Goal: Transaction & Acquisition: Subscribe to service/newsletter

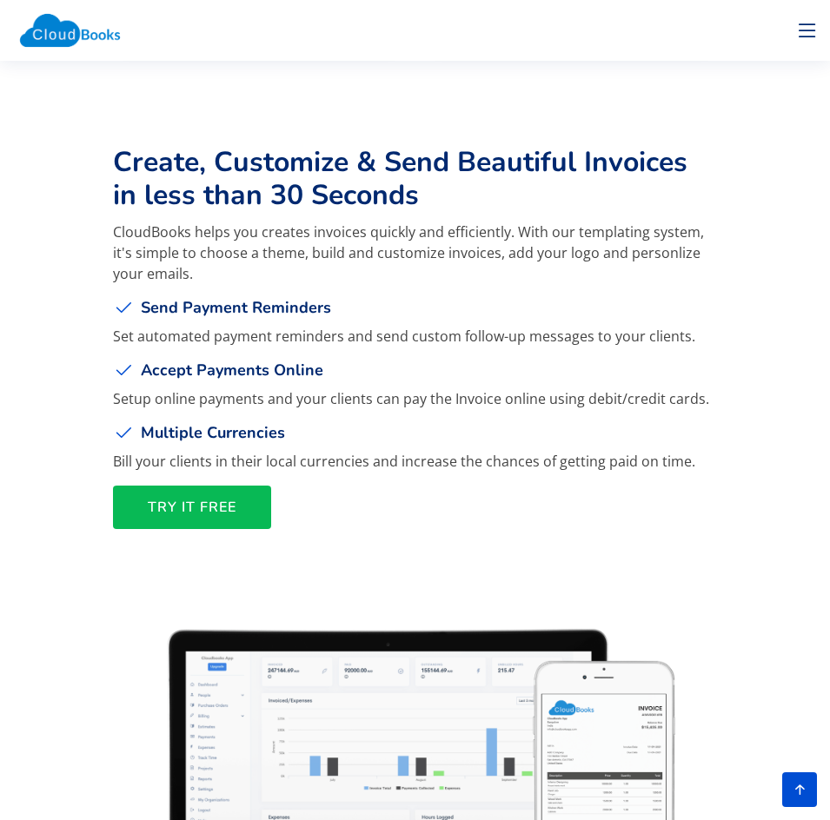
scroll to position [3302, 0]
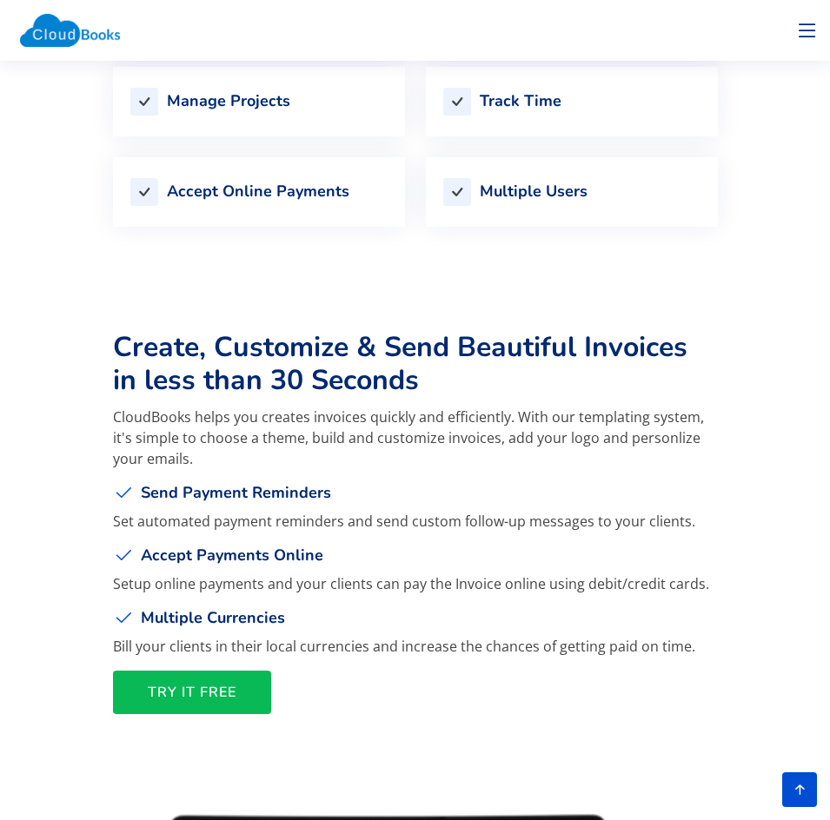
click at [222, 693] on span "TRY IT FREE" at bounding box center [192, 693] width 89 height 0
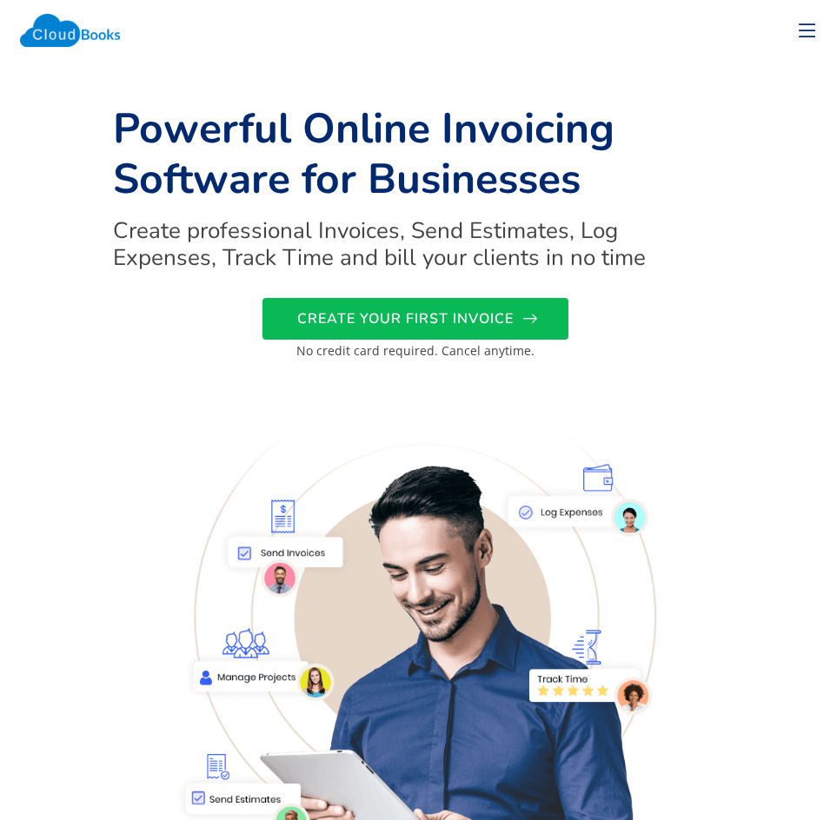
click at [408, 319] on span "CREATE YOUR FIRST INVOICE" at bounding box center [405, 319] width 216 height 0
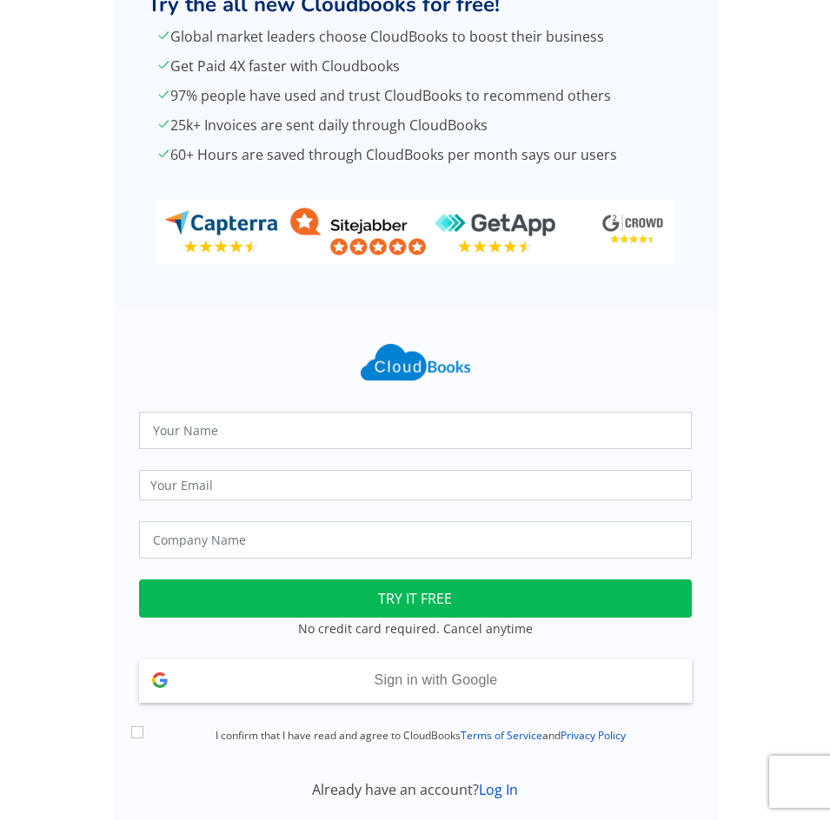
scroll to position [83, 0]
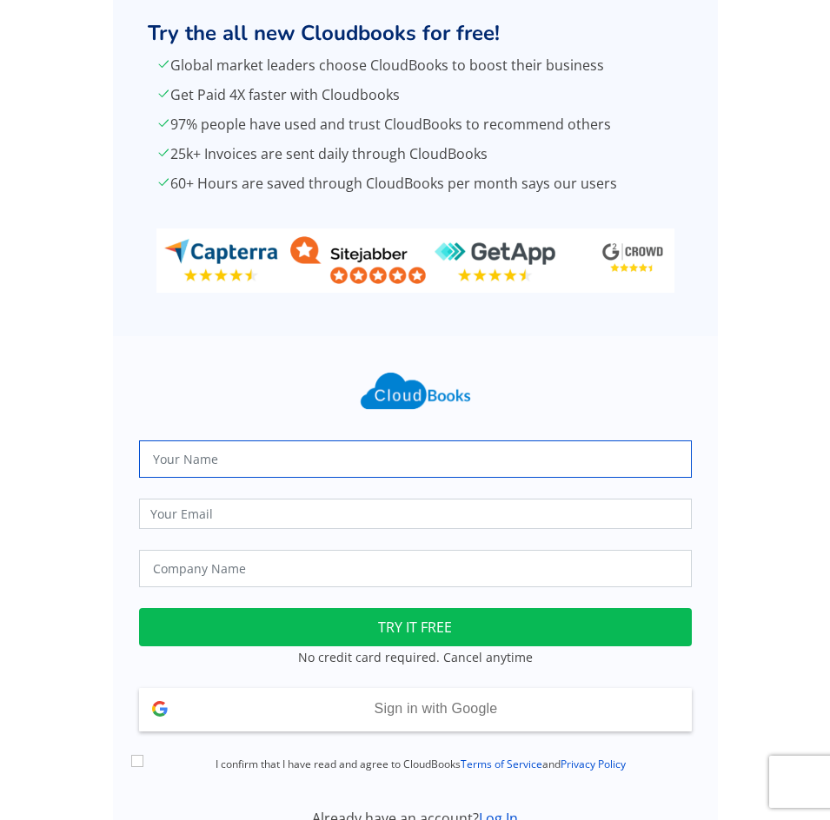
click at [299, 460] on input "text" at bounding box center [415, 459] width 553 height 37
type input "MD. HASANUR RAHMAN"
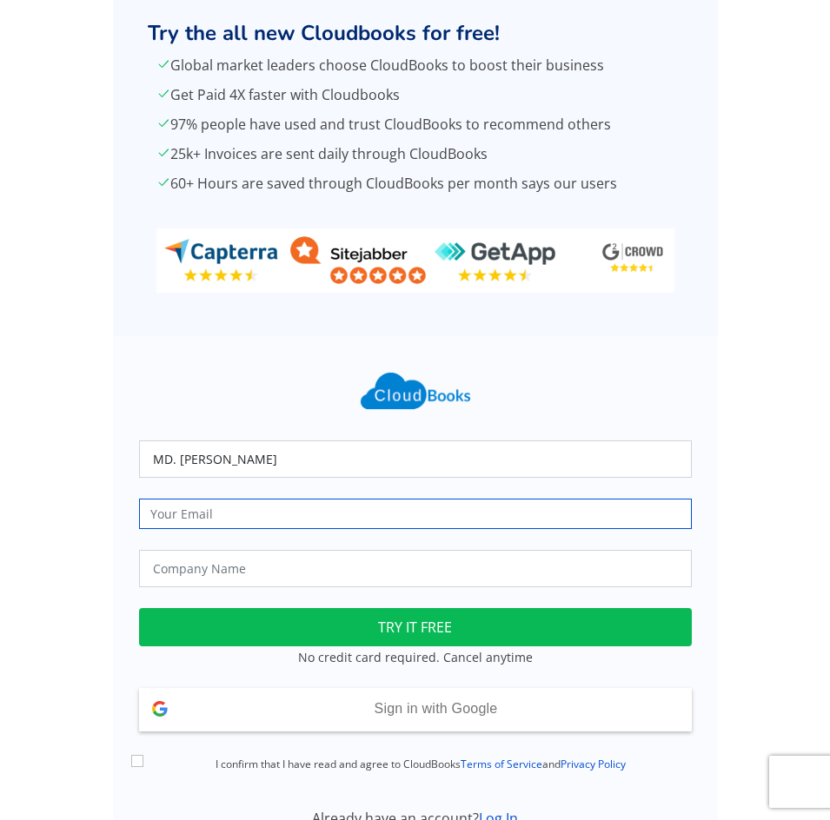
click at [308, 516] on input "email" at bounding box center [415, 514] width 553 height 30
type input "[EMAIL_ADDRESS][DOMAIN_NAME]"
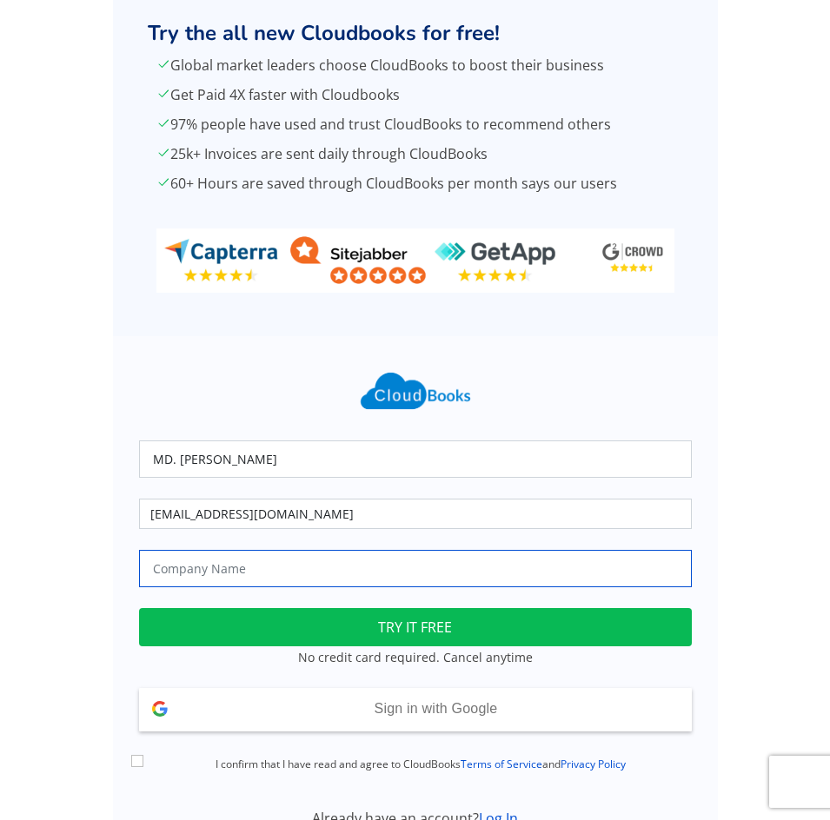
click at [310, 570] on input "text" at bounding box center [415, 568] width 553 height 37
type input "Muskan Hardware & Sanitary &Electronics"
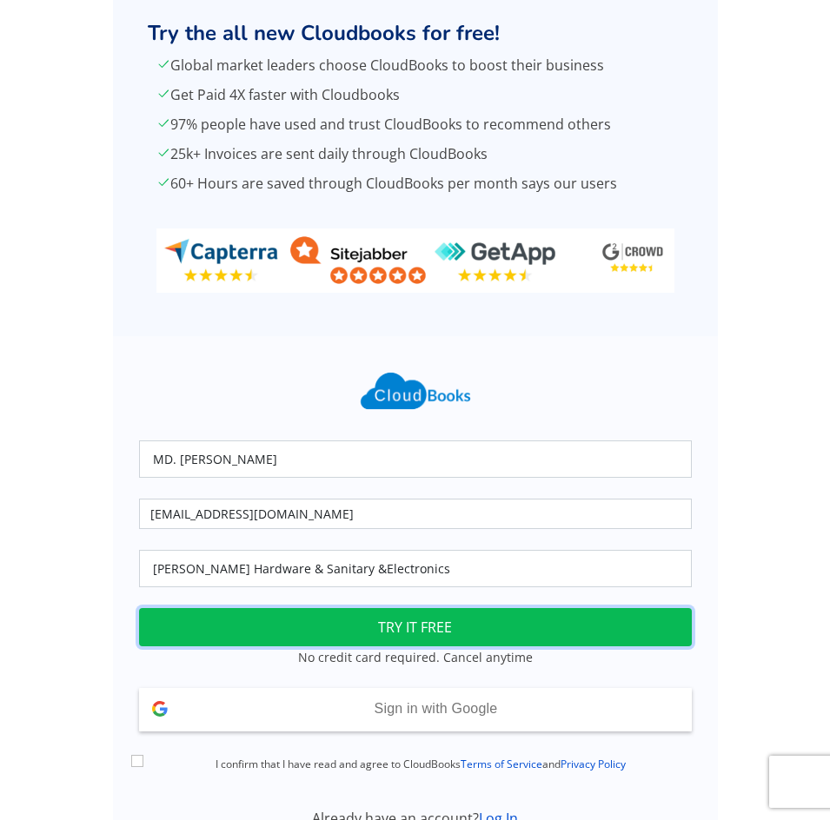
click at [265, 628] on button "TRY IT FREE" at bounding box center [415, 627] width 553 height 38
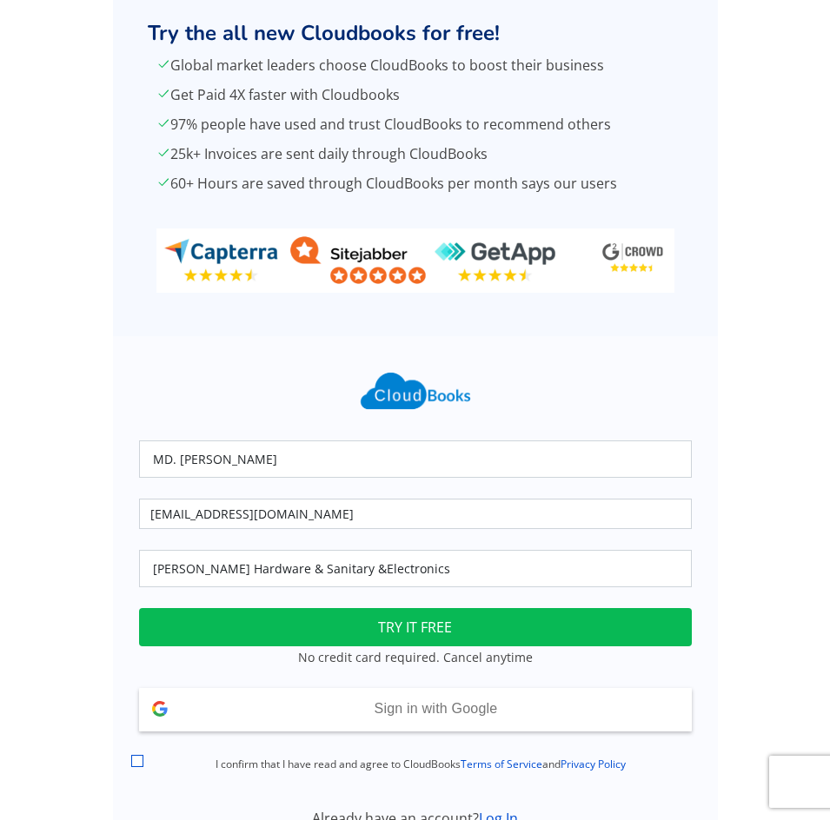
scroll to position [170, 0]
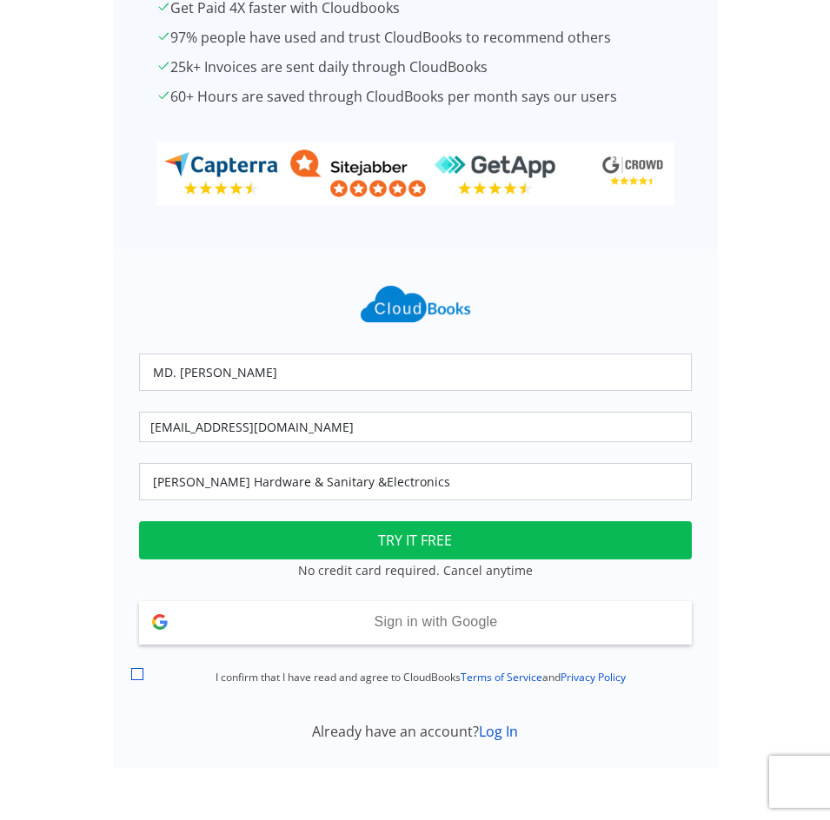
click at [141, 671] on input "I confirm that I have read and agree to CloudBooks Terms of Service and Privacy…" at bounding box center [137, 674] width 12 height 12
checkbox input "true"
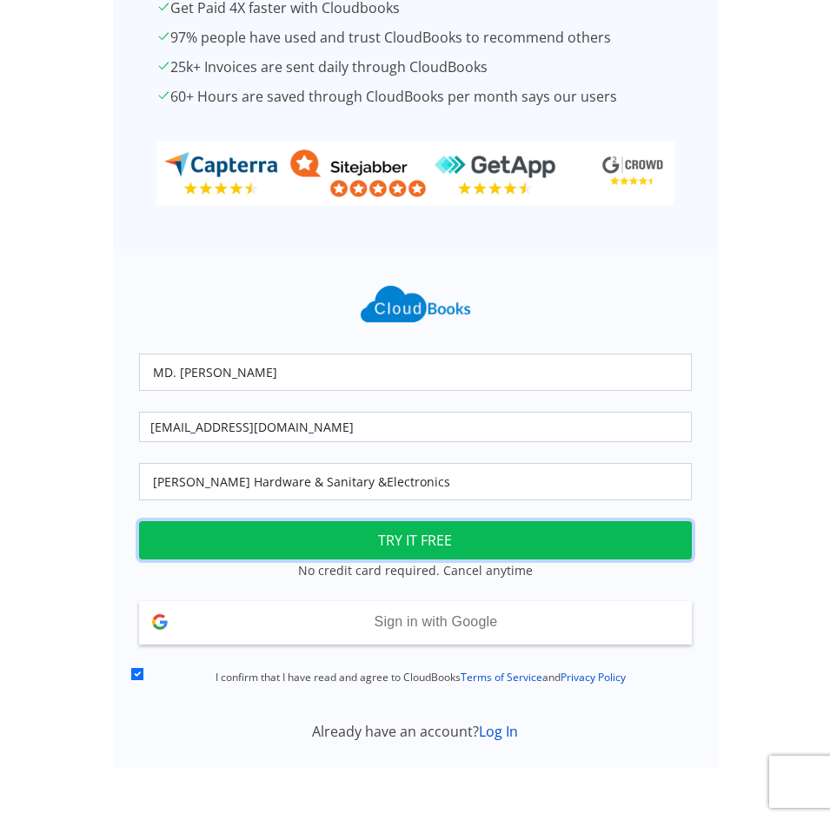
click at [360, 536] on button "TRY IT FREE" at bounding box center [415, 540] width 553 height 38
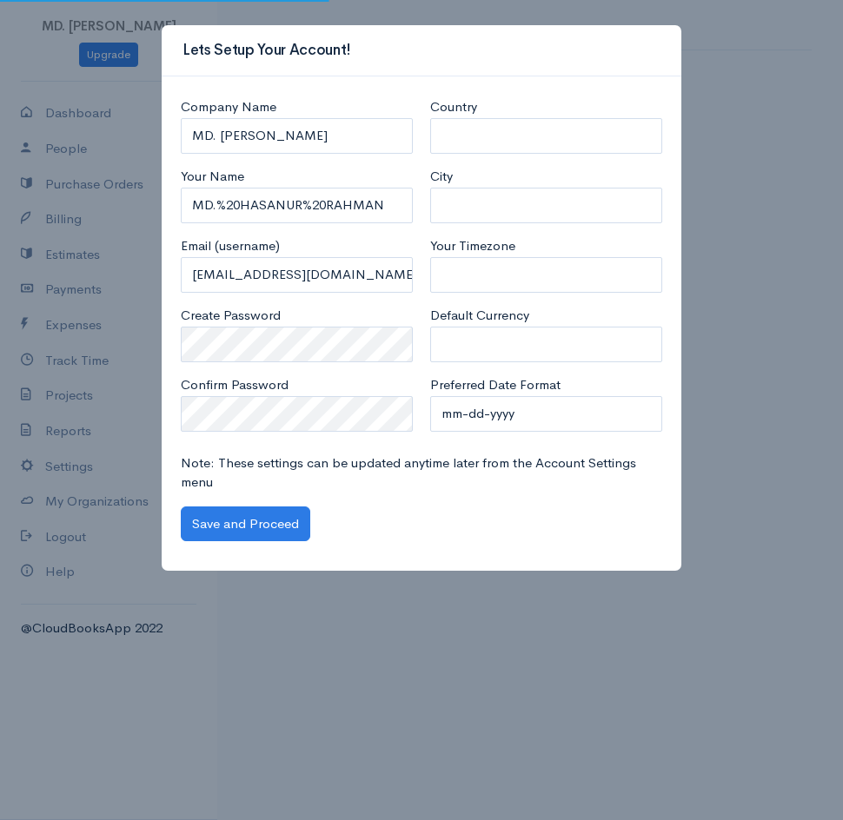
select select "[GEOGRAPHIC_DATA]"
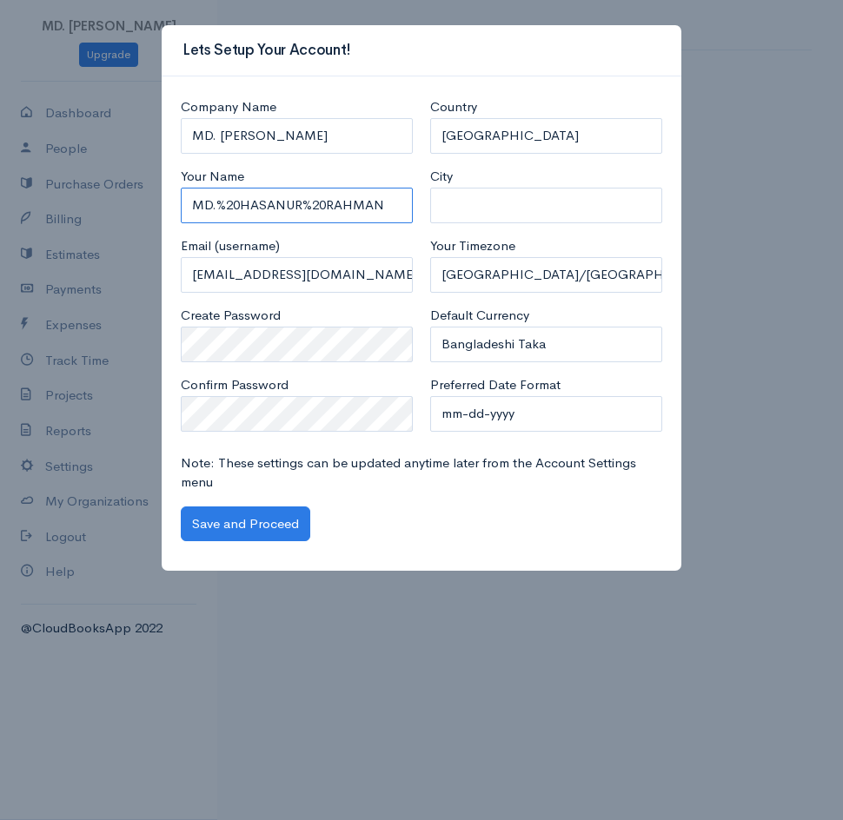
drag, startPoint x: 388, startPoint y: 202, endPoint x: 185, endPoint y: 205, distance: 203.4
click at [185, 205] on input "MD.%20HASANUR%20RAHMAN" at bounding box center [297, 206] width 232 height 36
drag, startPoint x: 348, startPoint y: 131, endPoint x: 195, endPoint y: 154, distance: 155.5
click at [195, 154] on div "Company Name MD. HASANUR RAHMAN Your Name MD.%20HASANUR%20RAHMAN Email (usernam…" at bounding box center [296, 271] width 249 height 348
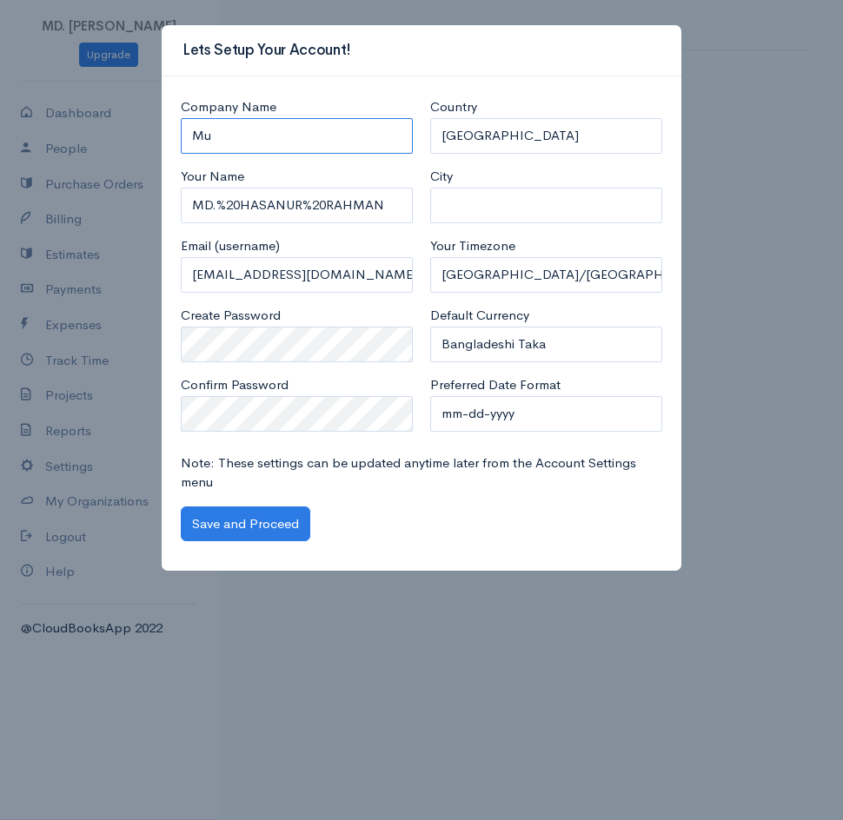
type input "M"
type input "m"
type input "[PERSON_NAME] Hardware & Sanitary & Electronics"
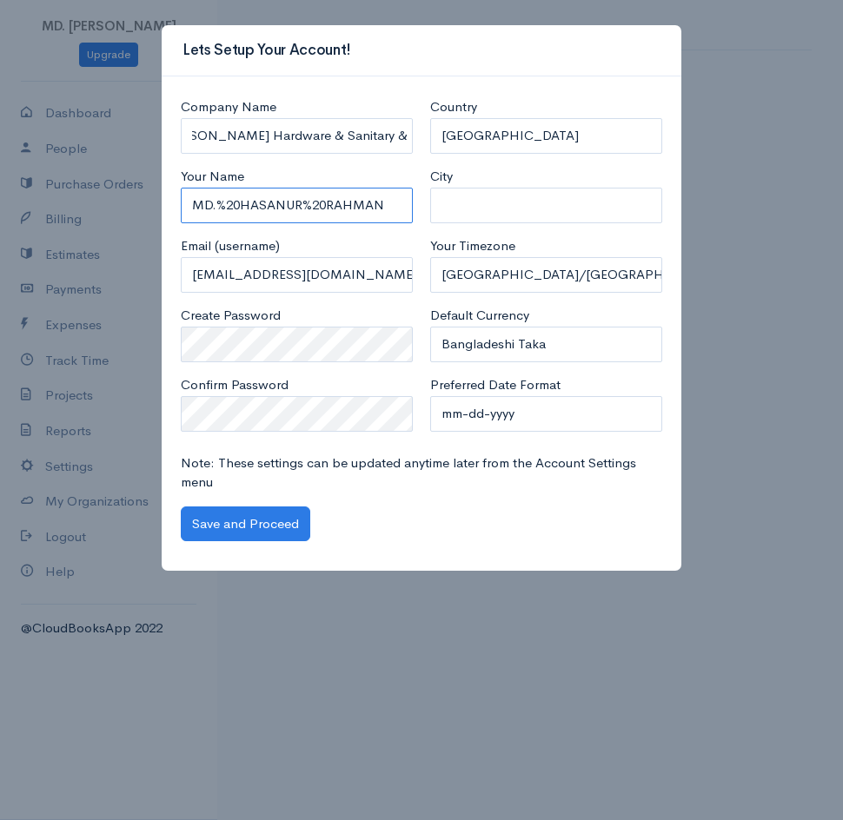
scroll to position [0, 0]
drag, startPoint x: 391, startPoint y: 217, endPoint x: 182, endPoint y: 216, distance: 209.4
click at [182, 216] on input "MD.%20HASANUR%20RAHMAN" at bounding box center [297, 206] width 232 height 36
type input "m"
type input "Md. Hasanur Rahman"
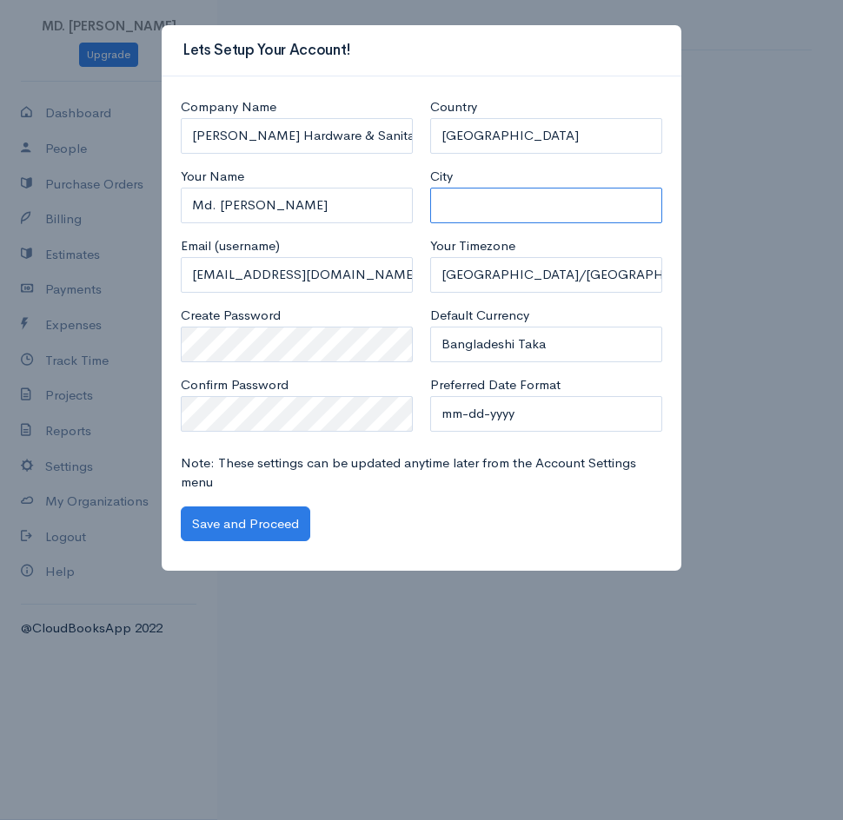
click at [537, 197] on input "City" at bounding box center [546, 206] width 232 height 36
type input "Kushtia"
click at [527, 409] on select "mm-dd-yyyy mm/dd/yyyy dd-mm-yyyy dd/mm/yyyy yyyy-mm-dd yyyy/mm/dd" at bounding box center [546, 414] width 232 height 36
click at [430, 396] on select "mm-dd-yyyy mm/dd/yyyy dd-mm-yyyy dd/mm/yyyy yyyy-mm-dd yyyy/mm/dd" at bounding box center [546, 414] width 232 height 36
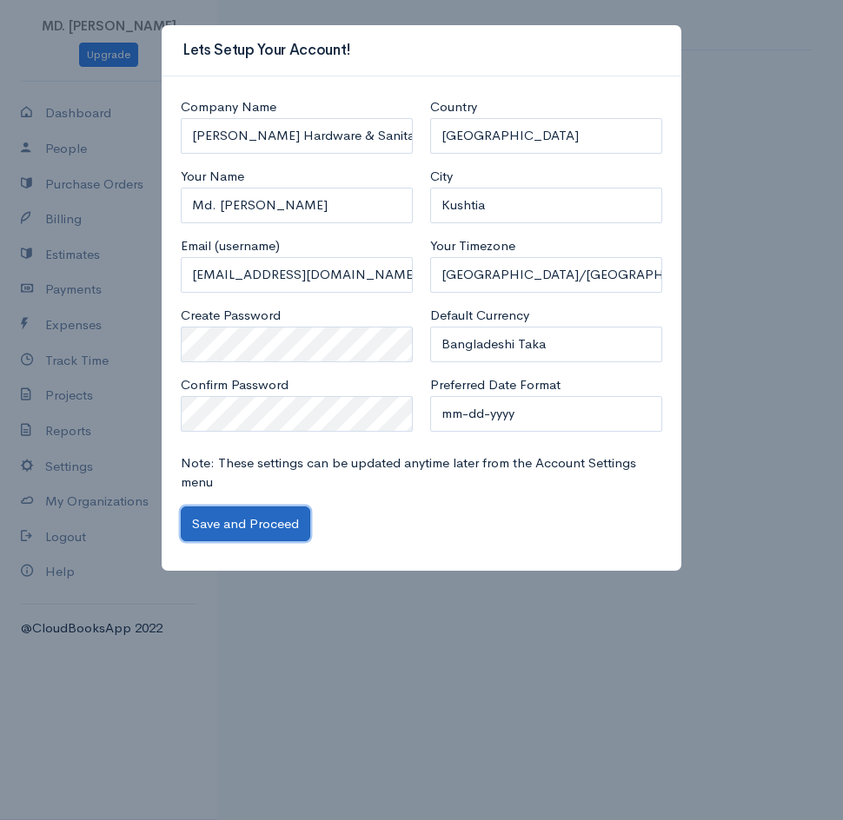
click at [223, 512] on button "Save and Proceed" at bounding box center [245, 525] width 129 height 36
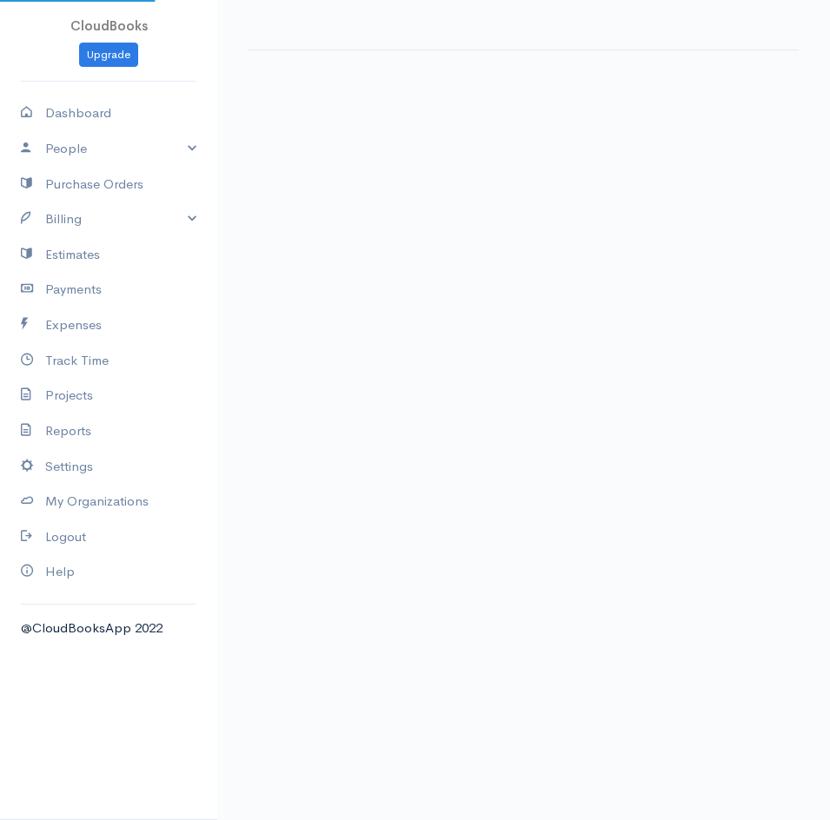
select select "365"
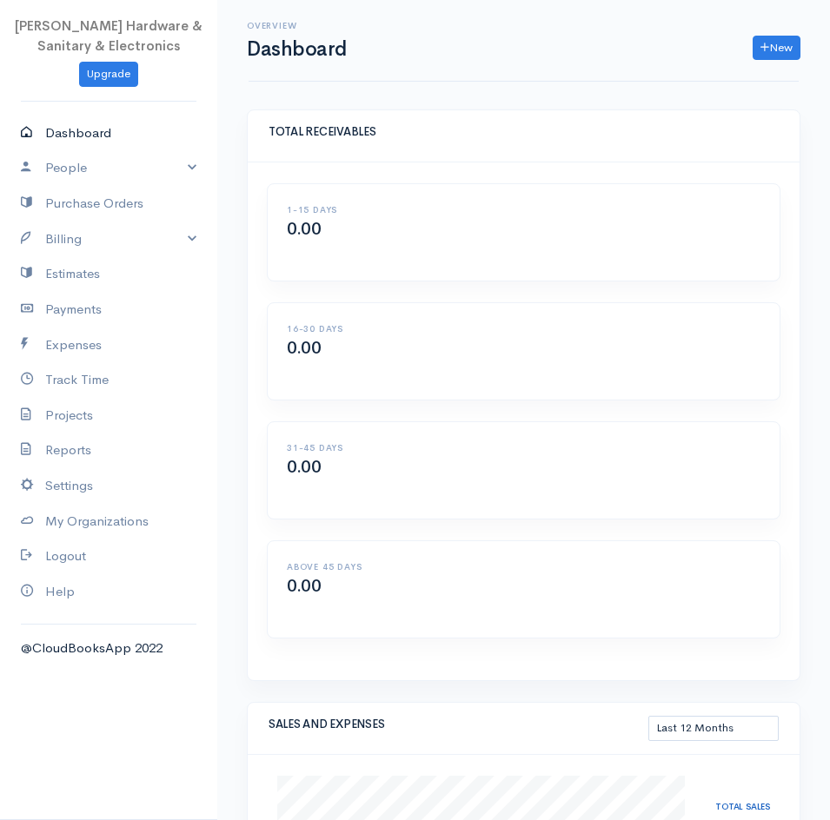
click at [113, 130] on link "Dashboard" at bounding box center [108, 134] width 217 height 36
click at [114, 170] on link "People" at bounding box center [108, 168] width 217 height 36
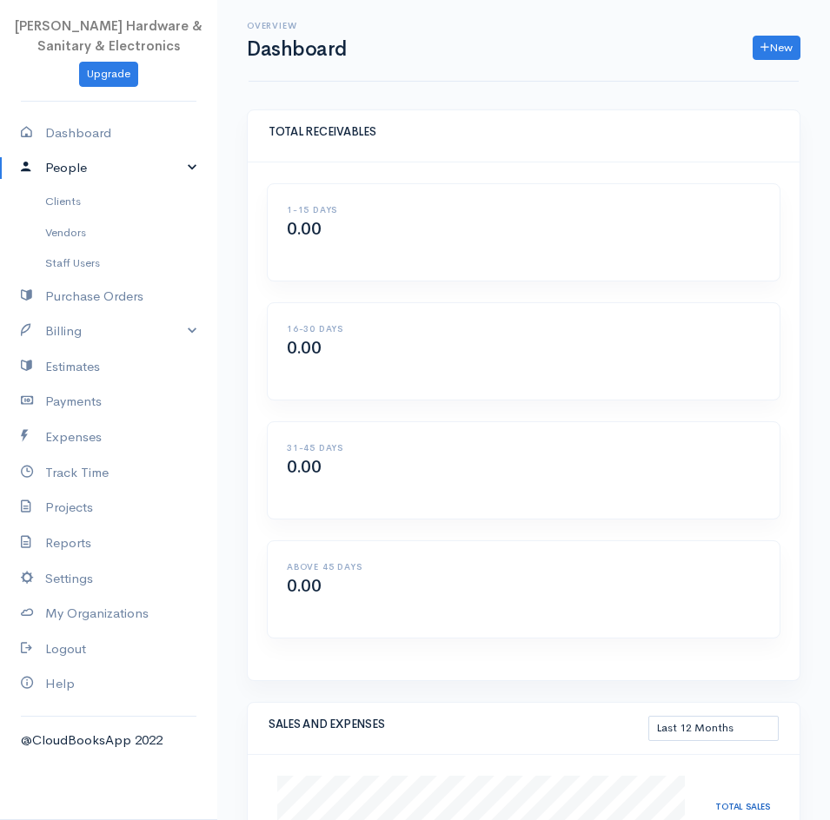
click at [114, 170] on link "People" at bounding box center [108, 168] width 217 height 36
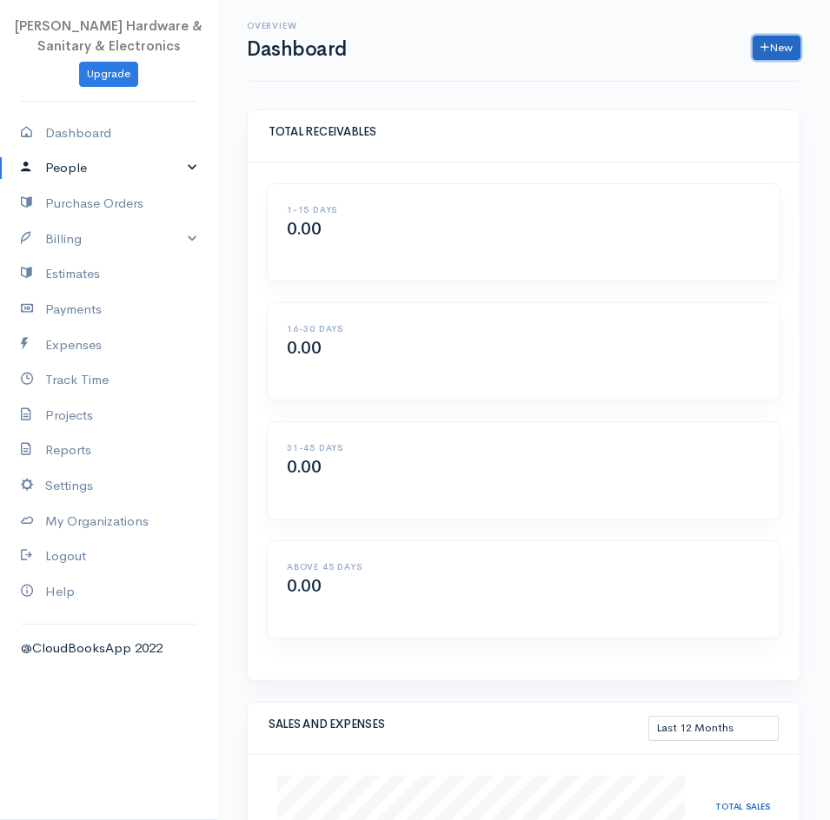
click at [767, 42] on link "New" at bounding box center [777, 48] width 48 height 25
click at [711, 85] on link "Invoice" at bounding box center [733, 84] width 137 height 30
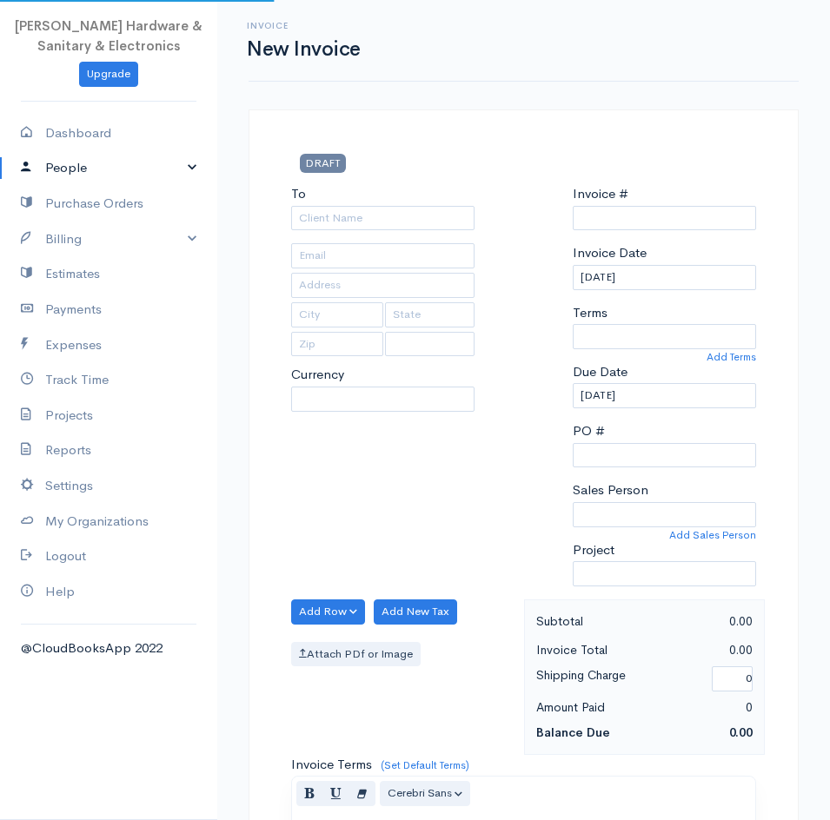
type input "0000000001"
select select "[GEOGRAPHIC_DATA]"
select select "BDT"
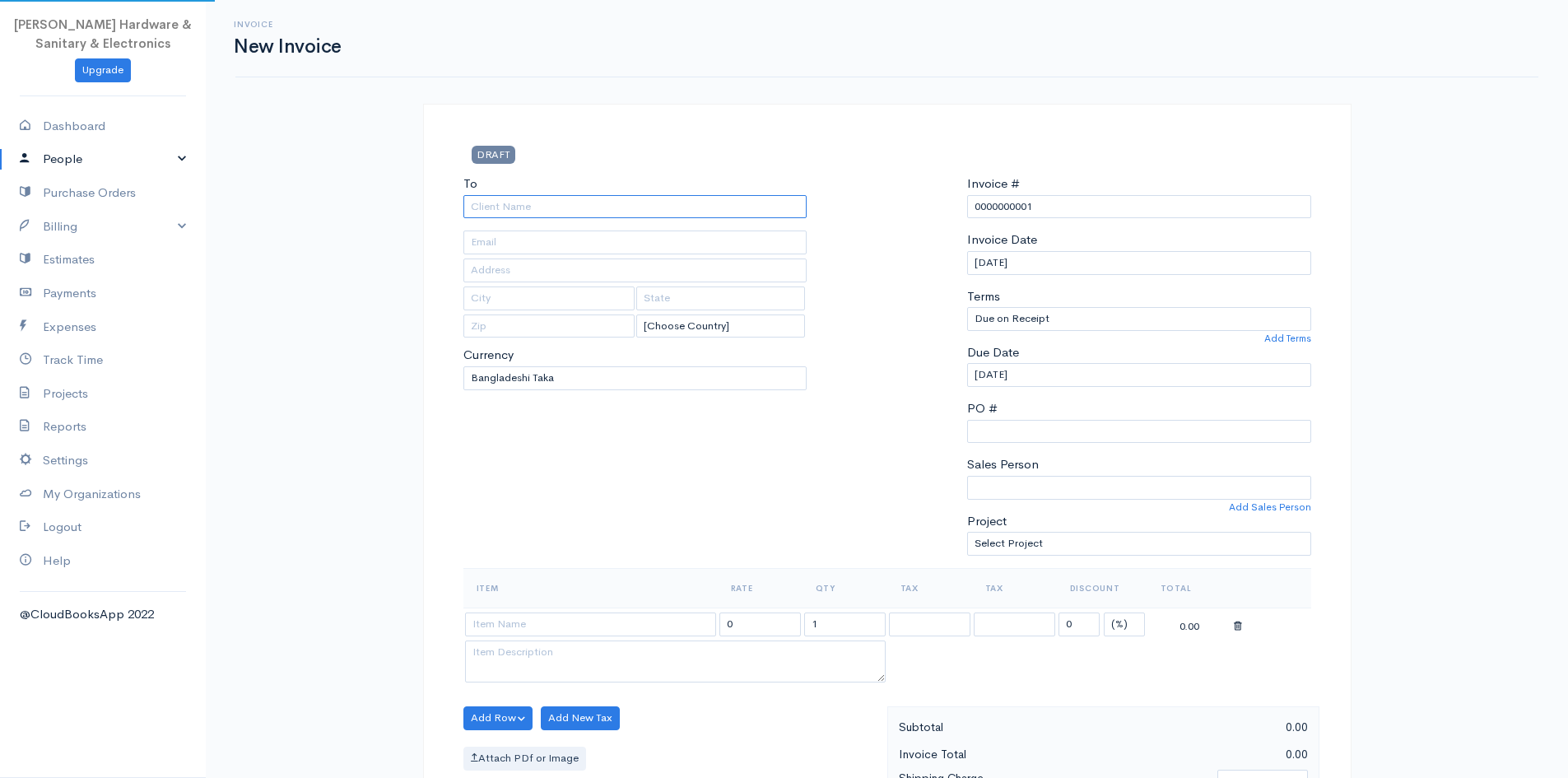
click at [598, 195] on input "To" at bounding box center [635, 207] width 344 height 24
type input "[PERSON_NAME]"
click at [541, 252] on input "text" at bounding box center [635, 242] width 344 height 24
type input "[EMAIL_ADDRESS][DOMAIN_NAME]"
click at [538, 267] on input "text" at bounding box center [635, 270] width 344 height 24
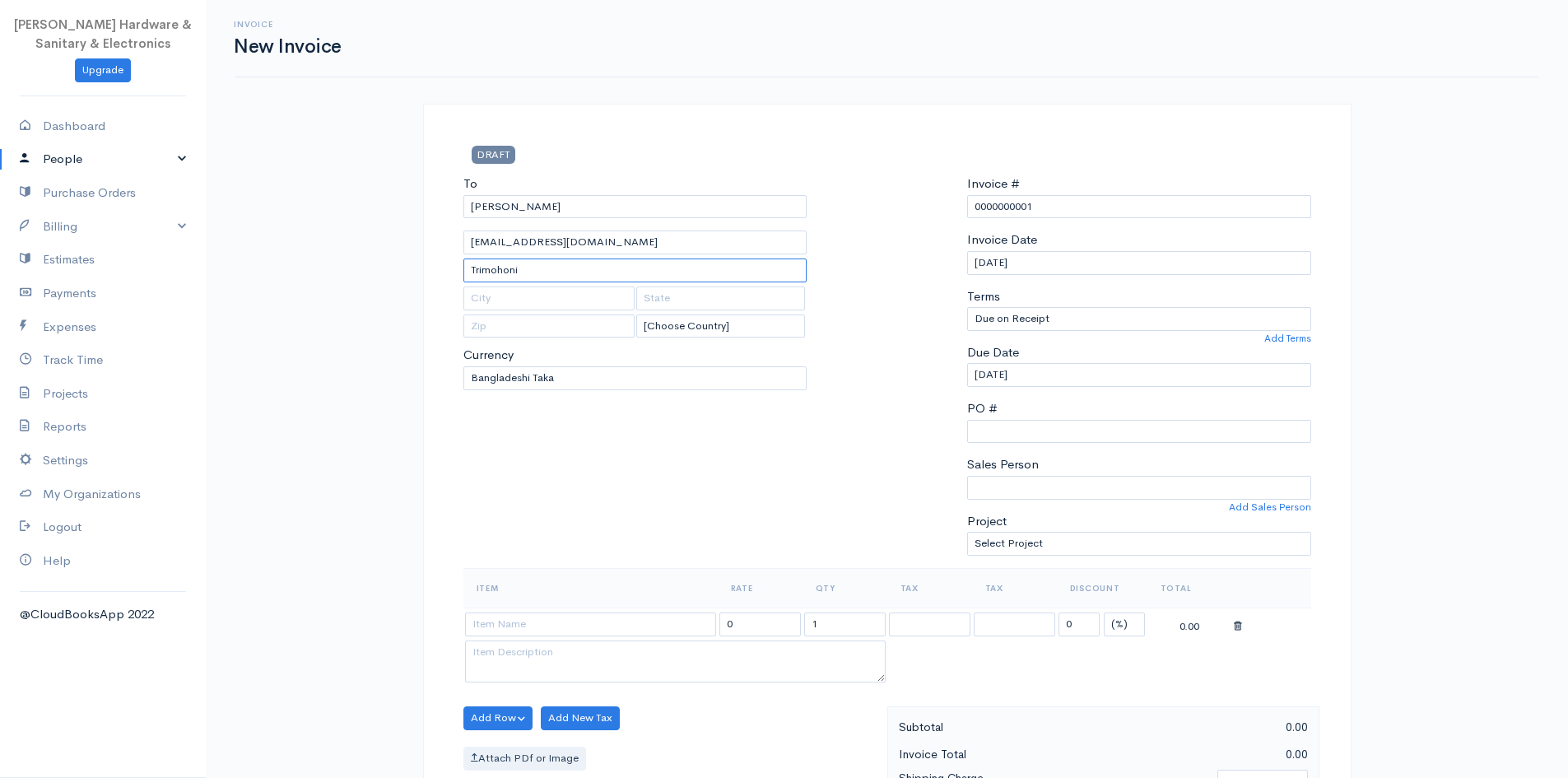
type input "Trimohoni"
click at [527, 297] on input "text" at bounding box center [550, 298] width 172 height 24
type input "Kushtia"
click at [509, 322] on input "text" at bounding box center [550, 326] width 172 height 24
type input "7000"
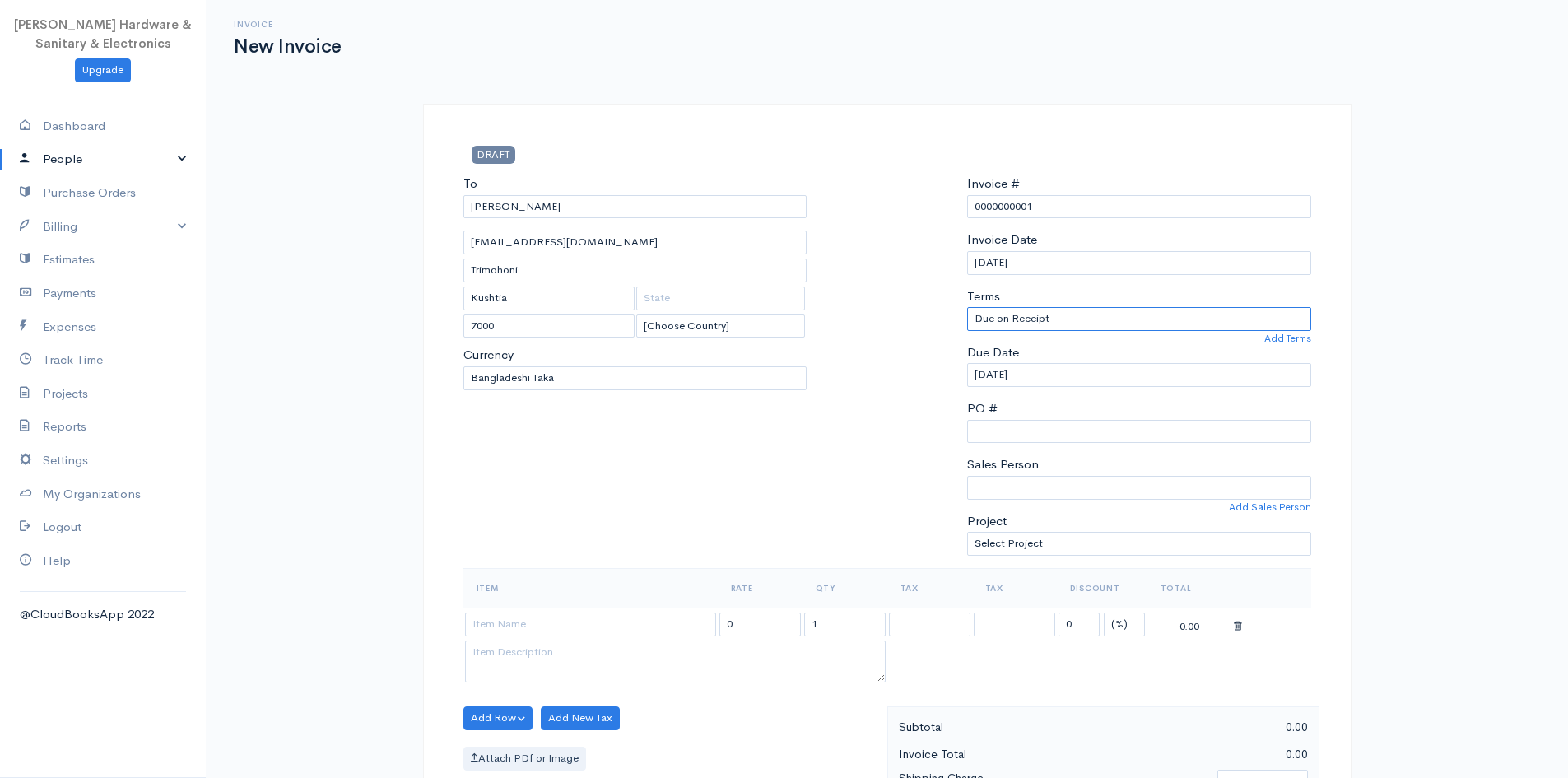
click at [798, 314] on select "Due on Receipt After 7 days After 15 days After 30 days After 45 days After 60 …" at bounding box center [1139, 318] width 344 height 24
click at [798, 434] on input "PO #" at bounding box center [1139, 431] width 344 height 24
type input "[DEMOGRAPHIC_DATA]"
click at [798, 478] on select "Sales Person" at bounding box center [1139, 487] width 344 height 24
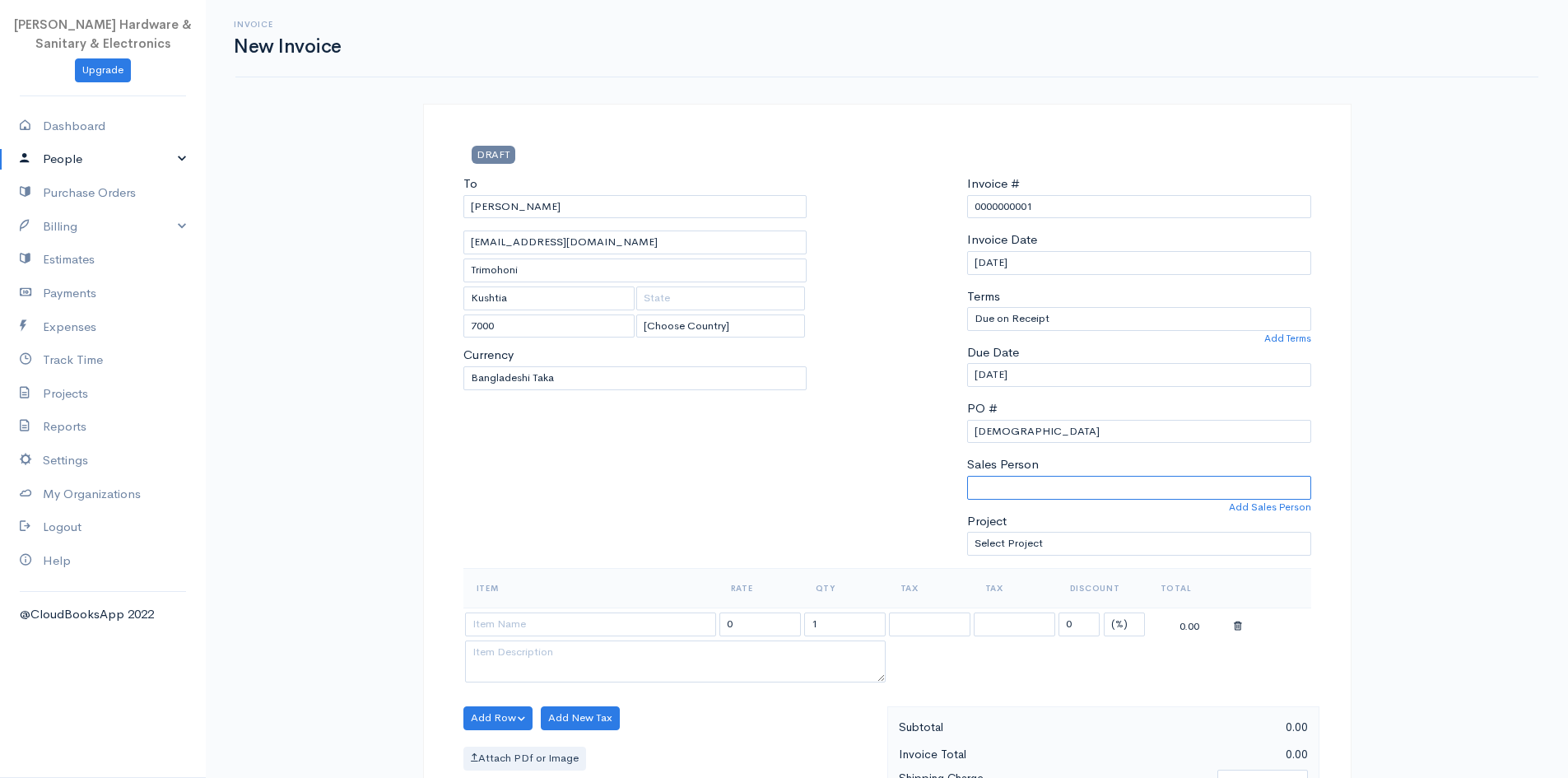
click at [798, 493] on select "Sales Person" at bounding box center [1139, 487] width 344 height 24
click at [798, 495] on select "Sales Person" at bounding box center [1139, 487] width 344 height 24
click at [798, 476] on select "Sales Person" at bounding box center [1139, 487] width 344 height 24
click at [798, 506] on link "Add Sales Person" at bounding box center [1270, 507] width 82 height 15
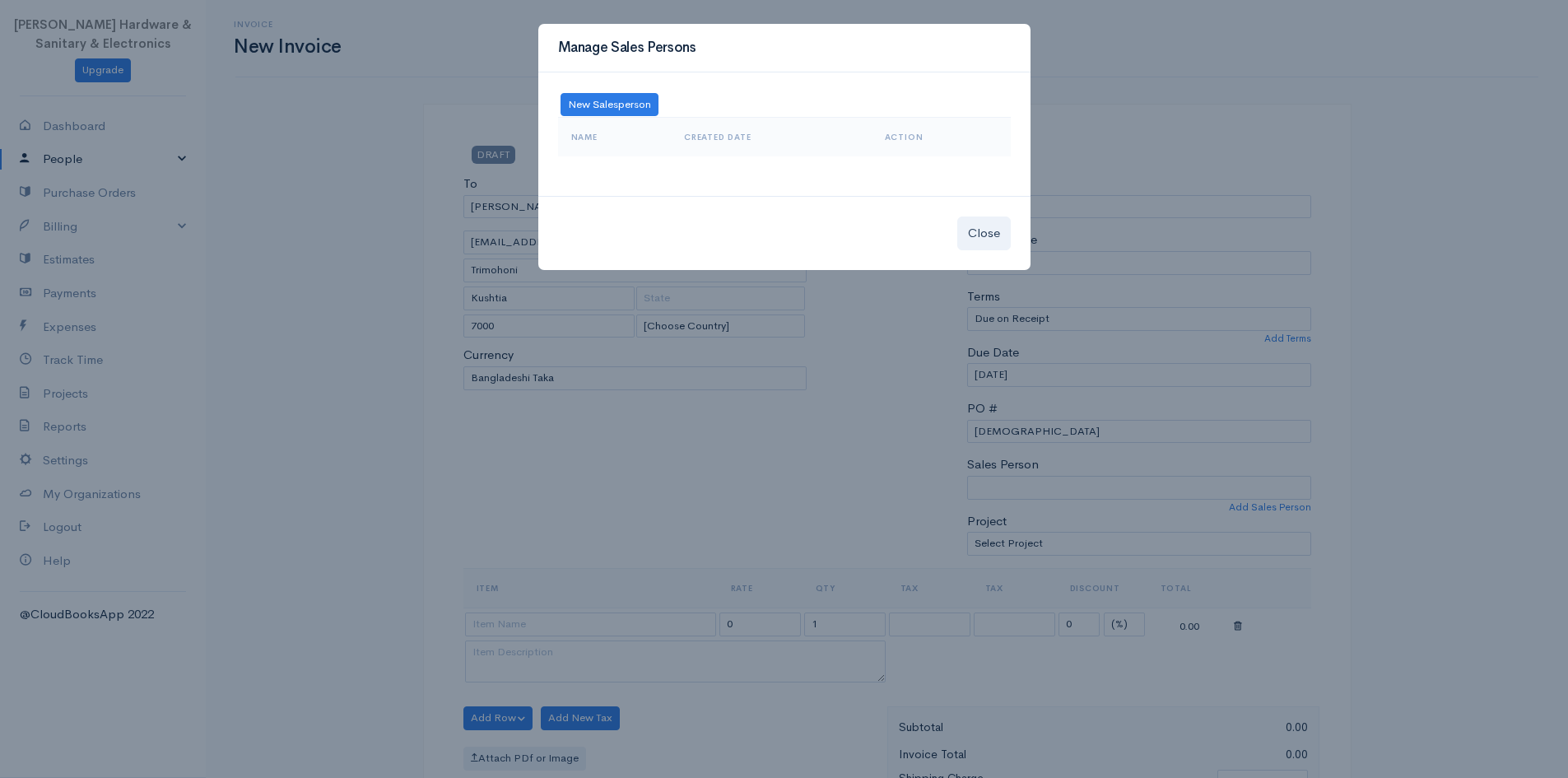
click at [642, 132] on th "Name" at bounding box center [615, 137] width 114 height 40
click at [614, 137] on th "Name" at bounding box center [615, 137] width 114 height 40
click at [613, 108] on button "New Salesperson" at bounding box center [609, 104] width 98 height 24
click at [694, 114] on input at bounding box center [676, 104] width 165 height 24
type input "[PERSON_NAME]"
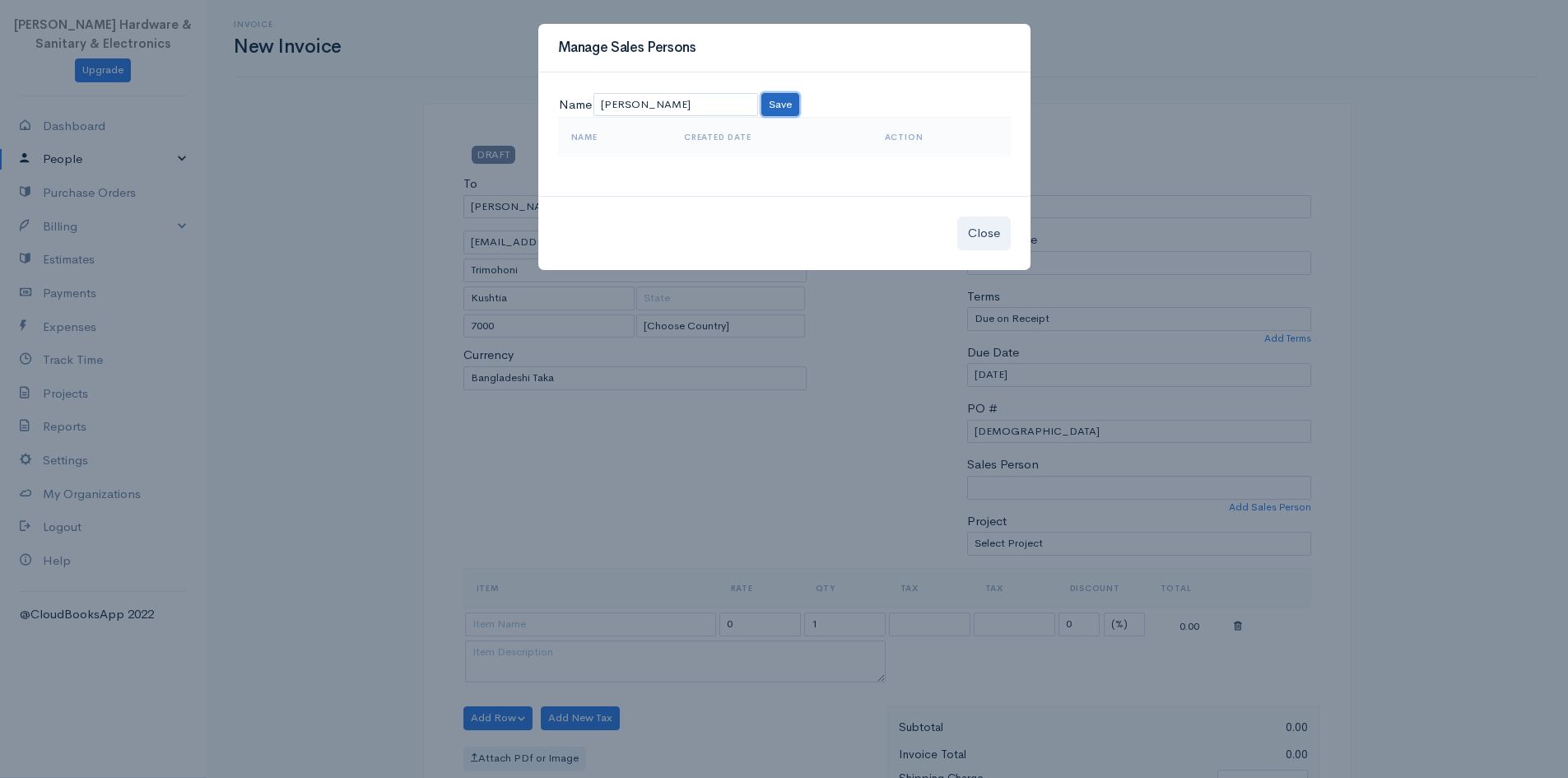
click at [768, 100] on button "Save" at bounding box center [781, 104] width 38 height 24
select select "[PERSON_NAME]"
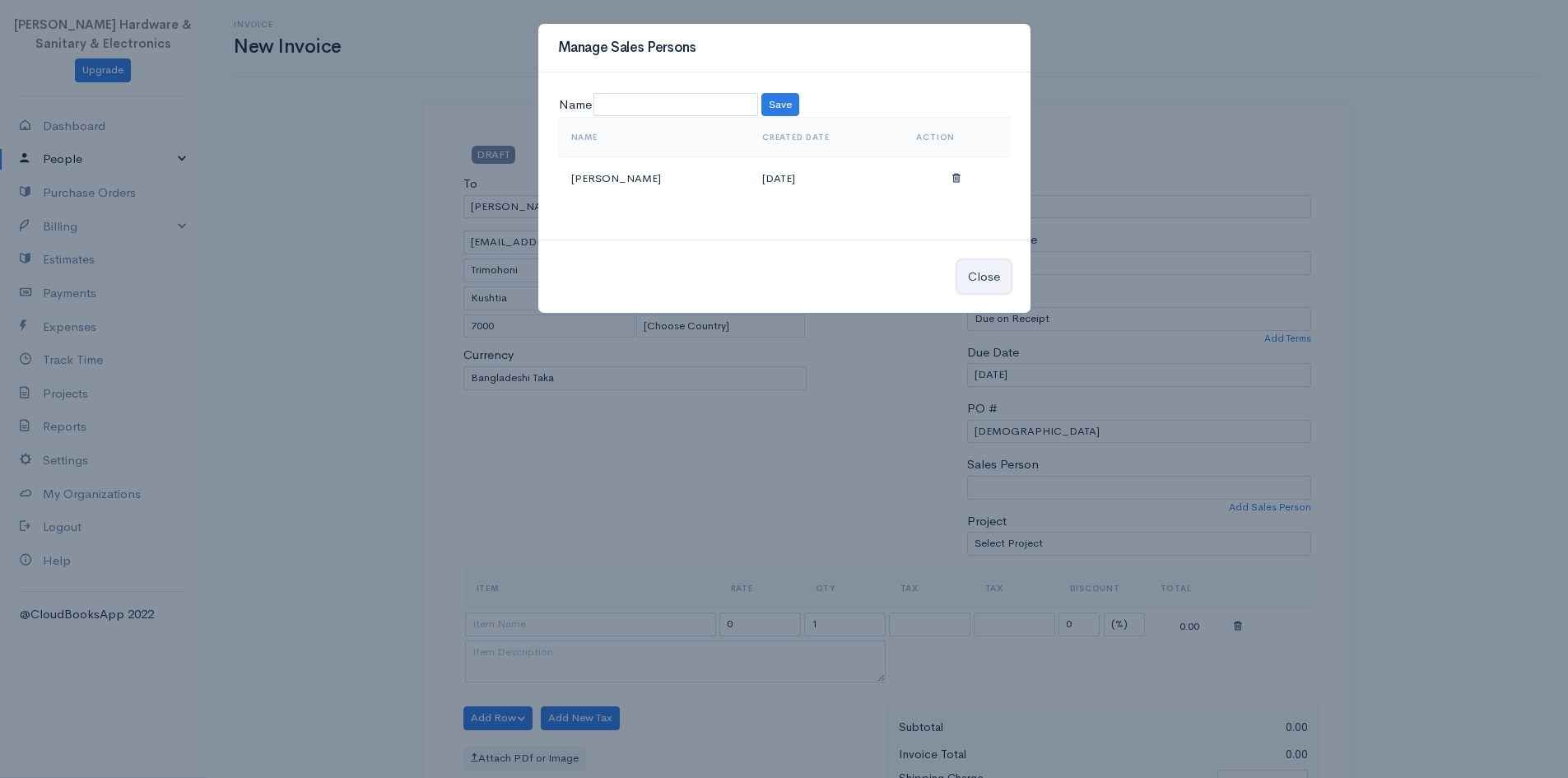
click at [798, 275] on button "Close" at bounding box center [984, 278] width 53 height 34
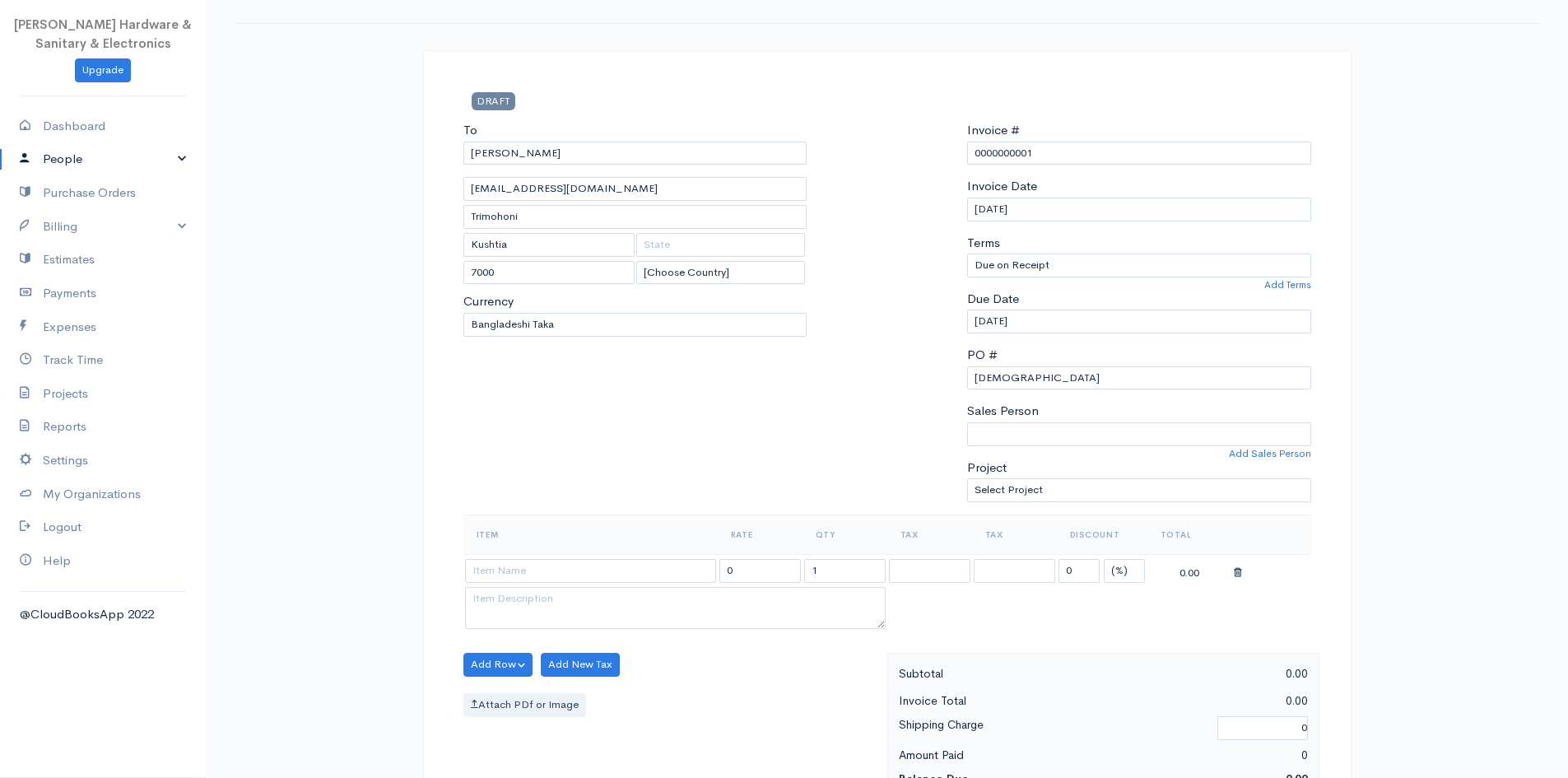
scroll to position [82, 0]
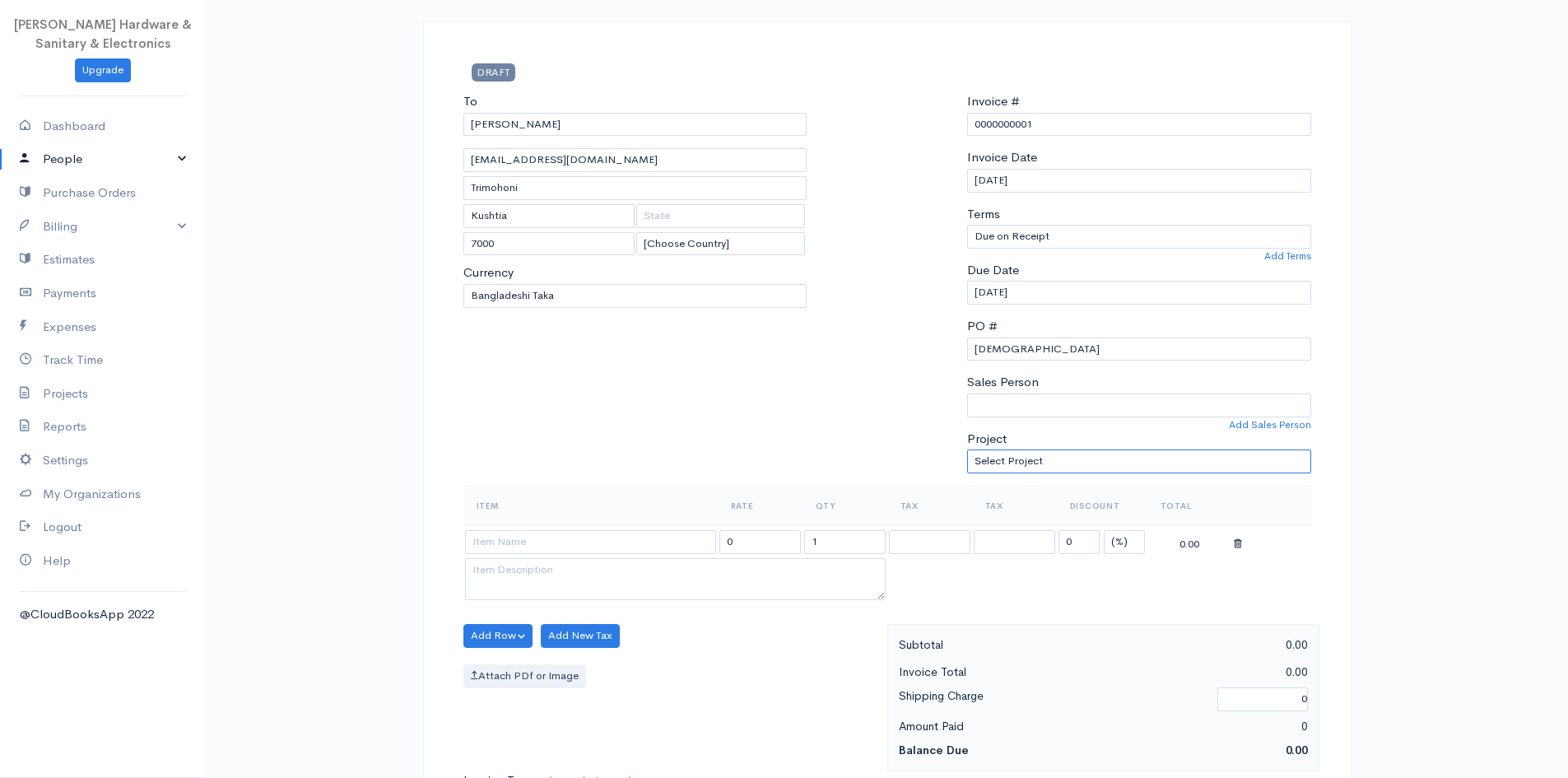
click at [798, 459] on select "Select Project" at bounding box center [1139, 461] width 344 height 24
click at [544, 550] on input at bounding box center [590, 542] width 251 height 24
click at [771, 549] on input "0" at bounding box center [760, 542] width 81 height 24
drag, startPoint x: 556, startPoint y: 545, endPoint x: 441, endPoint y: 545, distance: 115.0
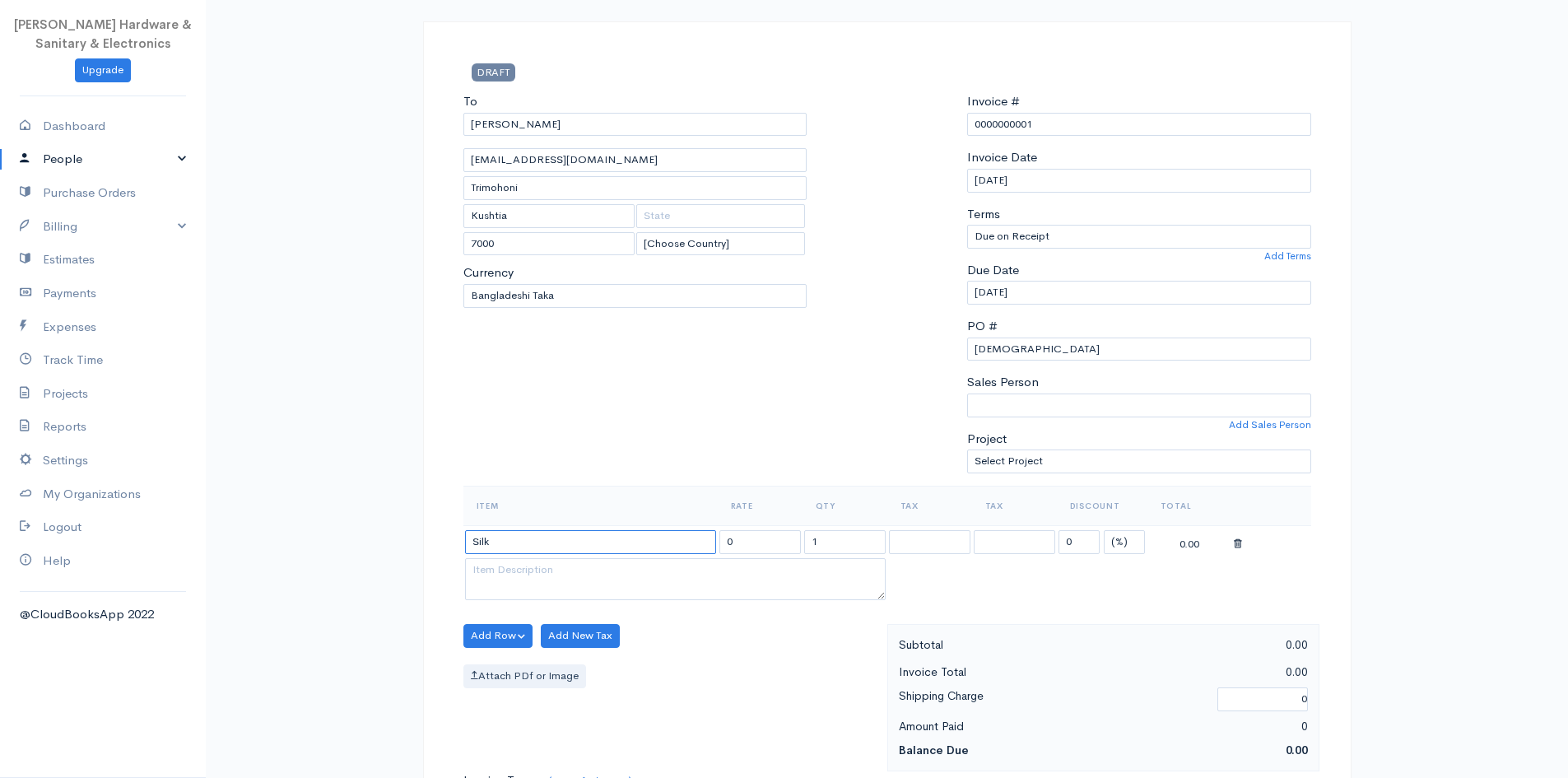
click at [441, 545] on div "DRAFT To Sabbir sabnbirahmed0a@gmail.com Trimohoni Kushtia 7000 [Choose Country…" at bounding box center [888, 664] width 928 height 1286
type input "RSE"
drag, startPoint x: 743, startPoint y: 543, endPoint x: 725, endPoint y: 542, distance: 18.0
click at [725, 542] on input "0" at bounding box center [760, 542] width 81 height 24
drag, startPoint x: 715, startPoint y: 550, endPoint x: 650, endPoint y: 539, distance: 65.9
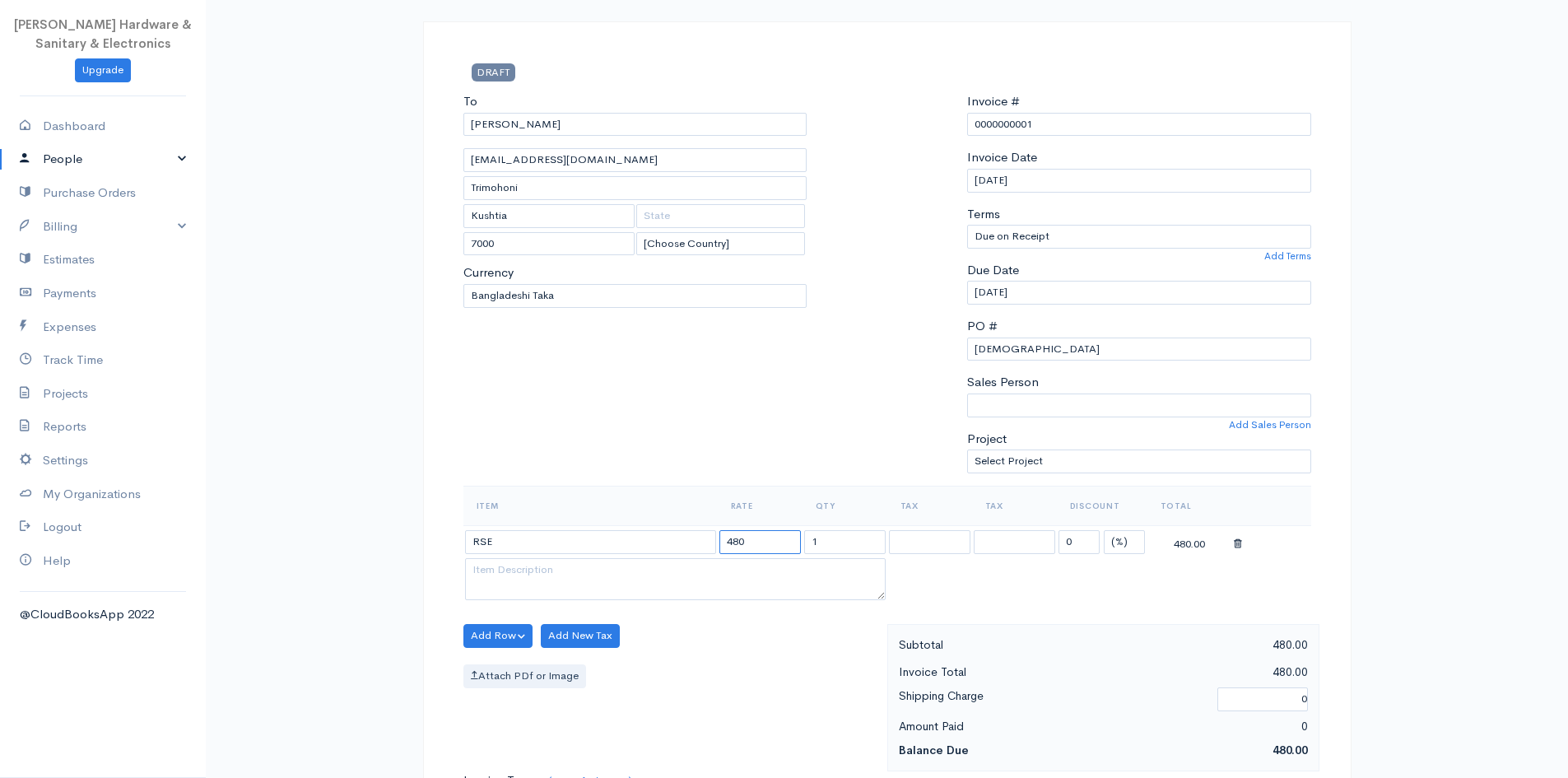
click at [650, 539] on tr "RSE 480 1 0 (%) Flat 480.00" at bounding box center [887, 541] width 848 height 32
type input "545"
drag, startPoint x: 1074, startPoint y: 544, endPoint x: 1054, endPoint y: 543, distance: 20.0
click at [798, 543] on tr "RSE 545 1 0 (%) Flat 545.00" at bounding box center [887, 541] width 848 height 32
type input "10"
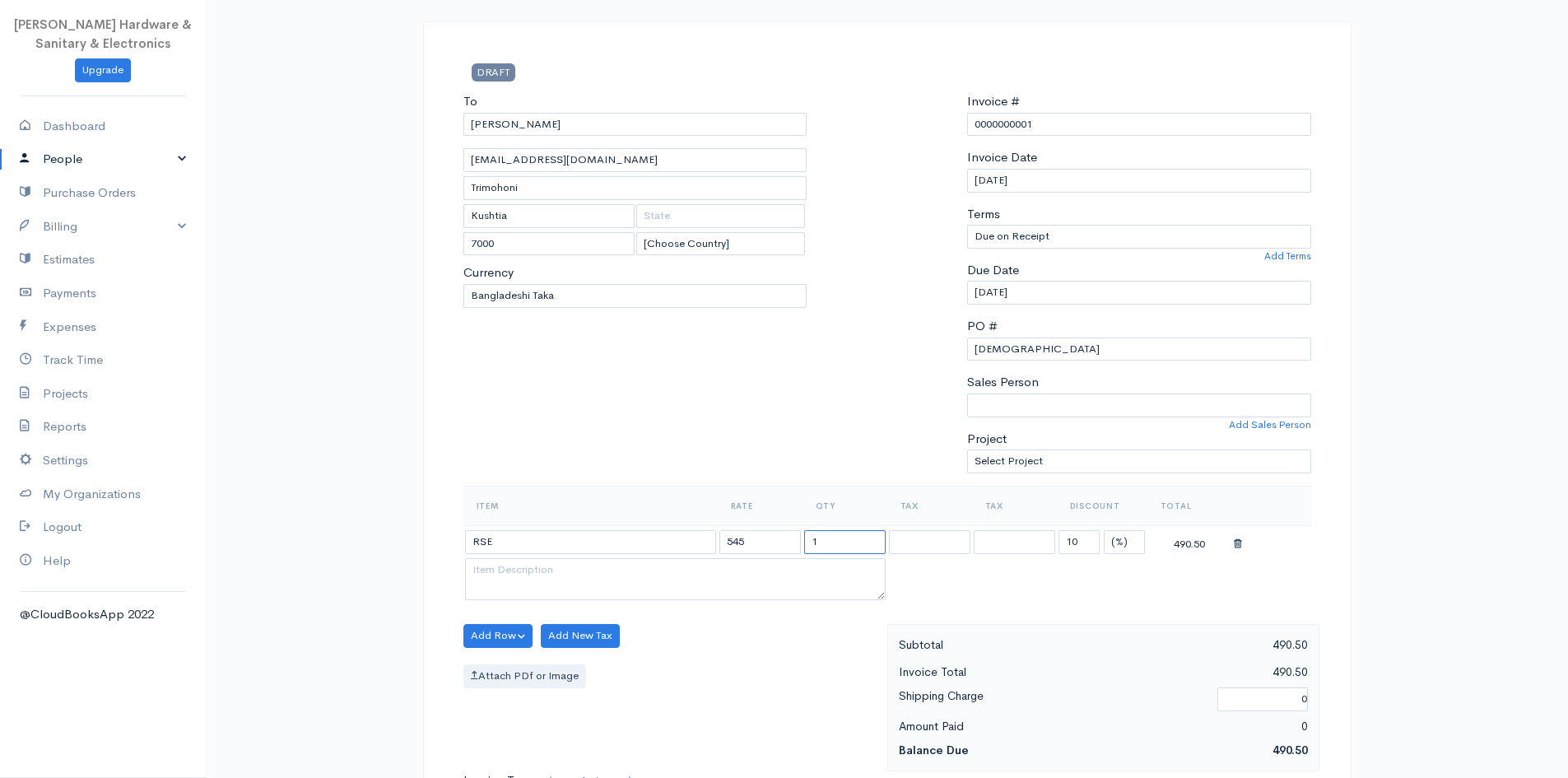
drag, startPoint x: 844, startPoint y: 542, endPoint x: 790, endPoint y: 550, distance: 54.6
click at [790, 550] on tr "RSE 545 1 10 (%) Flat 490.50" at bounding box center [887, 541] width 848 height 32
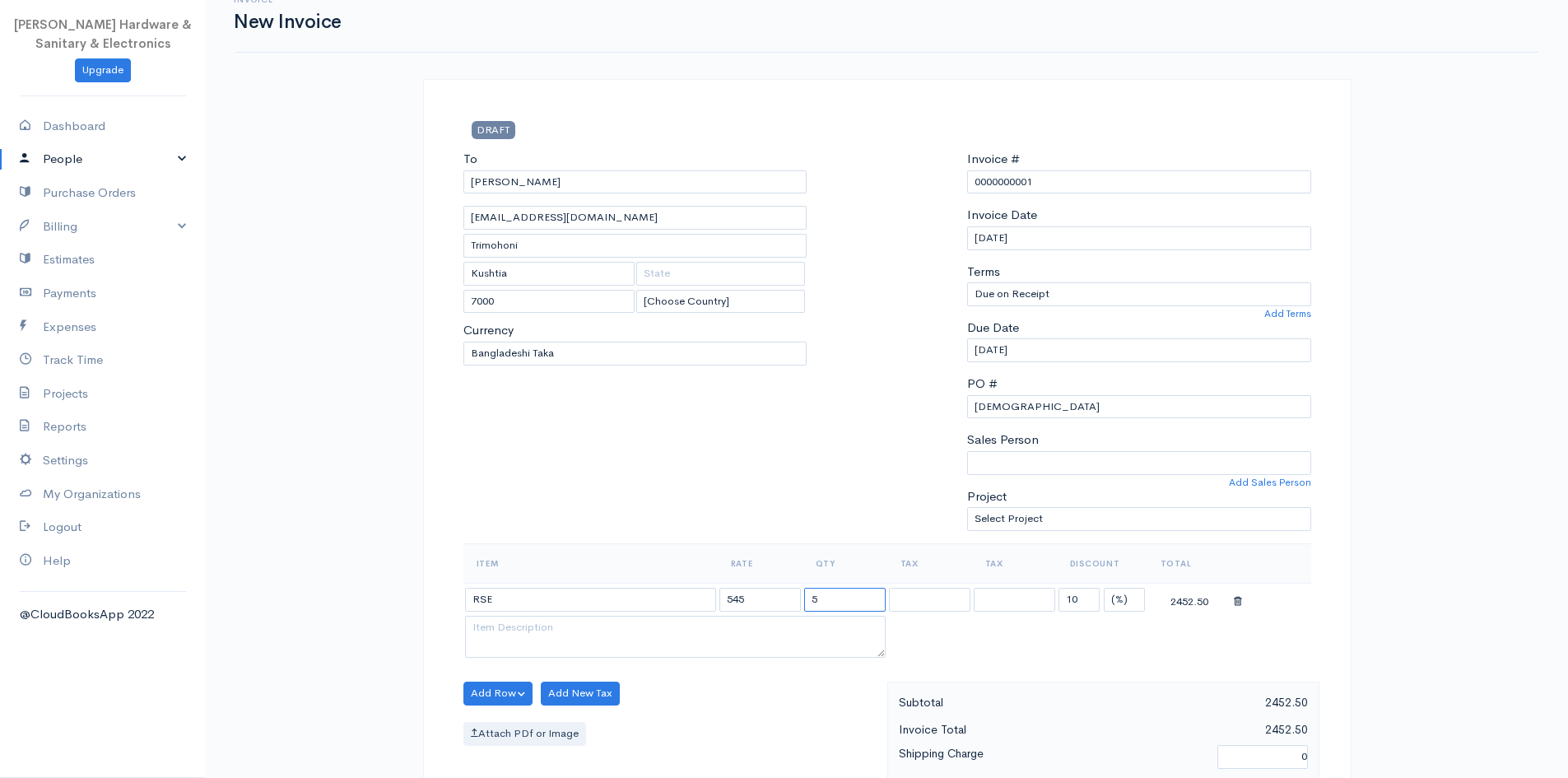
scroll to position [0, 0]
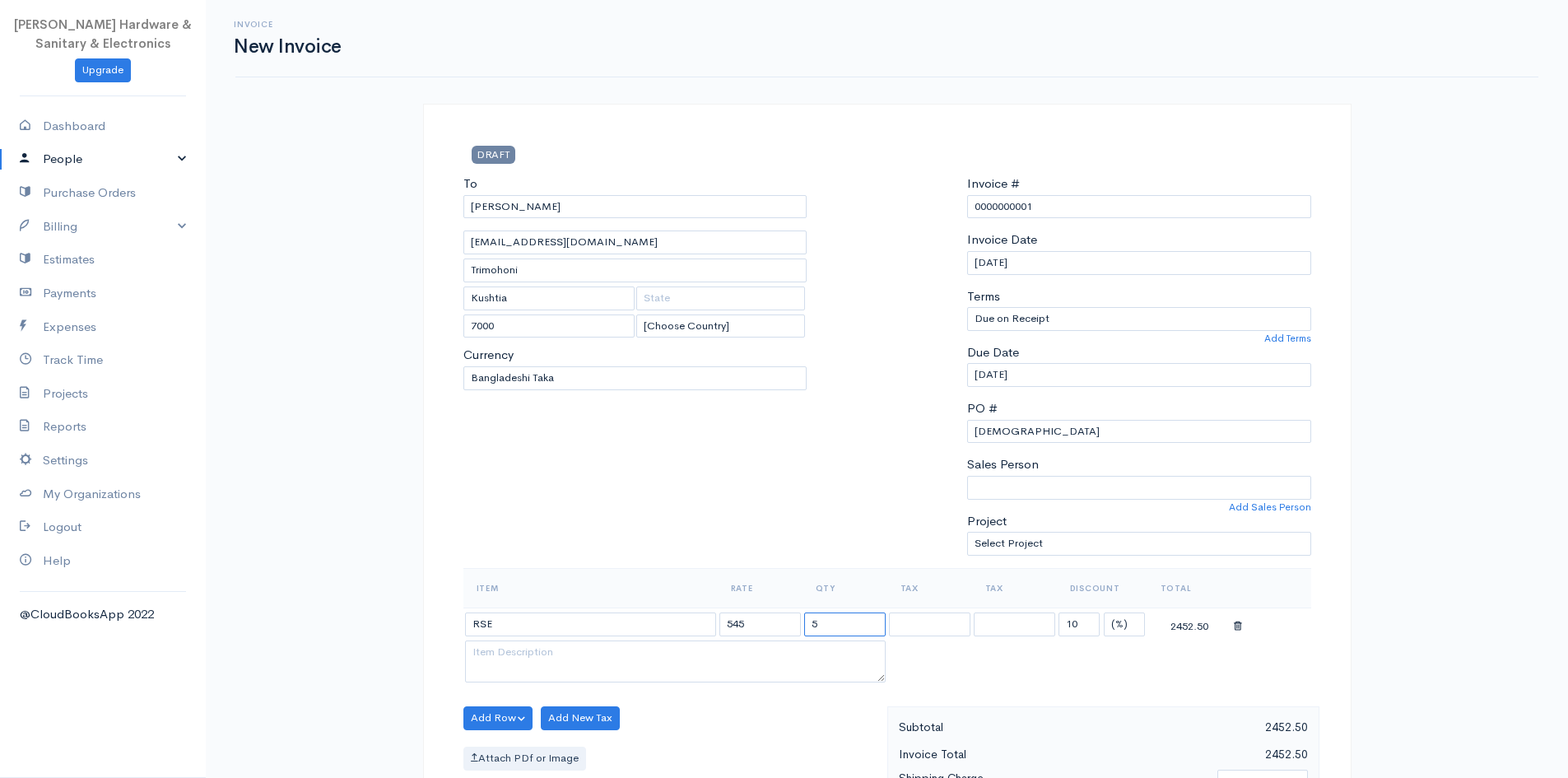
type input "5"
click at [798, 616] on select at bounding box center [930, 624] width 81 height 24
click at [798, 615] on select at bounding box center [930, 624] width 81 height 24
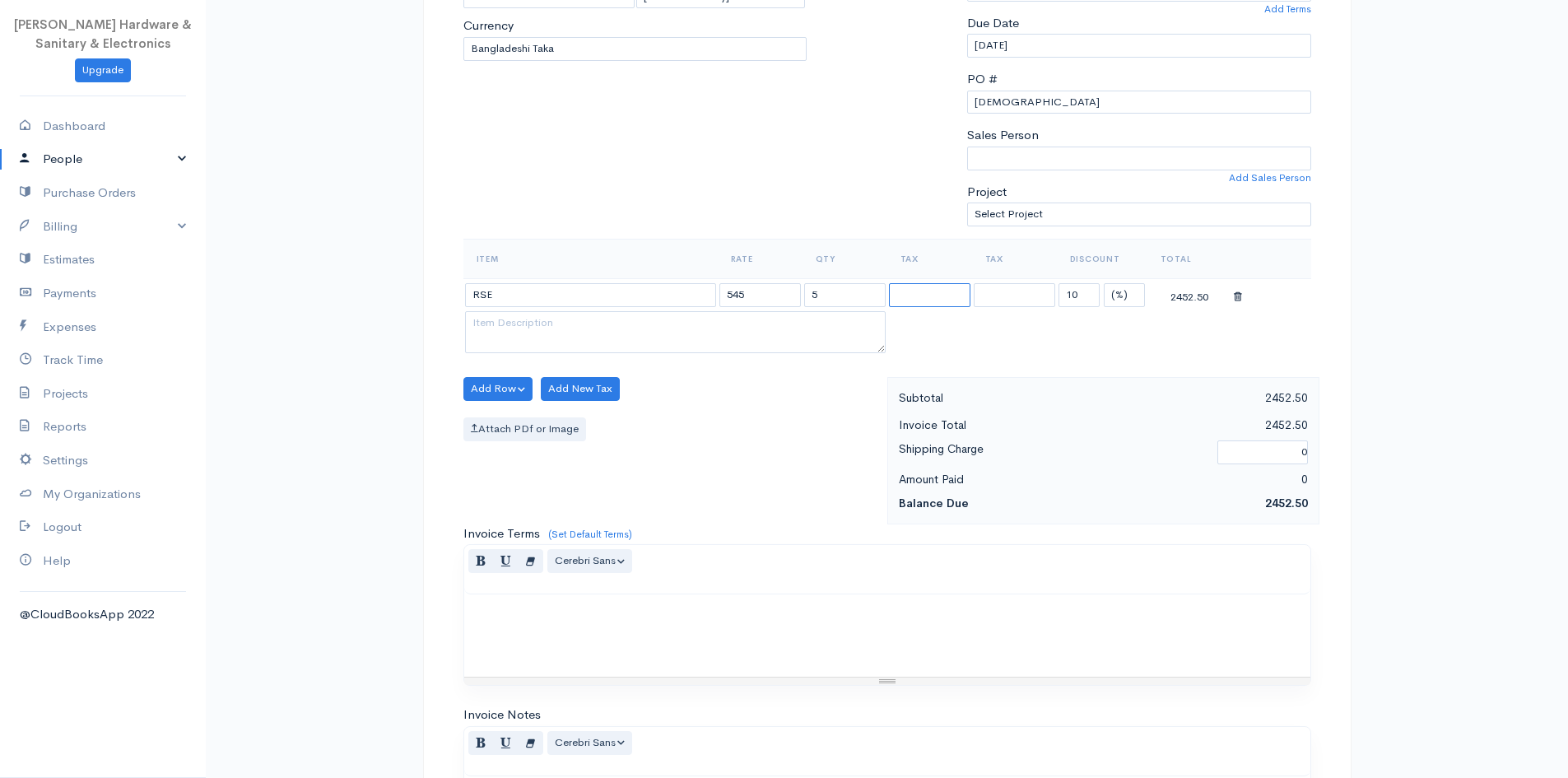
scroll to position [645, 0]
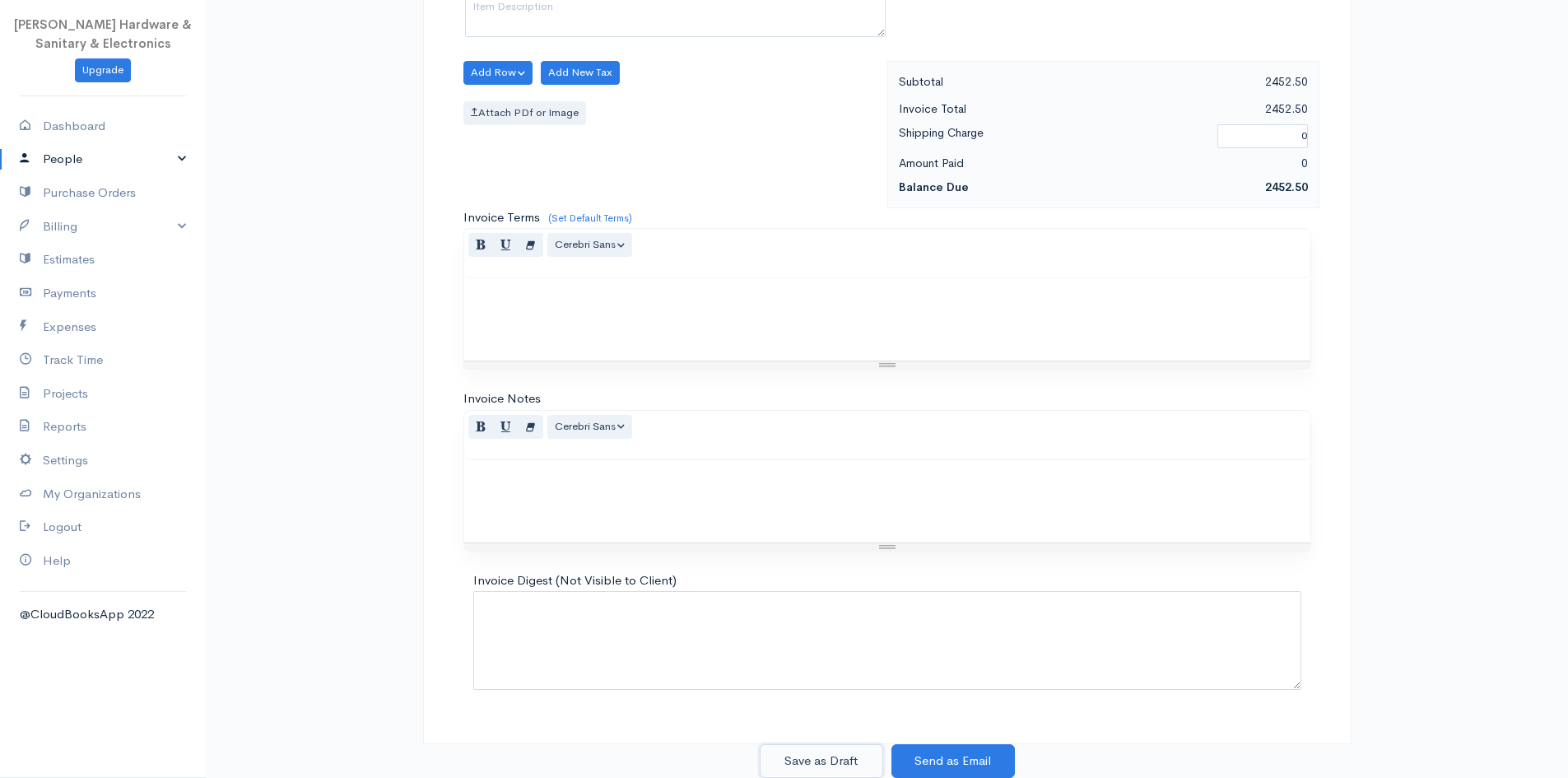
click at [798, 765] on button "Save as Draft" at bounding box center [821, 762] width 123 height 34
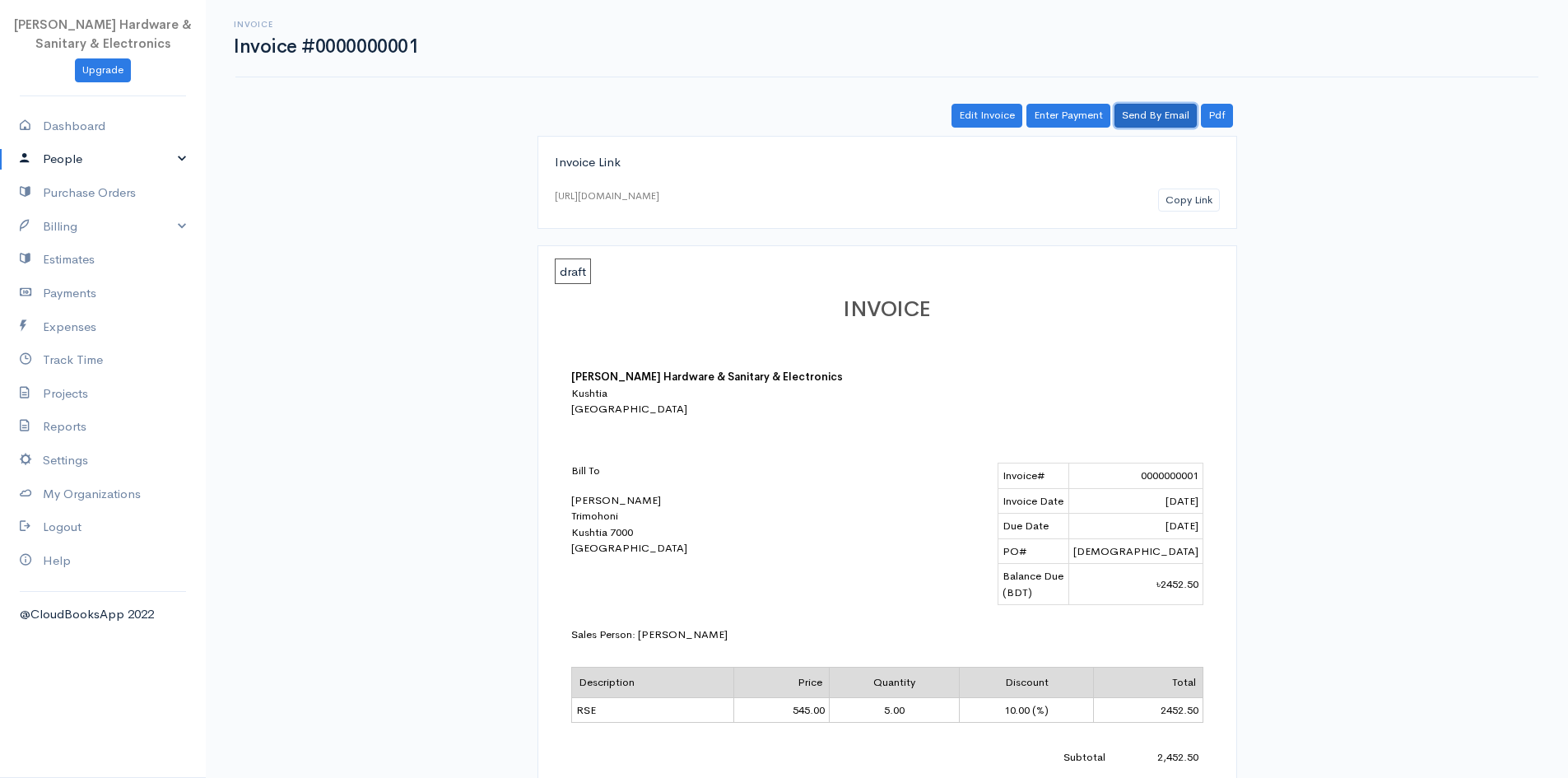
click at [798, 111] on link "Send By Email" at bounding box center [1156, 115] width 82 height 24
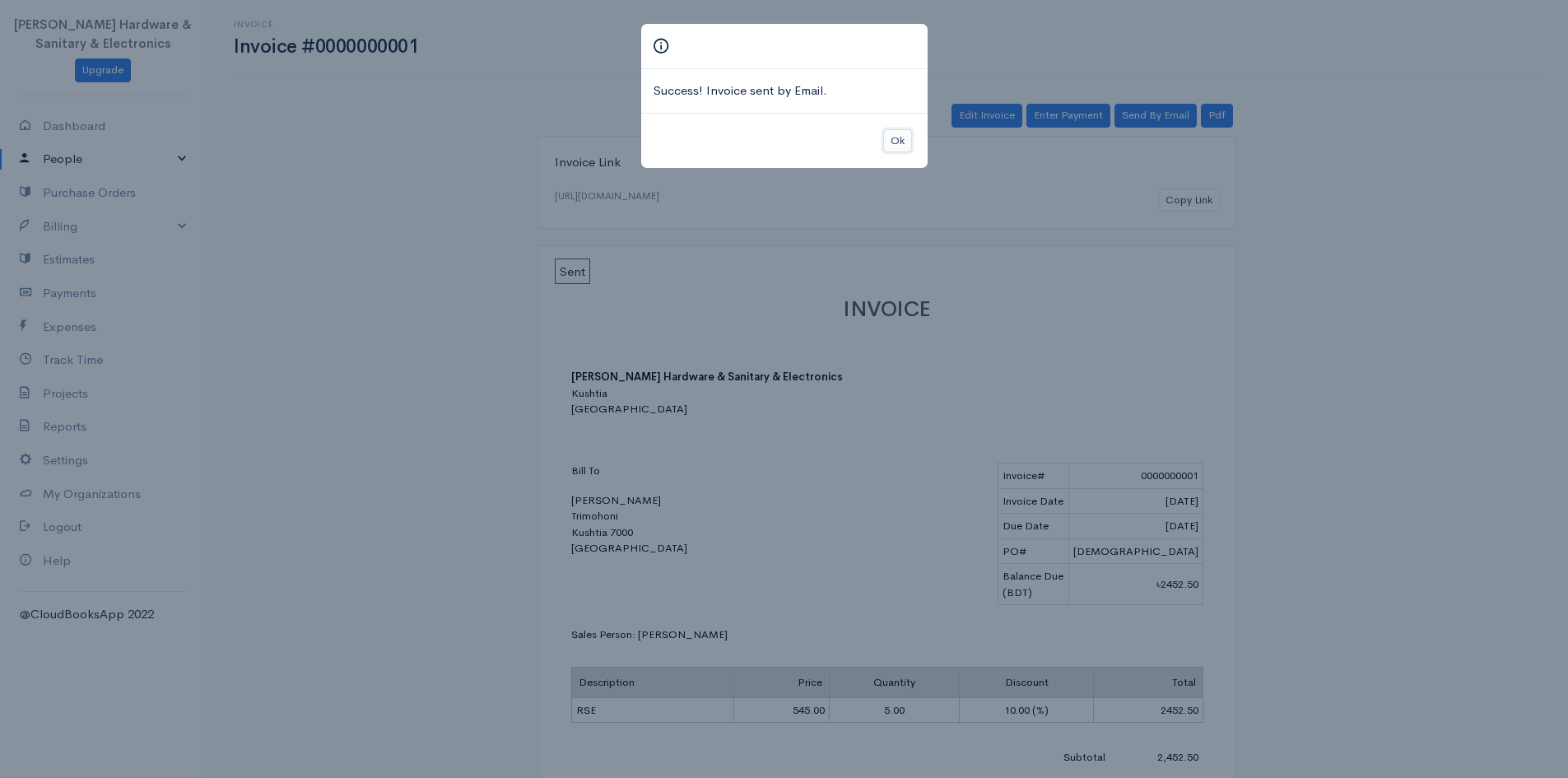
click at [798, 141] on button "Ok" at bounding box center [897, 140] width 28 height 24
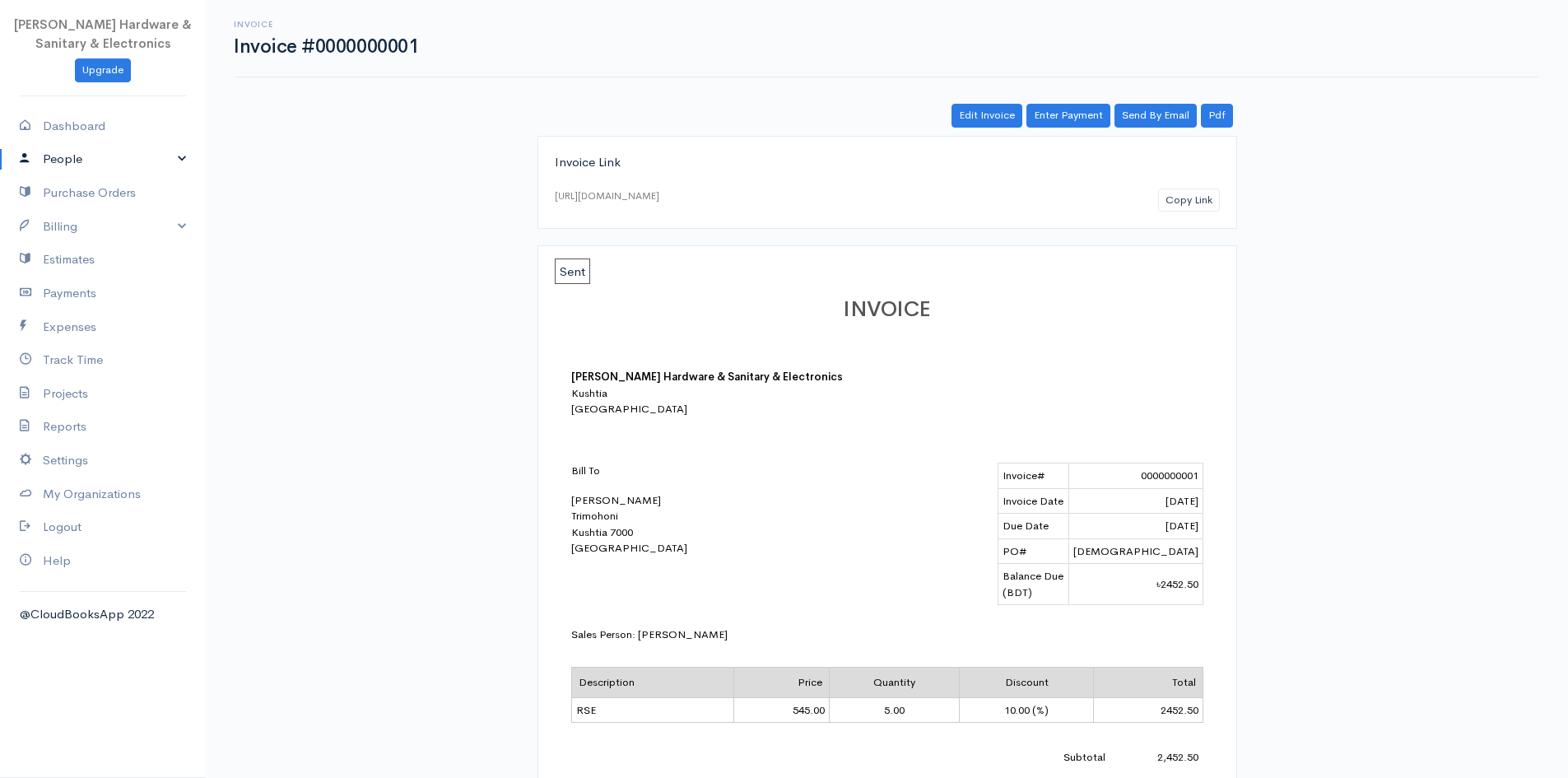
drag, startPoint x: 60, startPoint y: 0, endPoint x: 442, endPoint y: 127, distance: 402.6
click at [442, 127] on div "Edit Invoice Enter Payment Send By Email Pdf" at bounding box center [887, 115] width 948 height 24
click at [798, 118] on link "Enter Payment" at bounding box center [1069, 115] width 84 height 24
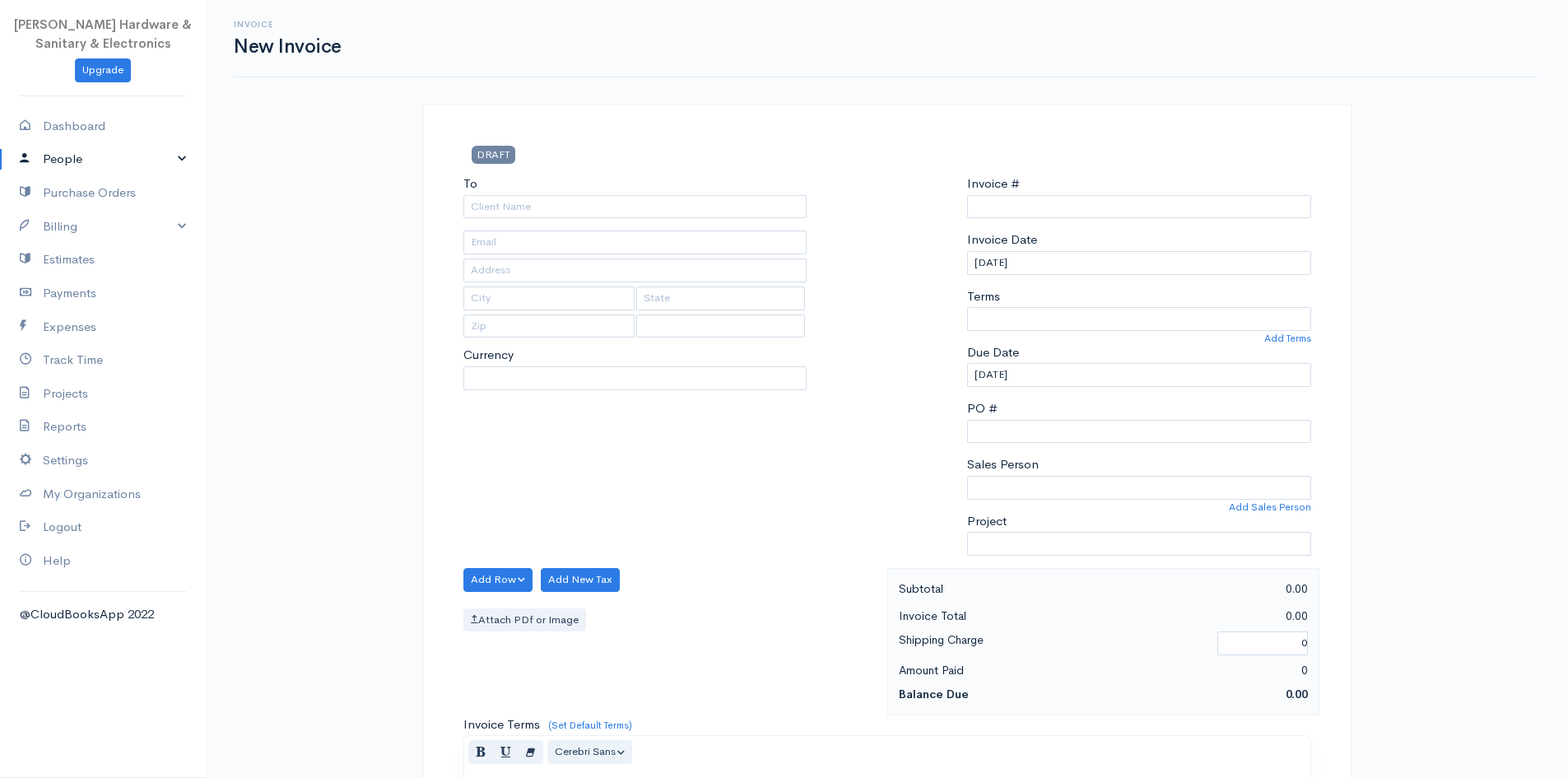
scroll to position [328, 0]
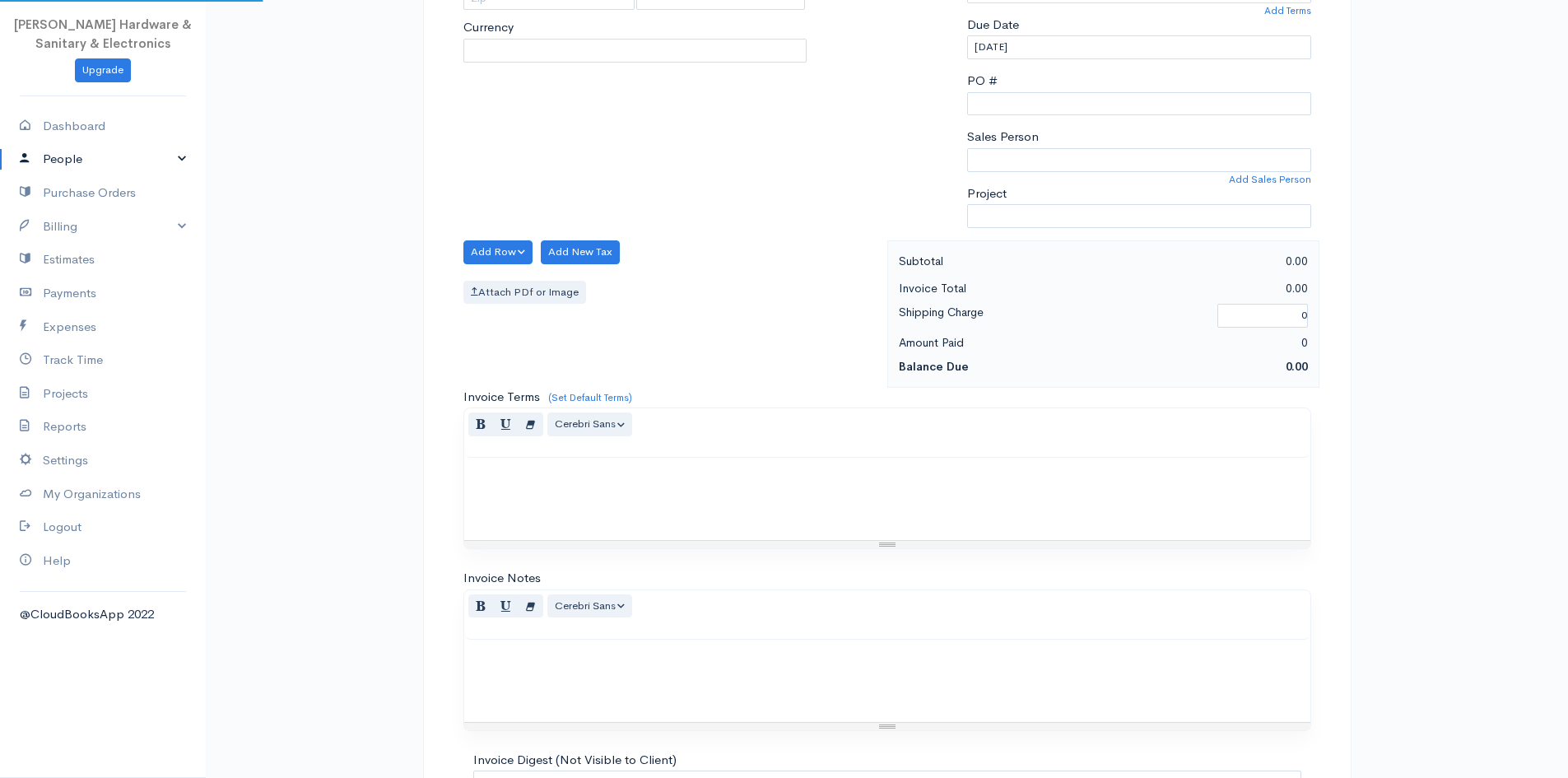
select select "[GEOGRAPHIC_DATA]"
select select "BDT"
type input "0000000002"
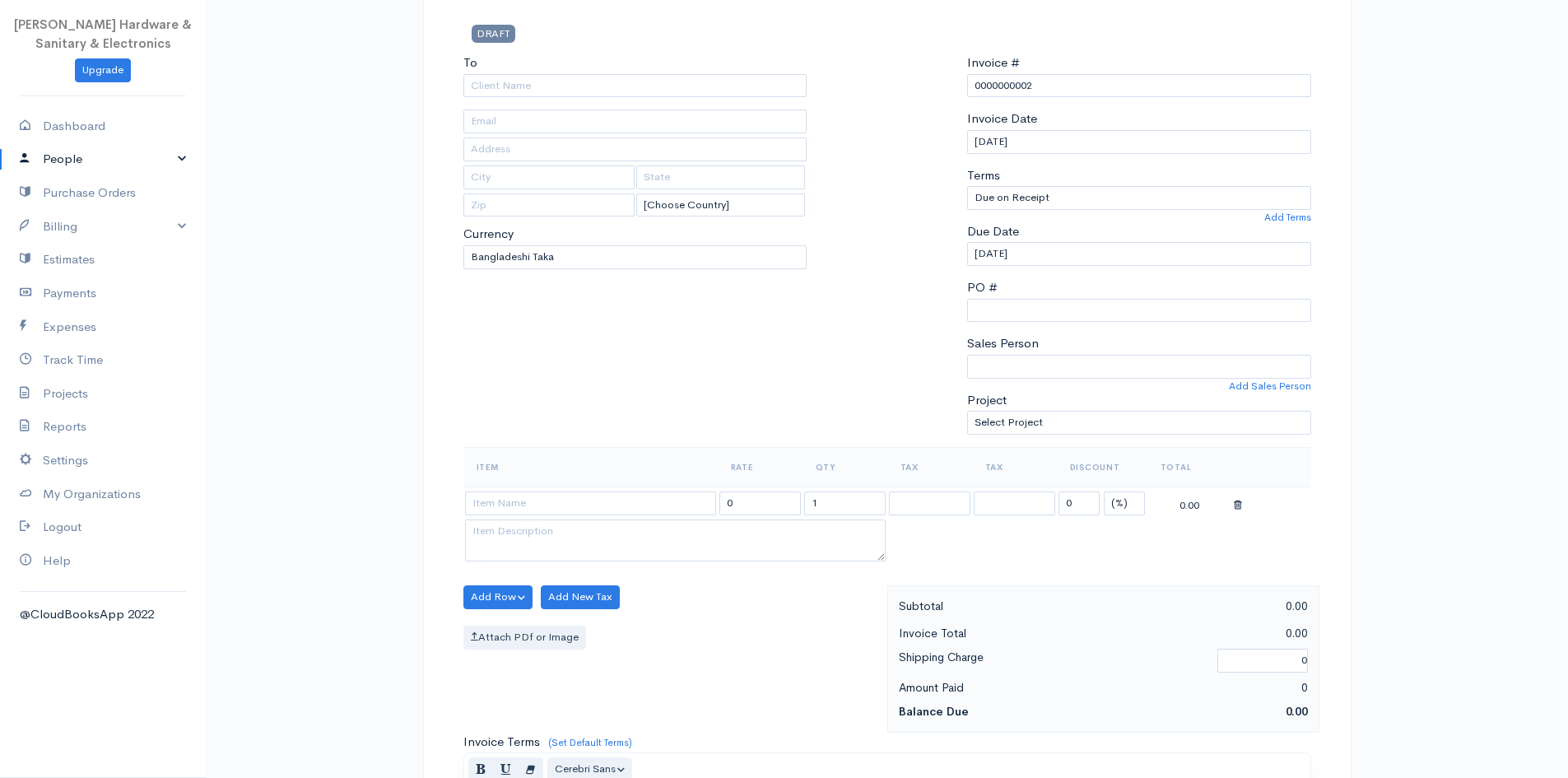
scroll to position [81, 0]
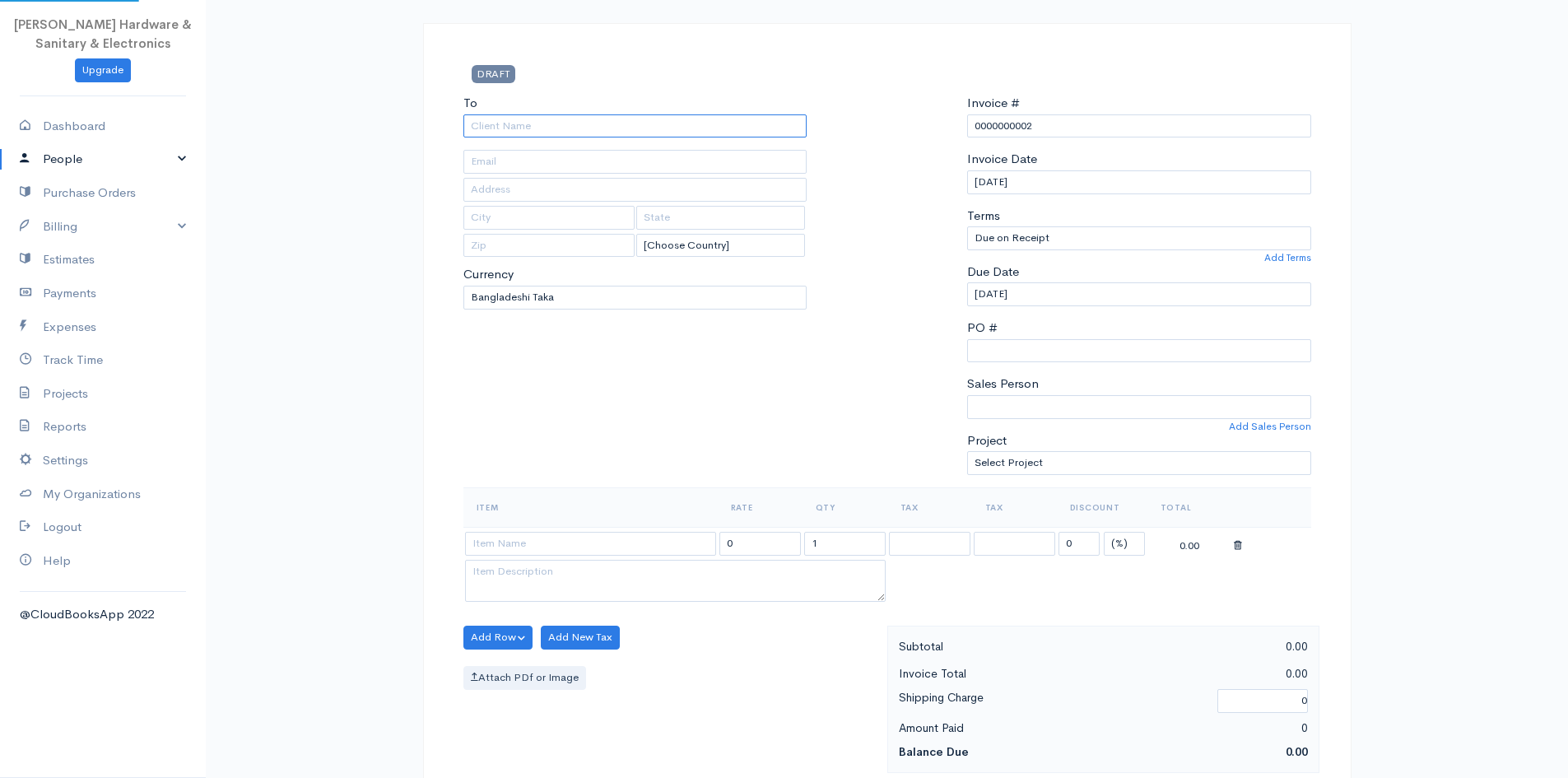
click at [500, 122] on input "To" at bounding box center [635, 126] width 344 height 24
type input "[PERSON_NAME]"
click at [515, 154] on input "text" at bounding box center [635, 161] width 344 height 24
type input "[EMAIL_ADDRESS][DOMAIN_NAME]"
click at [513, 191] on input "text" at bounding box center [635, 190] width 344 height 24
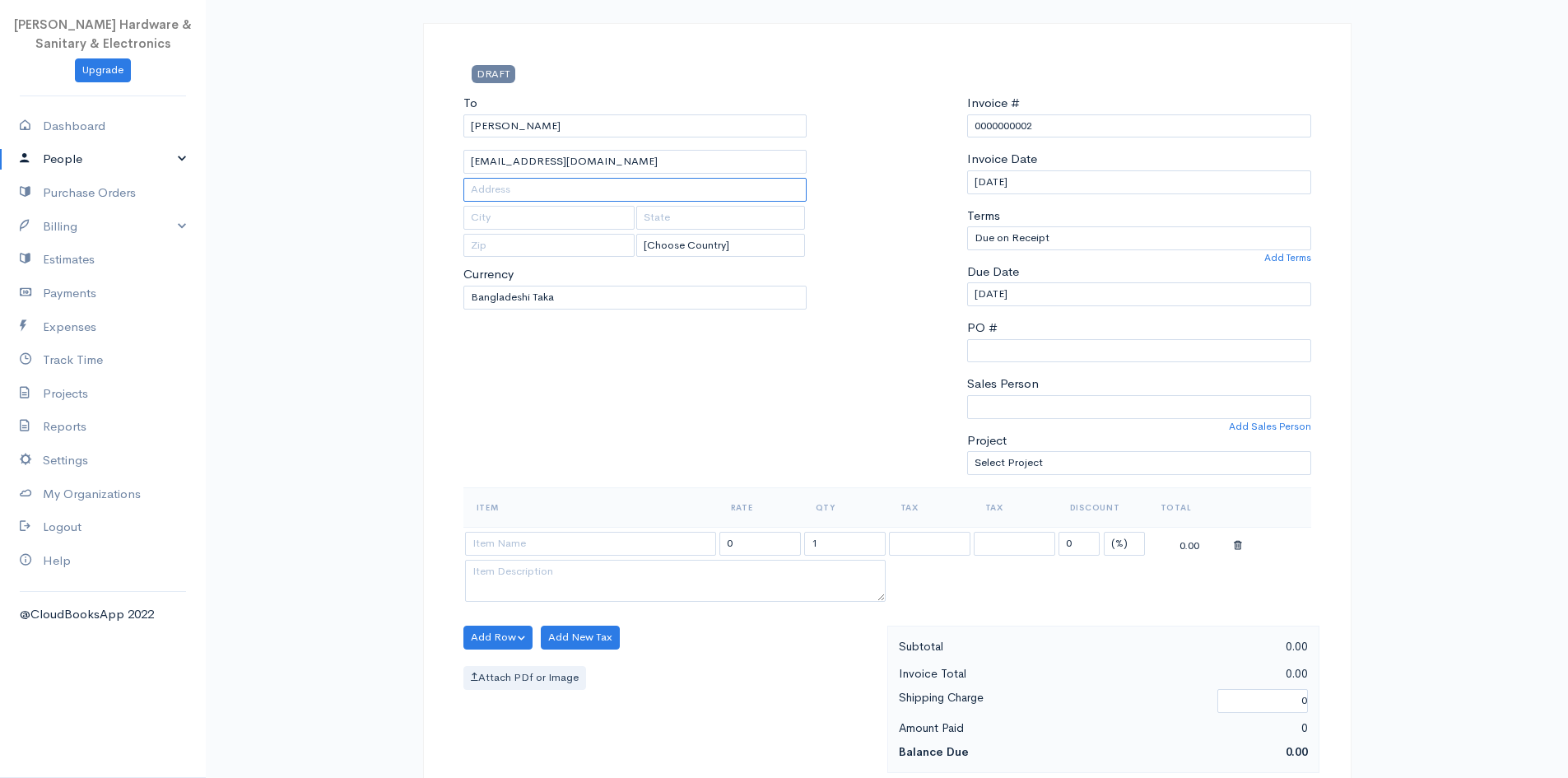
type input "Trimohoni"
click at [546, 222] on input "text" at bounding box center [550, 217] width 172 height 24
type input "Kushtia"
click at [537, 251] on input "text" at bounding box center [550, 245] width 172 height 24
type input "7000"
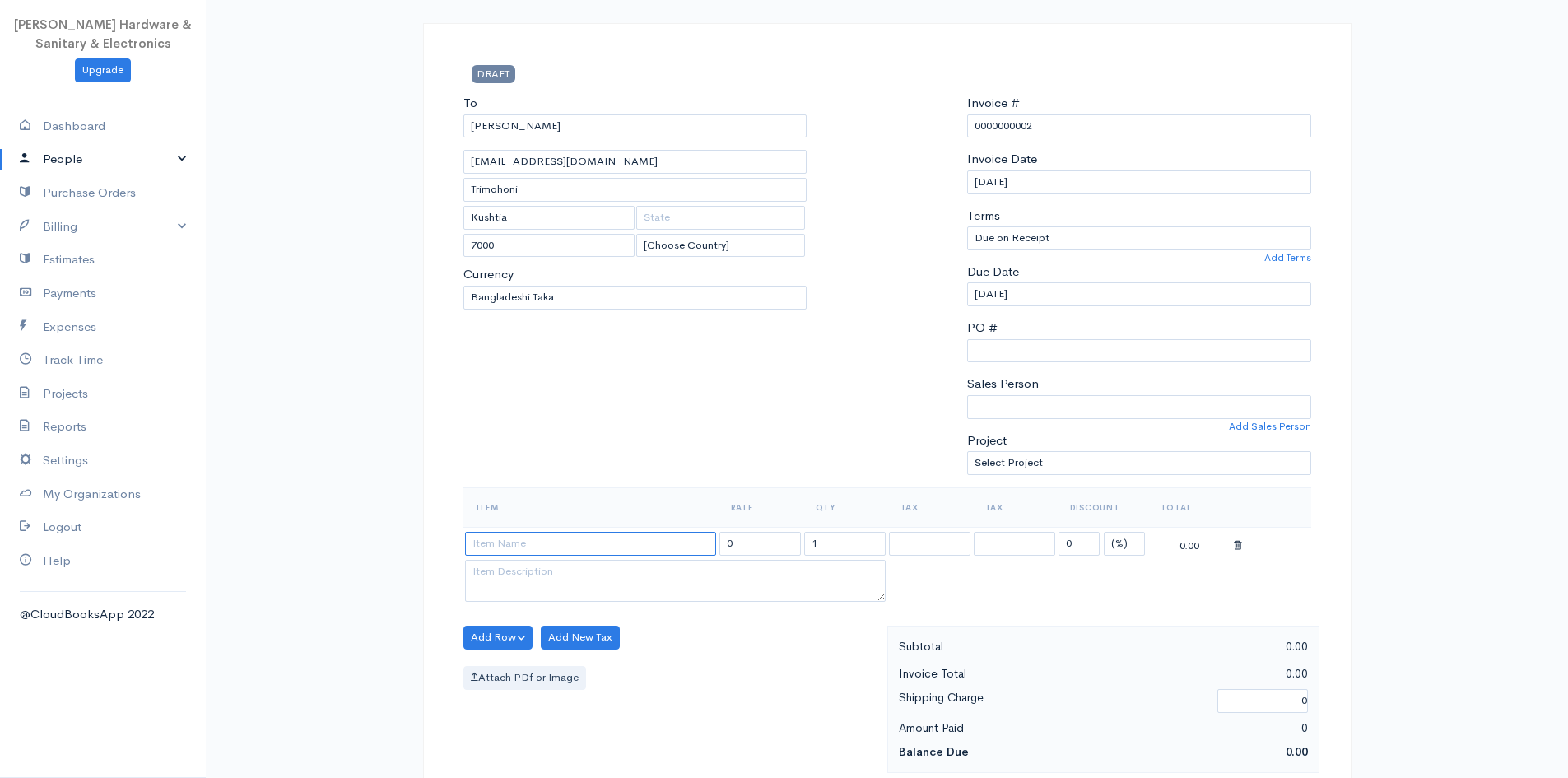
click at [597, 546] on input at bounding box center [590, 543] width 251 height 24
drag, startPoint x: 834, startPoint y: 542, endPoint x: 750, endPoint y: 559, distance: 85.7
click at [750, 559] on tbody "0 1 0 (%) Flat 0.00" at bounding box center [887, 566] width 848 height 79
type input "18"
drag, startPoint x: 1087, startPoint y: 542, endPoint x: 967, endPoint y: 549, distance: 120.2
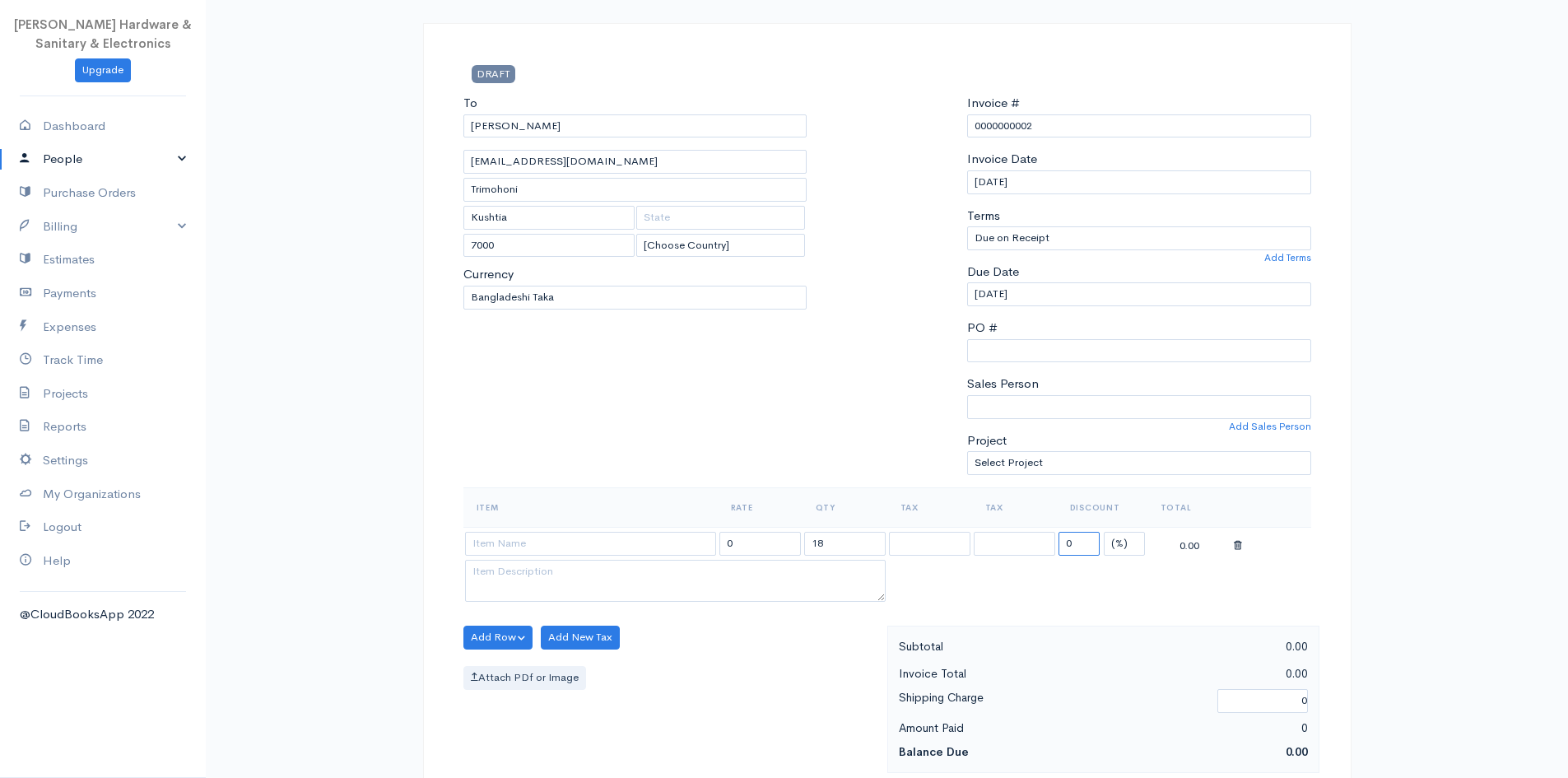
click at [798, 549] on tr "0 18 0 (%) Flat 0.00" at bounding box center [887, 543] width 848 height 32
type input "10"
drag, startPoint x: 762, startPoint y: 540, endPoint x: 687, endPoint y: 543, distance: 75.1
click at [687, 543] on tr "0 18 10 (%) Flat 0.00" at bounding box center [887, 543] width 848 height 32
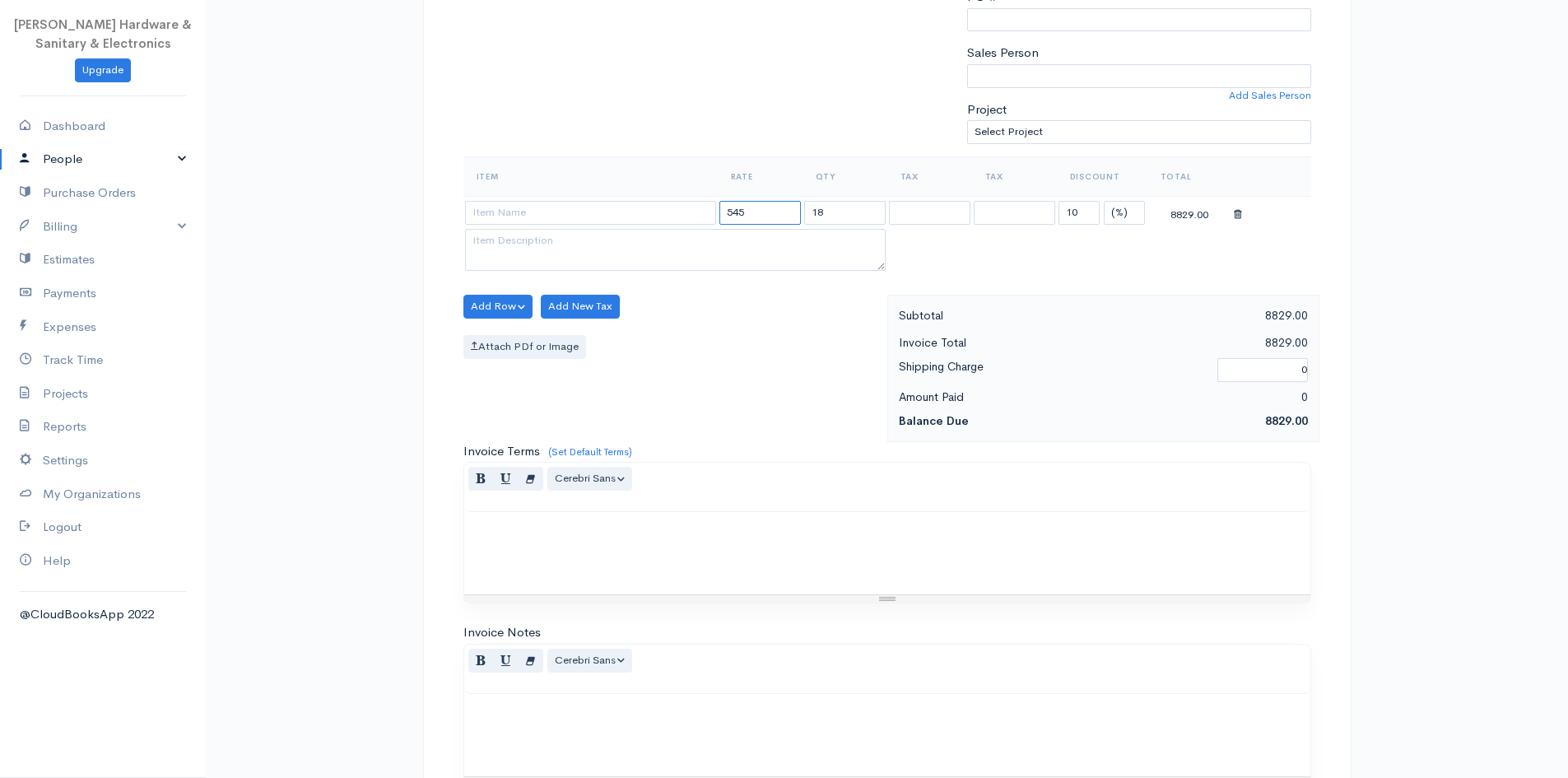
scroll to position [645, 0]
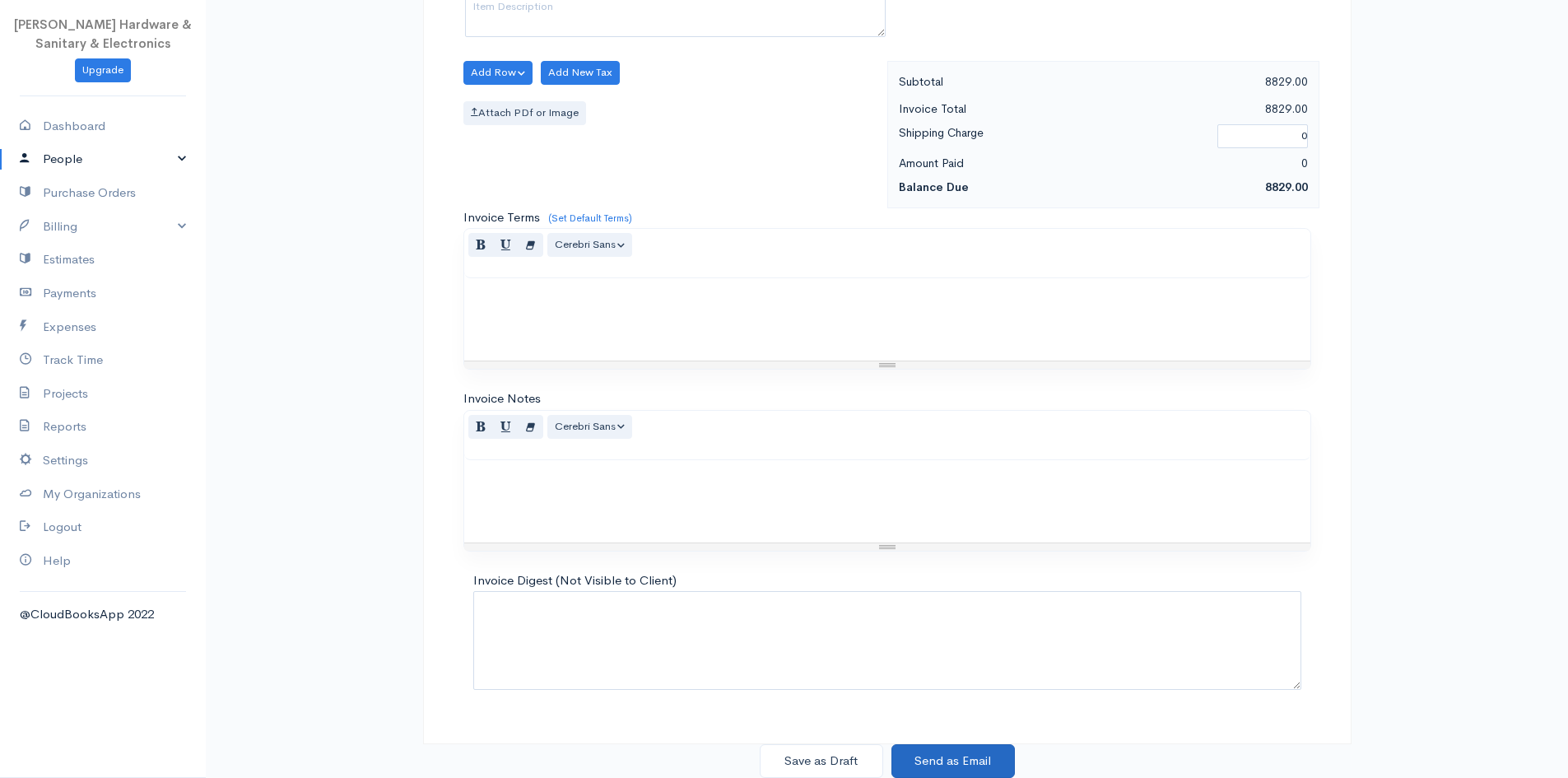
type input "545"
click at [798, 756] on button "Send as Email" at bounding box center [953, 762] width 123 height 34
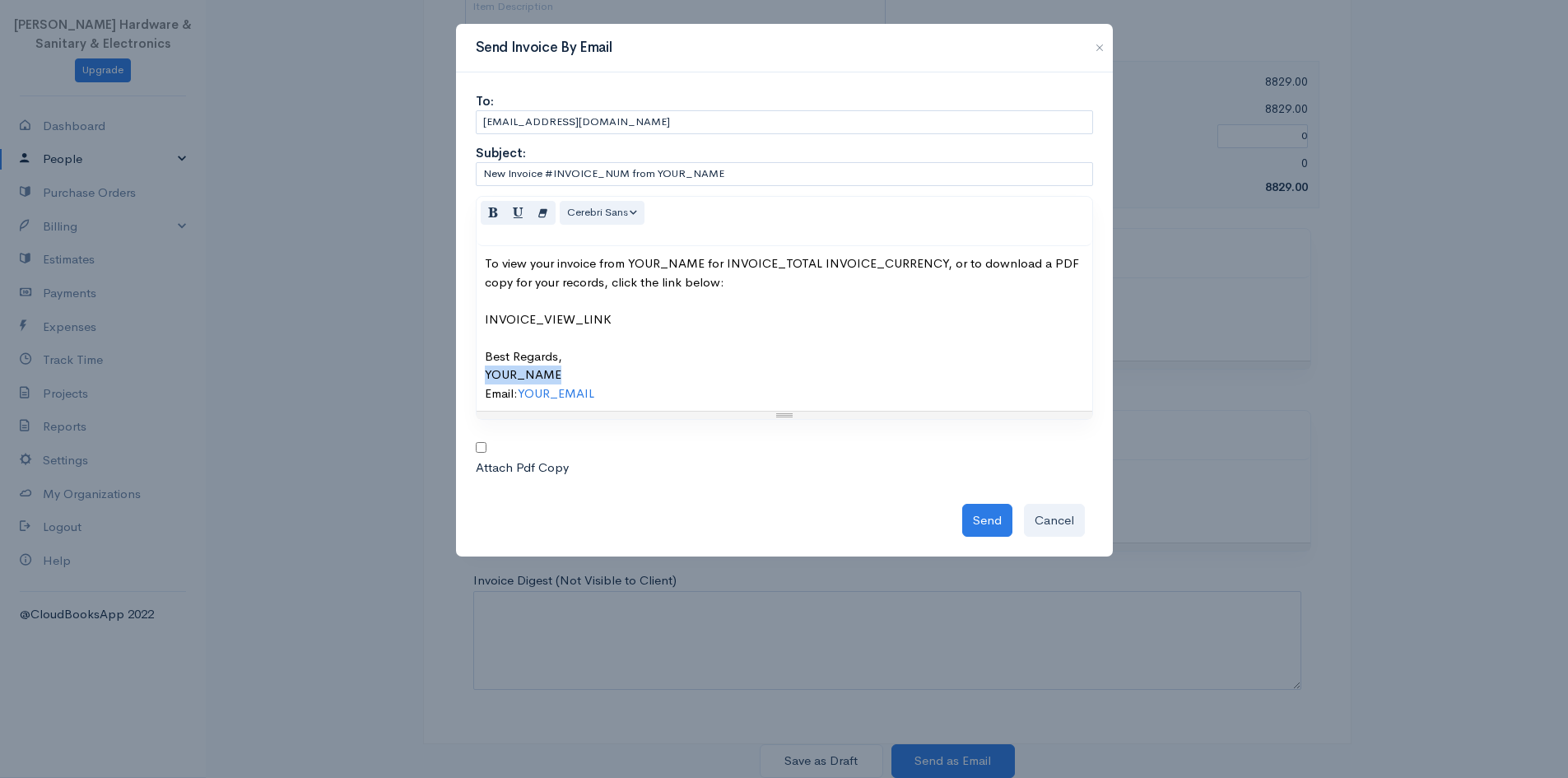
drag, startPoint x: 561, startPoint y: 373, endPoint x: 460, endPoint y: 376, distance: 101.0
click at [460, 376] on div "To: muskanhardware99@gmail.com Subject: New Invoice #INVOICE_NUM from YOUR_NAME…" at bounding box center [784, 315] width 657 height 485
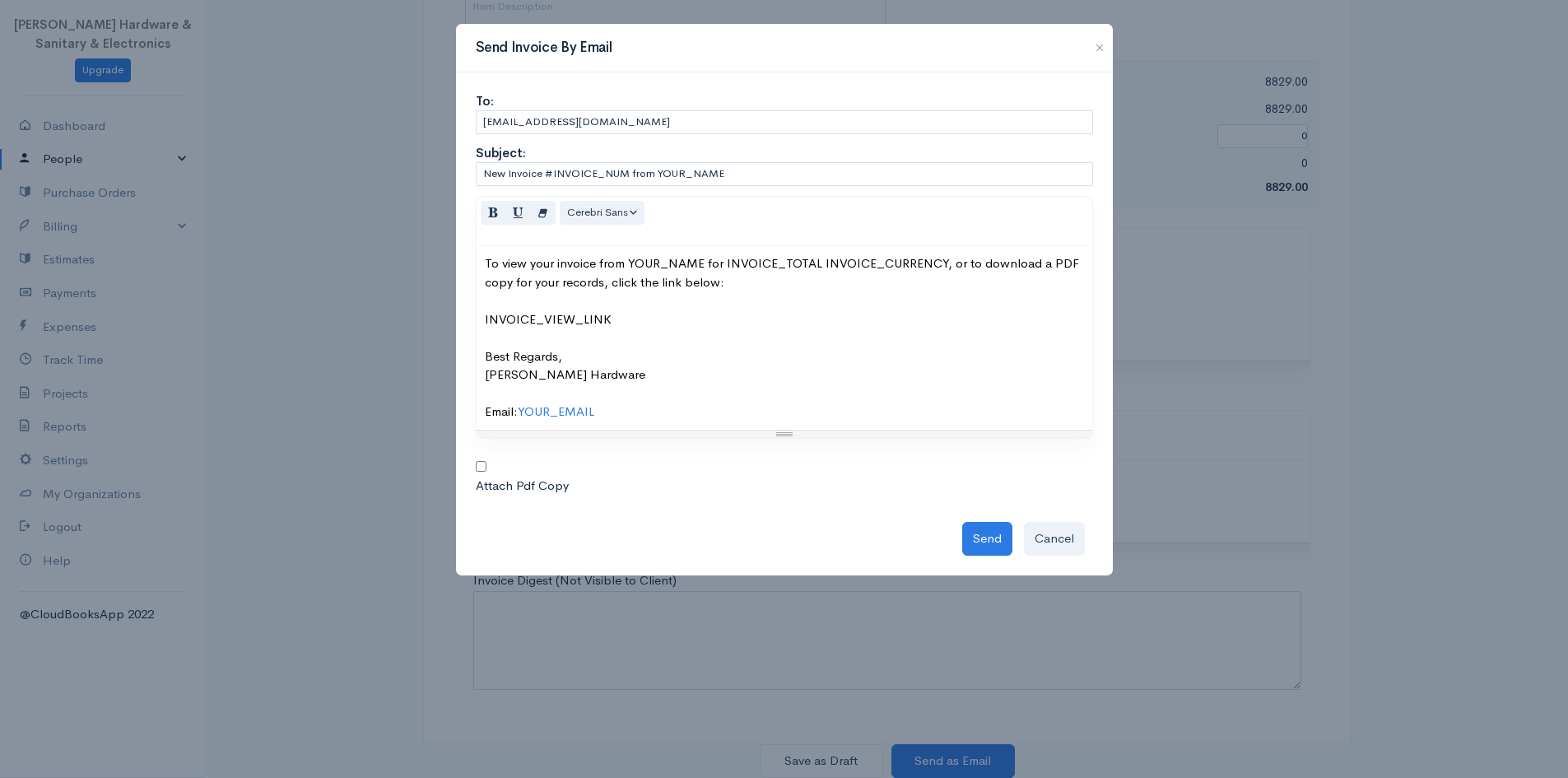
click at [479, 467] on input "checkbox" at bounding box center [480, 466] width 10 height 10
checkbox input "true"
drag, startPoint x: 990, startPoint y: 548, endPoint x: 959, endPoint y: 535, distance: 33.6
click at [798, 544] on button "Send" at bounding box center [987, 539] width 50 height 34
click at [798, 542] on div "Send Cancel" at bounding box center [784, 534] width 618 height 42
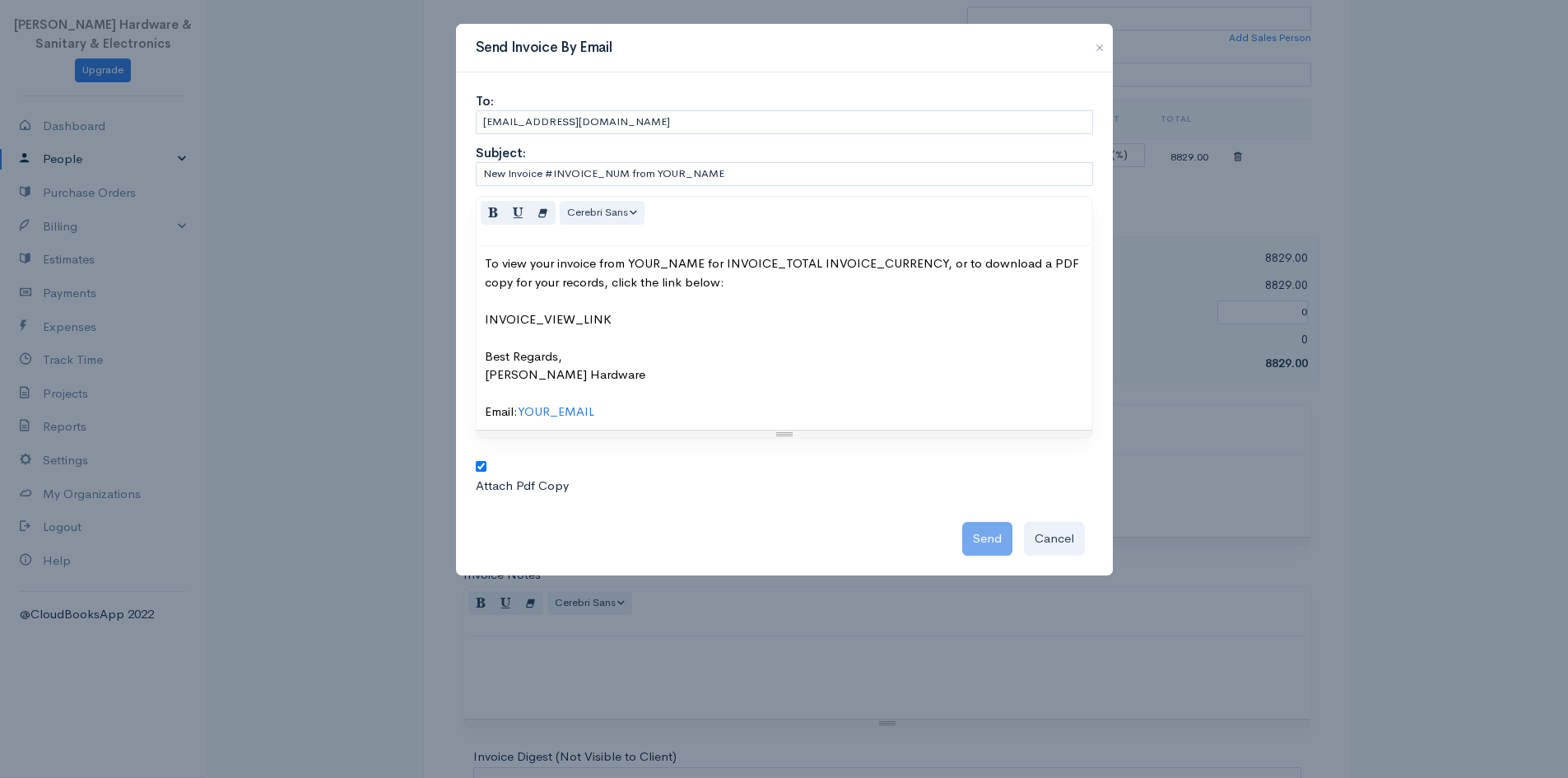
scroll to position [317, 0]
drag, startPoint x: 1072, startPoint y: 546, endPoint x: 1057, endPoint y: 547, distance: 15.0
click at [798, 547] on button "Cancel" at bounding box center [1054, 539] width 61 height 34
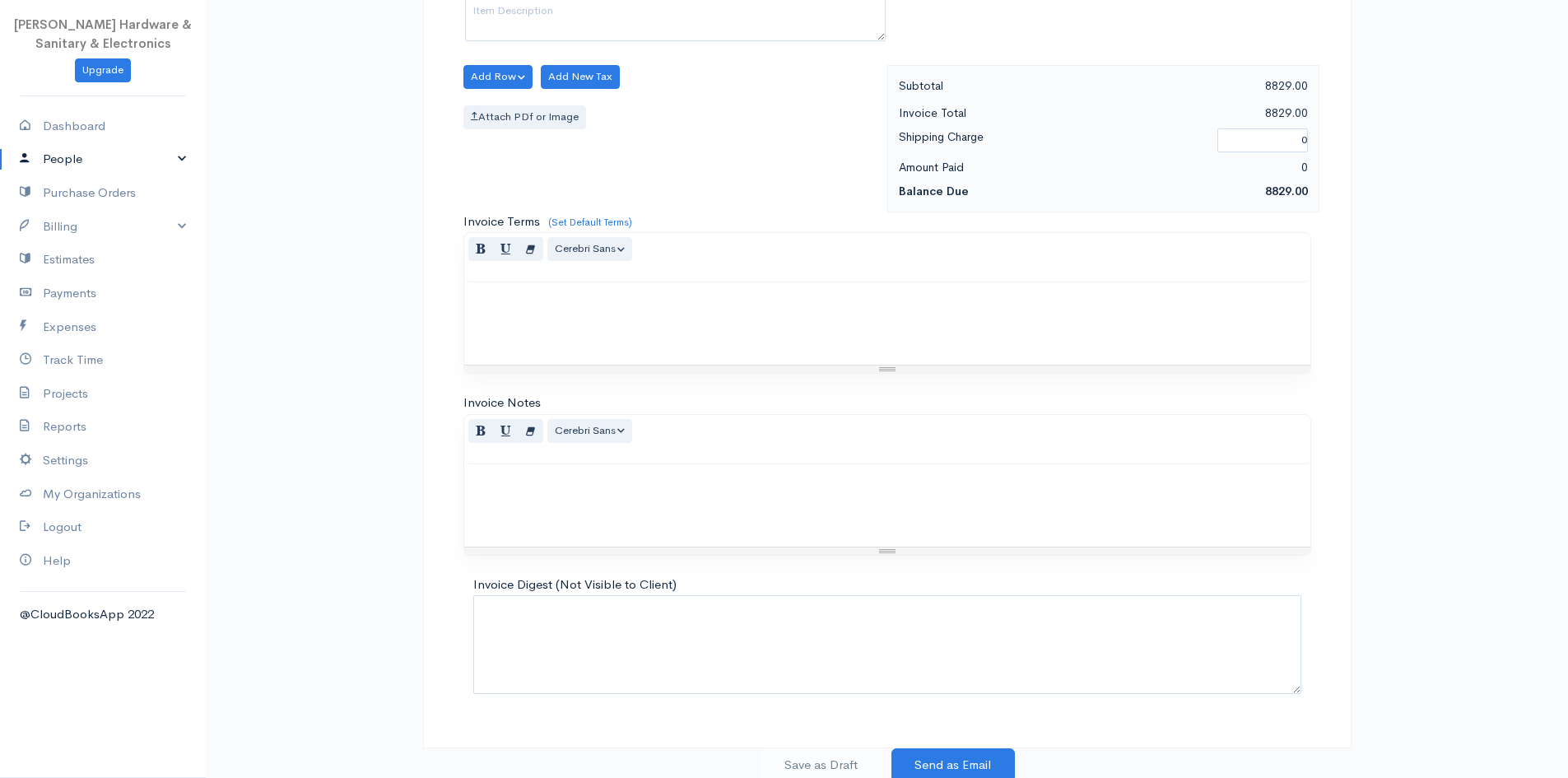
scroll to position [645, 0]
click at [798, 756] on button "Send as Email" at bounding box center [953, 762] width 123 height 34
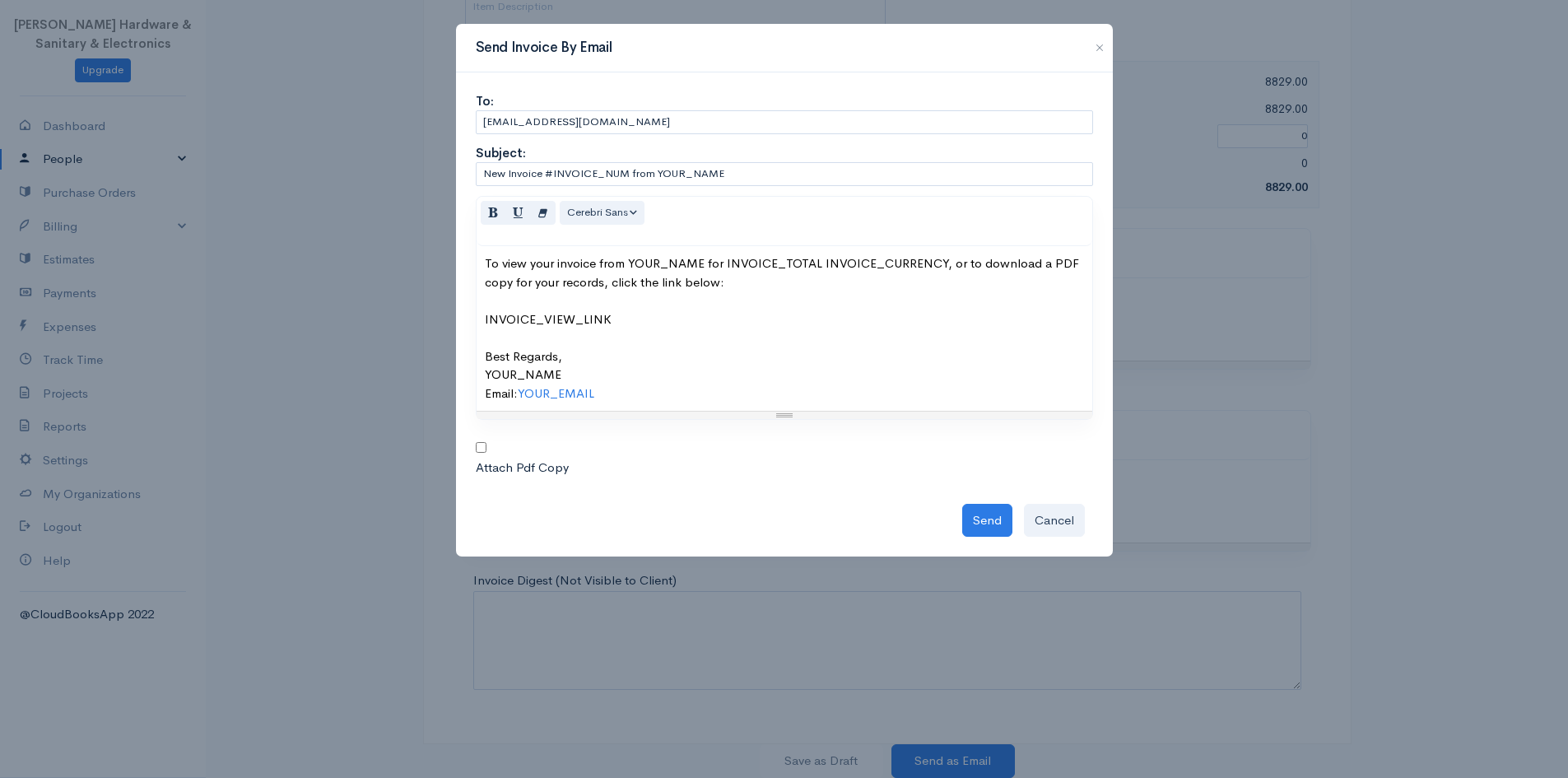
click at [476, 449] on input "checkbox" at bounding box center [480, 447] width 10 height 10
drag, startPoint x: 1006, startPoint y: 517, endPoint x: 756, endPoint y: 505, distance: 250.3
click at [798, 517] on button "Send" at bounding box center [987, 521] width 50 height 34
click at [798, 514] on div "Send Cancel" at bounding box center [784, 516] width 618 height 42
click at [483, 452] on input "checkbox" at bounding box center [480, 447] width 10 height 10
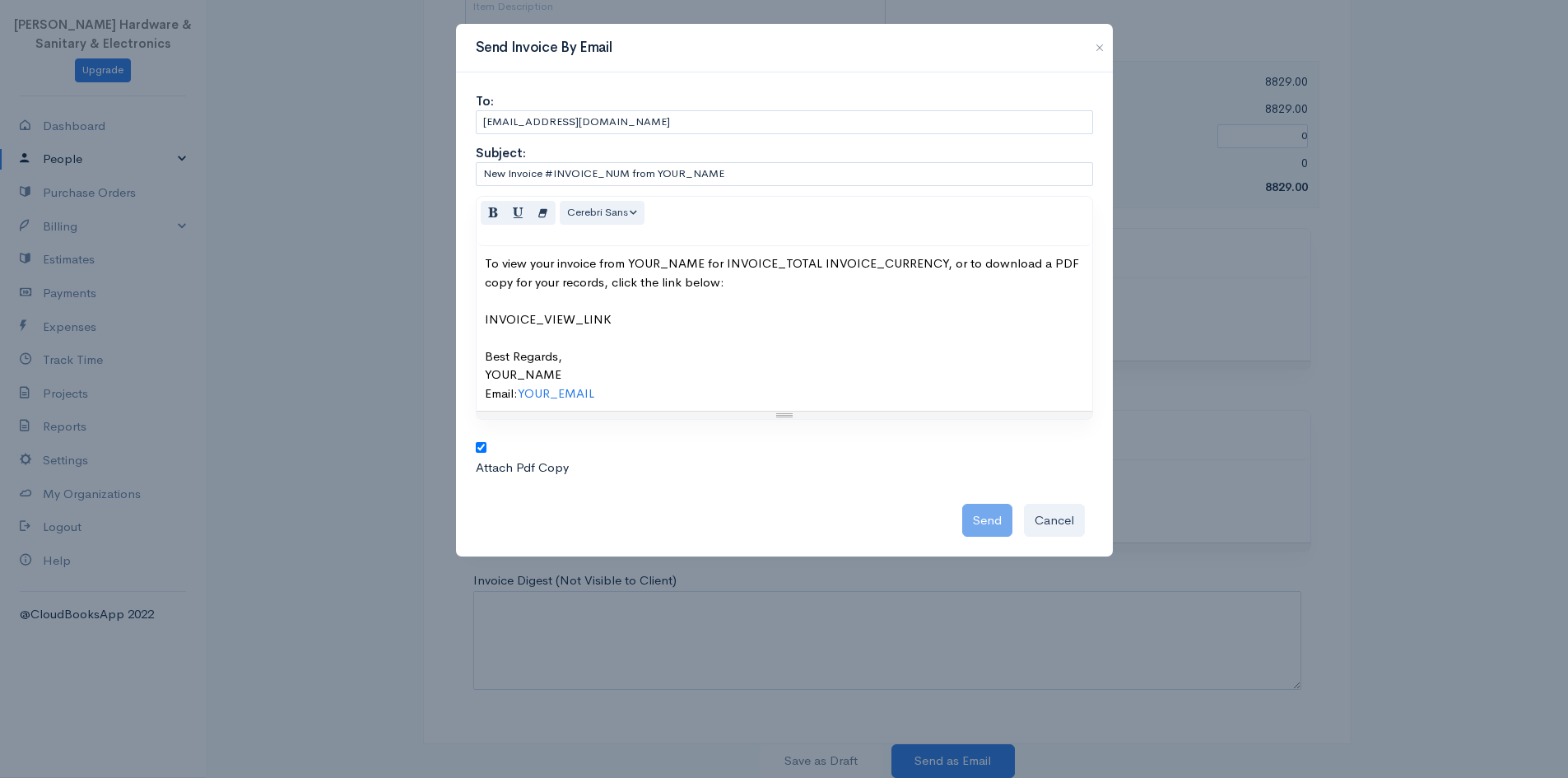
checkbox input "false"
drag, startPoint x: 1058, startPoint y: 526, endPoint x: 1028, endPoint y: 519, distance: 30.8
click at [798, 526] on button "Cancel" at bounding box center [1054, 521] width 61 height 34
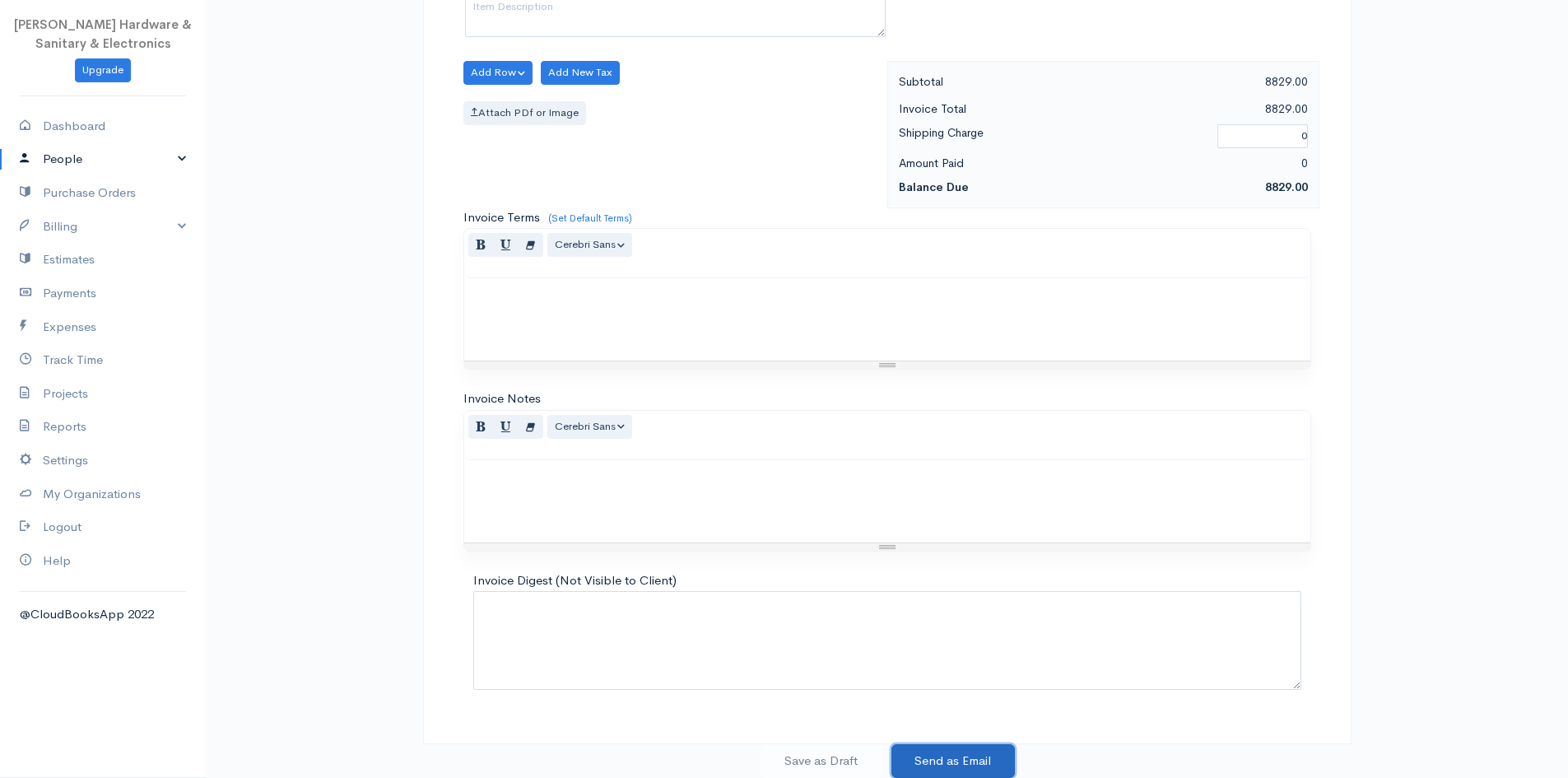
click at [798, 758] on button "Send as Email" at bounding box center [953, 762] width 123 height 34
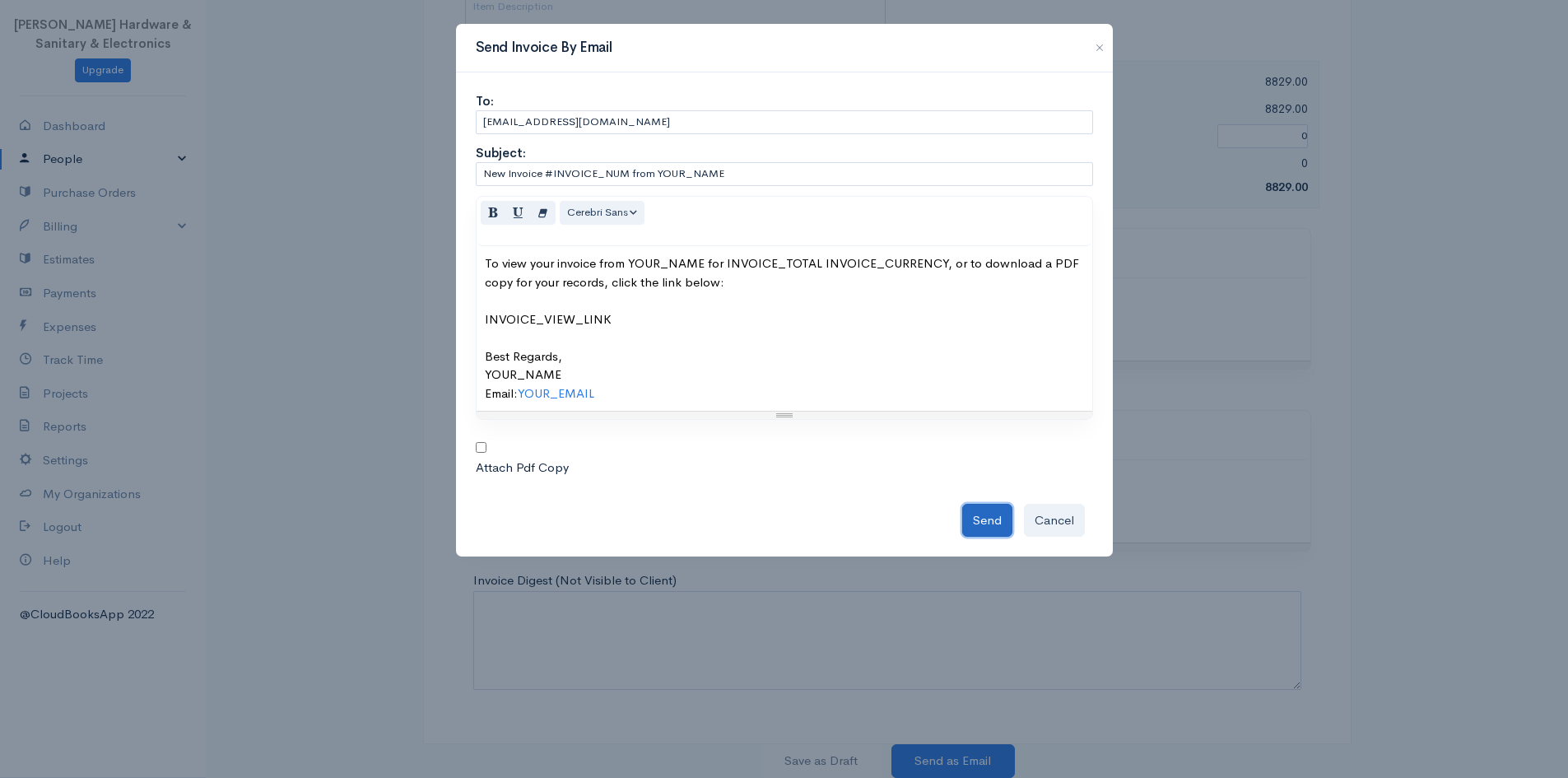
click at [798, 526] on button "Send" at bounding box center [987, 521] width 50 height 34
click at [798, 44] on button "button" at bounding box center [1100, 47] width 27 height 20
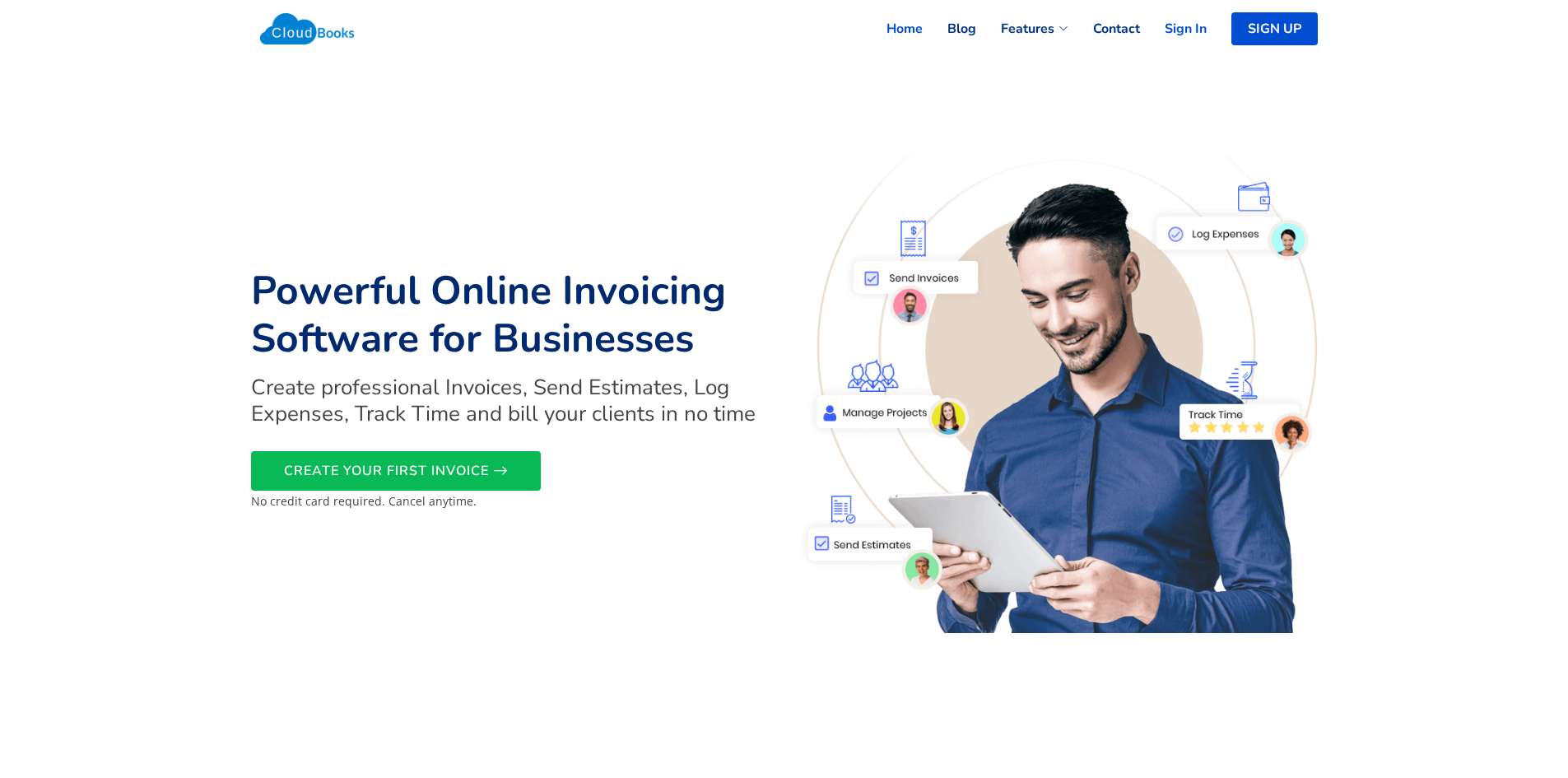
click at [1178, 28] on link "Sign In" at bounding box center [1174, 28] width 66 height 36
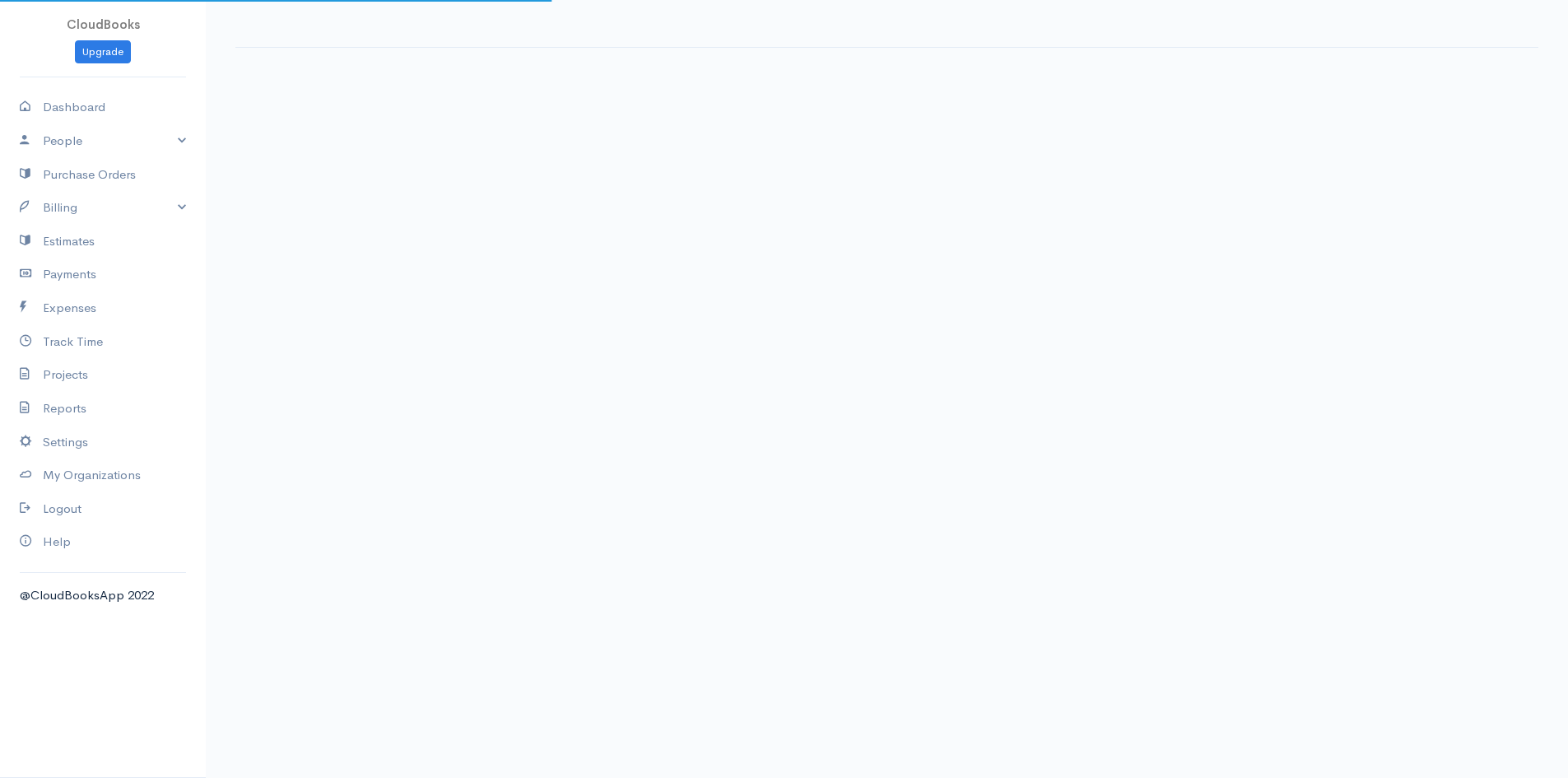
select select "365"
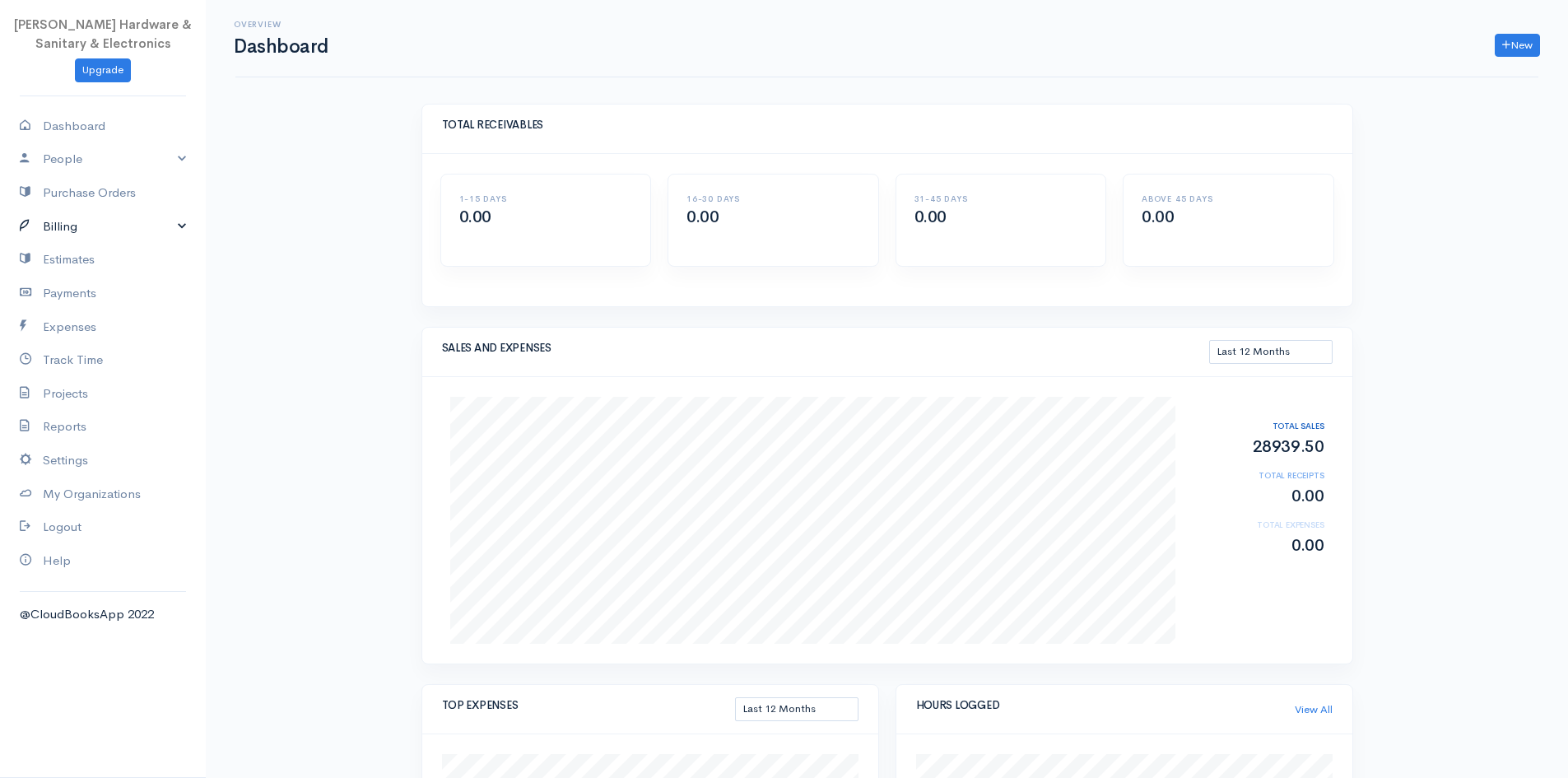
click at [94, 239] on link "Billing" at bounding box center [102, 227] width 206 height 34
click at [98, 252] on link "Invoice" at bounding box center [102, 257] width 206 height 29
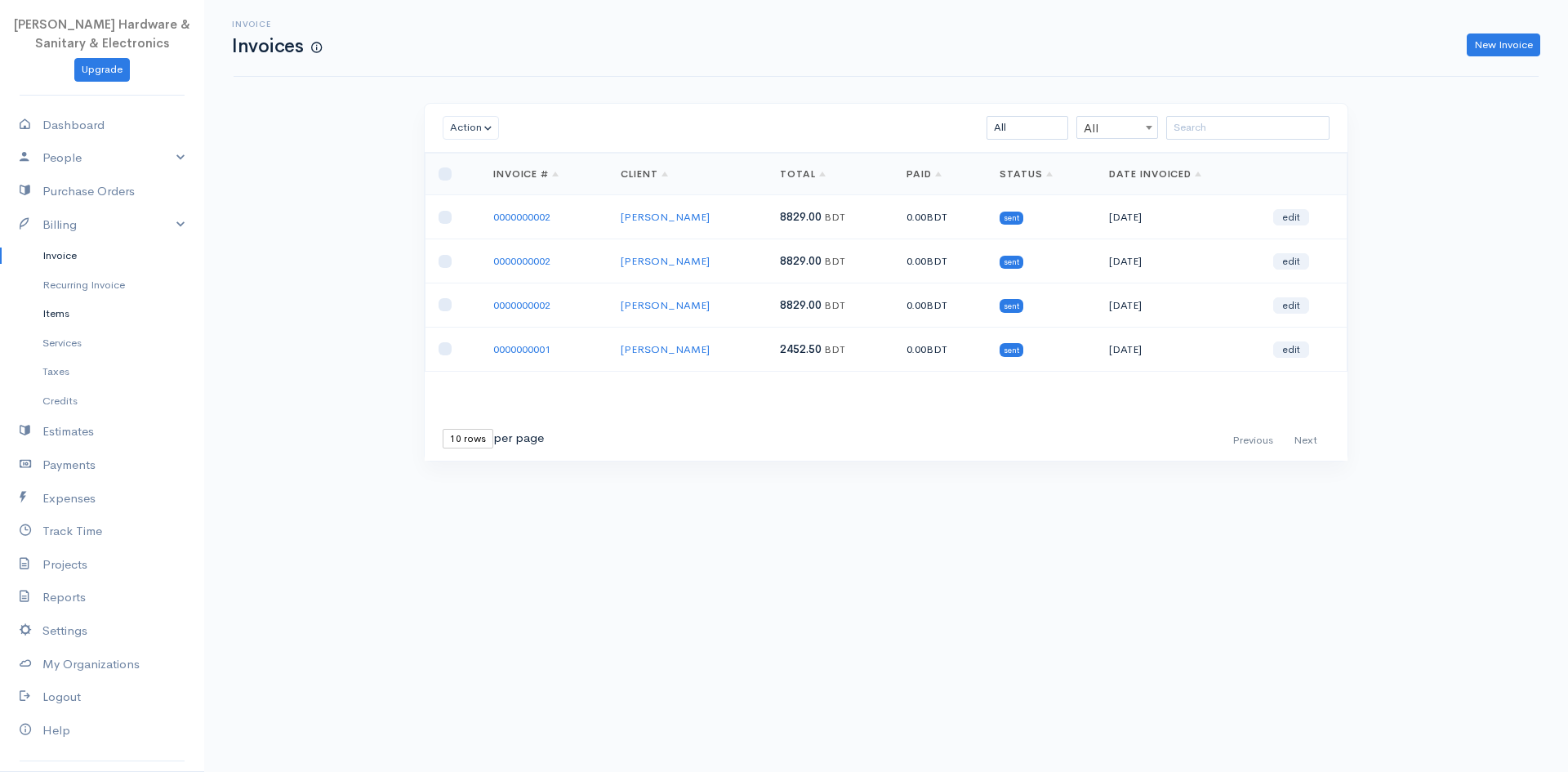
click at [47, 314] on link "Items" at bounding box center [102, 313] width 204 height 29
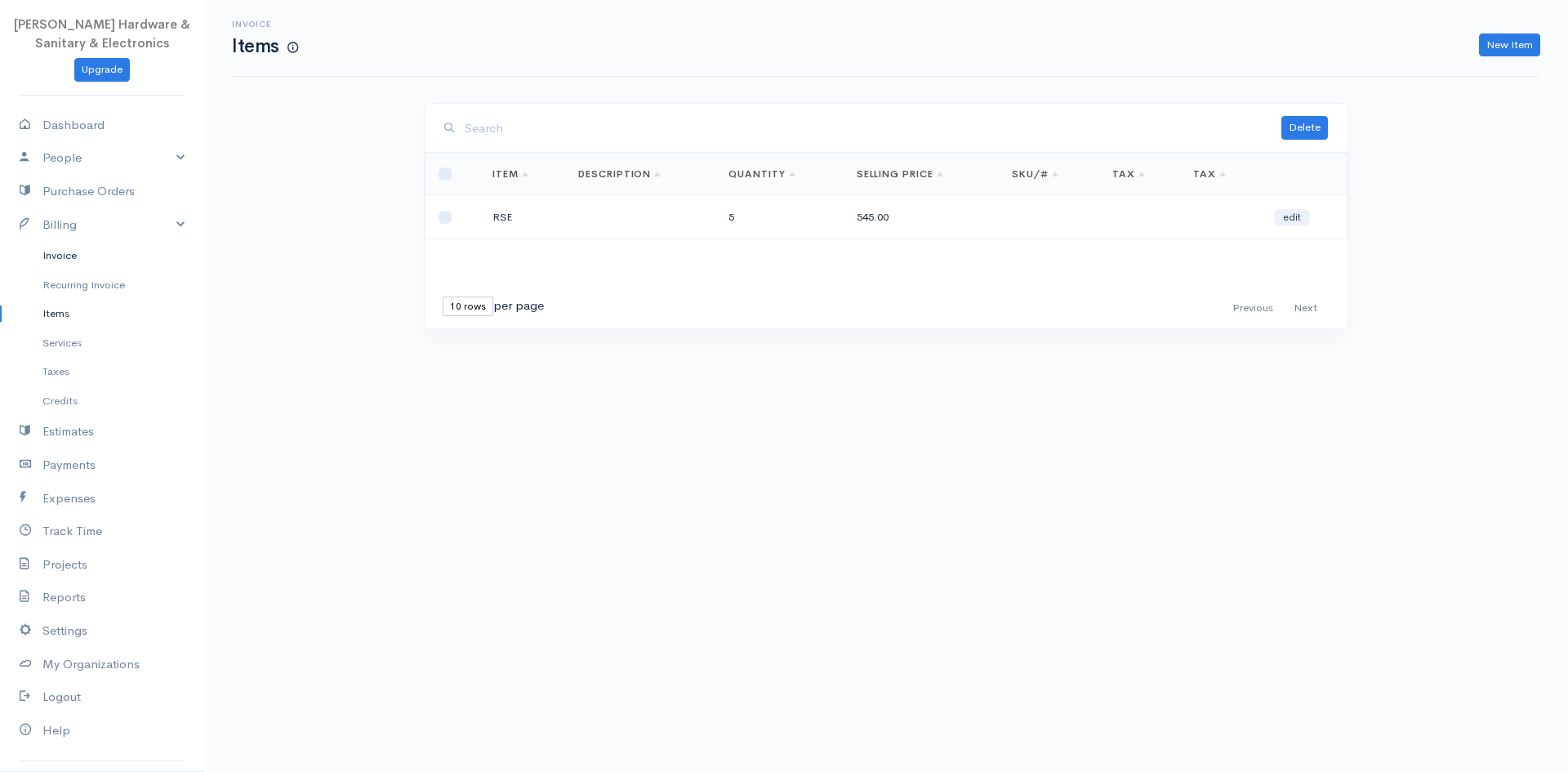
click at [71, 259] on link "Invoice" at bounding box center [102, 255] width 204 height 29
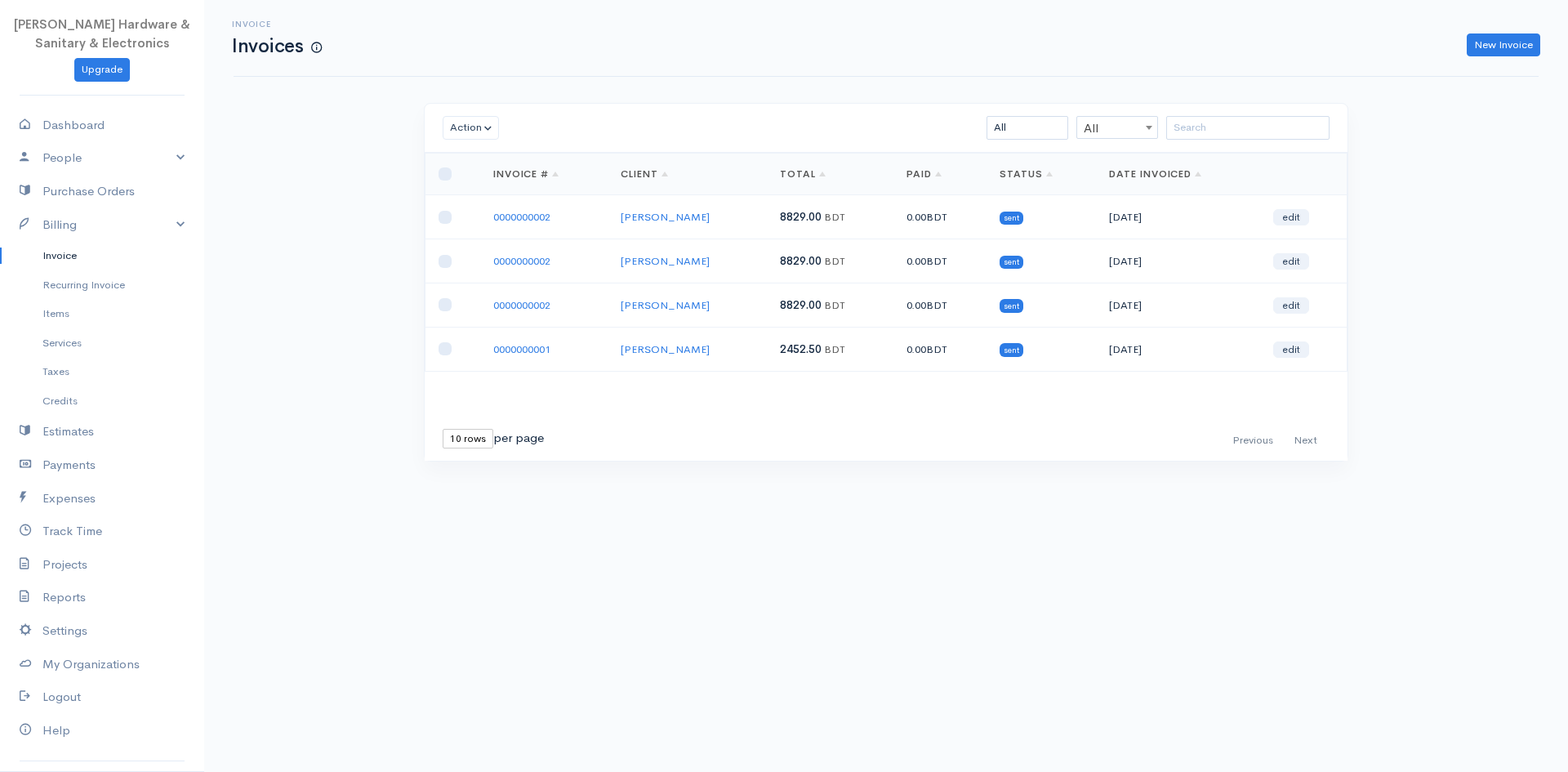
click at [828, 338] on td "2452.50 BDT" at bounding box center [830, 349] width 127 height 44
drag, startPoint x: 525, startPoint y: 346, endPoint x: 496, endPoint y: 345, distance: 29.0
click at [525, 346] on link "0000000001" at bounding box center [522, 349] width 57 height 14
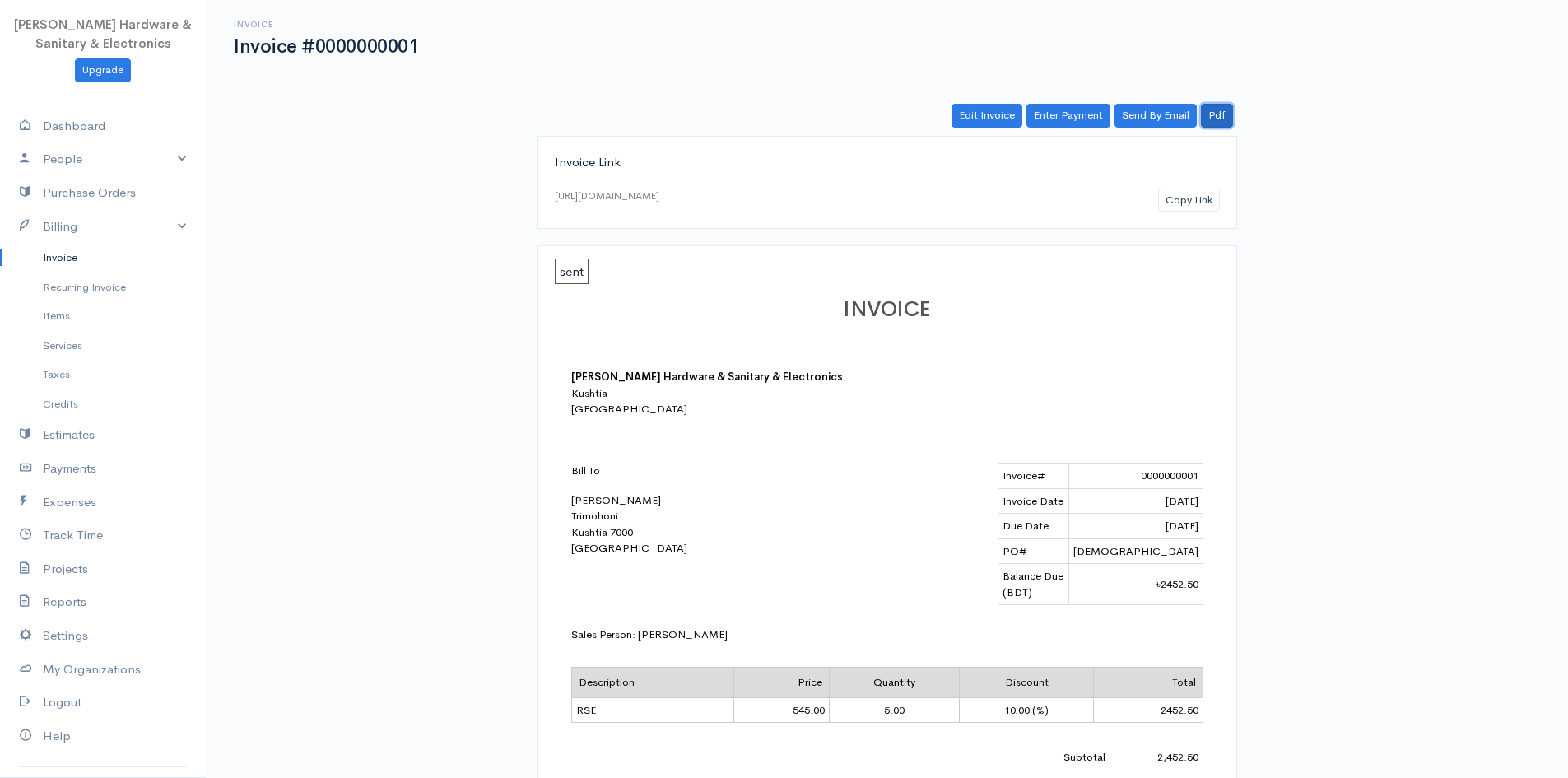
click at [1214, 112] on link "Pdf" at bounding box center [1217, 115] width 32 height 24
click at [1160, 573] on td "৳2452.50" at bounding box center [1136, 584] width 135 height 41
drag, startPoint x: 1160, startPoint y: 570, endPoint x: 1103, endPoint y: 578, distance: 57.6
click at [1130, 582] on td "৳2452.50" at bounding box center [1136, 584] width 135 height 41
click at [1005, 115] on link "Edit Invoice" at bounding box center [987, 115] width 71 height 24
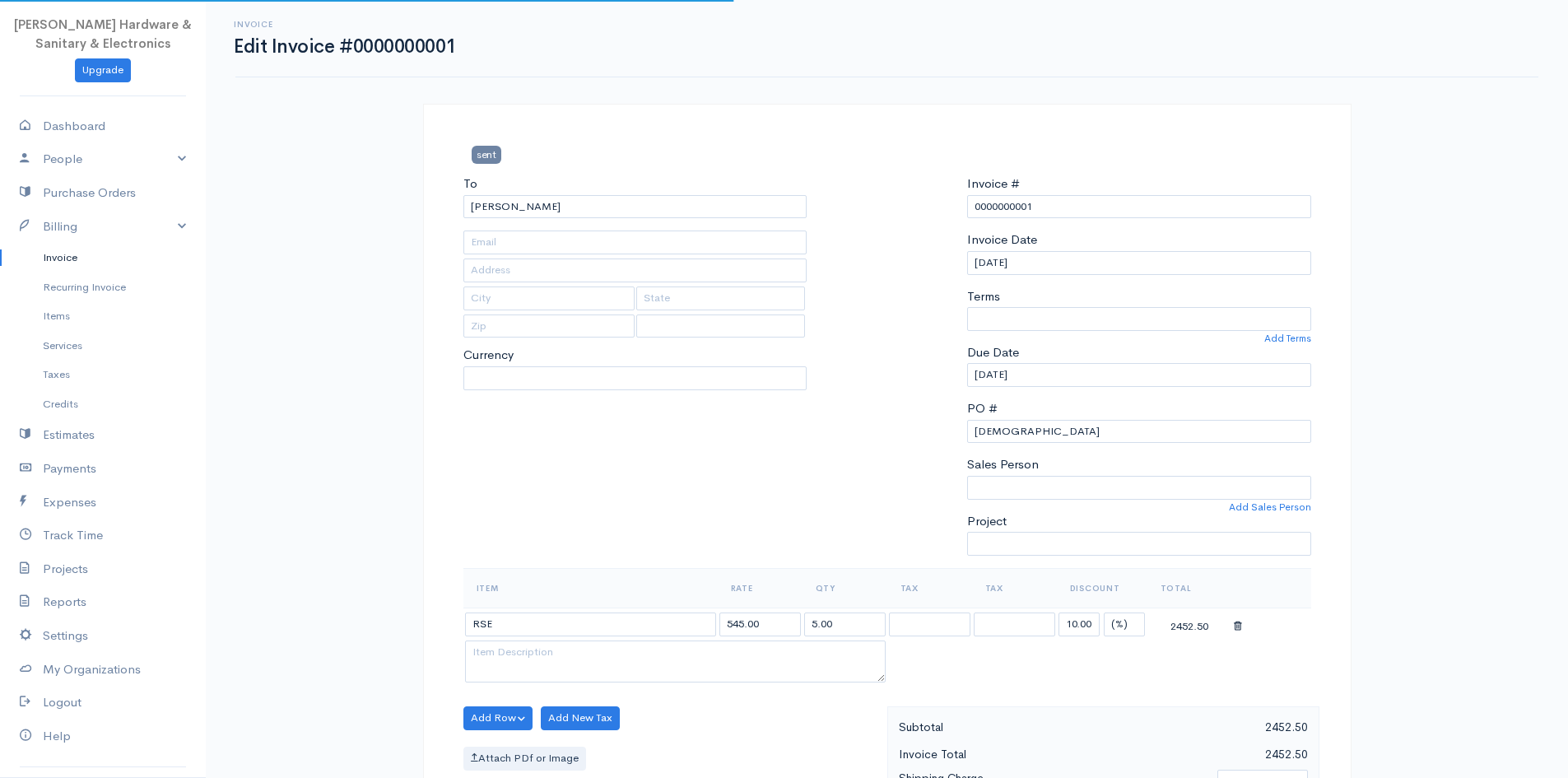
type input "[EMAIL_ADDRESS][DOMAIN_NAME]"
type input "Trimohoni"
type input "Kushtia"
type input "7000"
select select
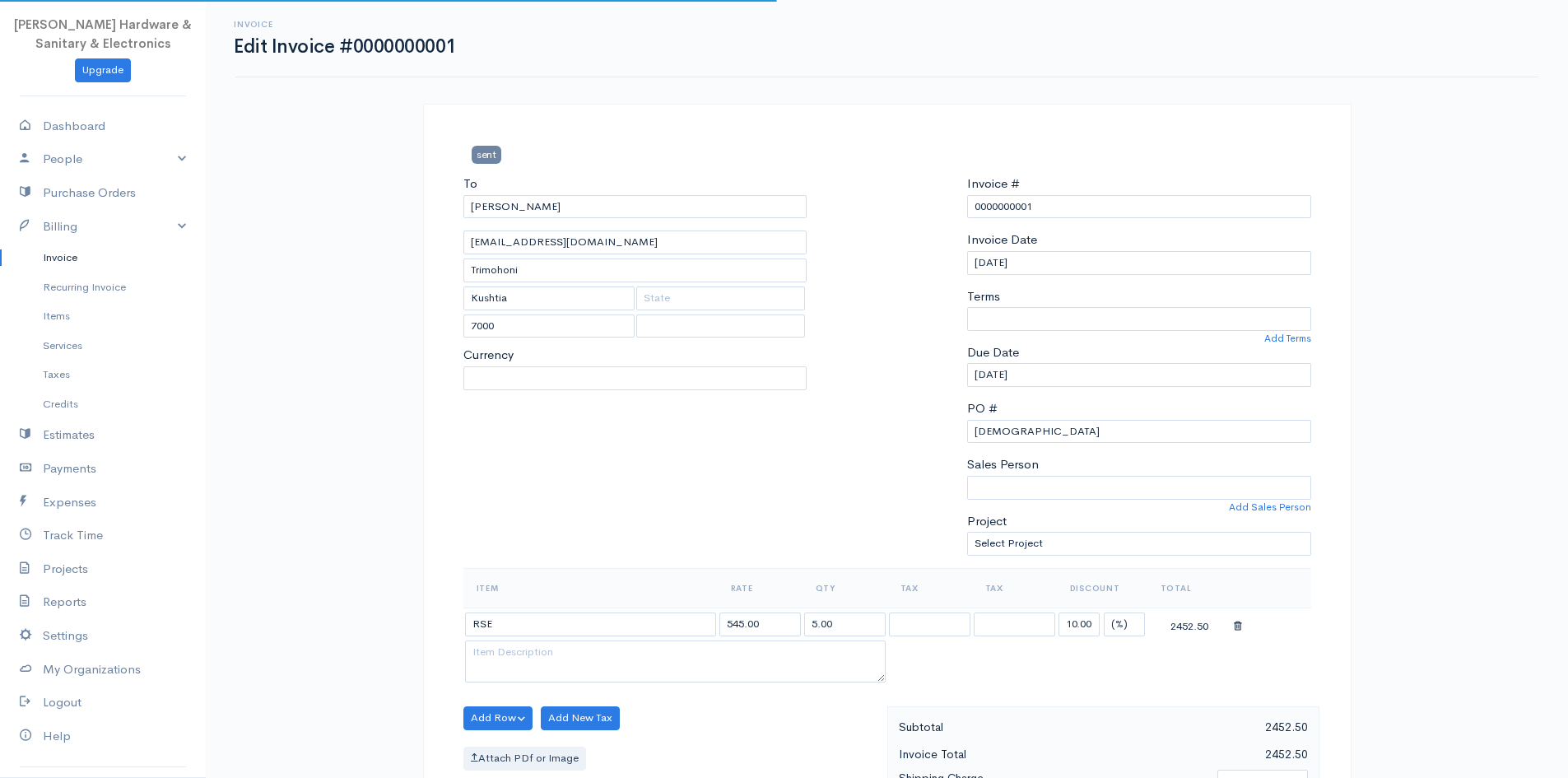
select select "[PERSON_NAME]"
select select "0"
select select "[GEOGRAPHIC_DATA]"
select select "BDT"
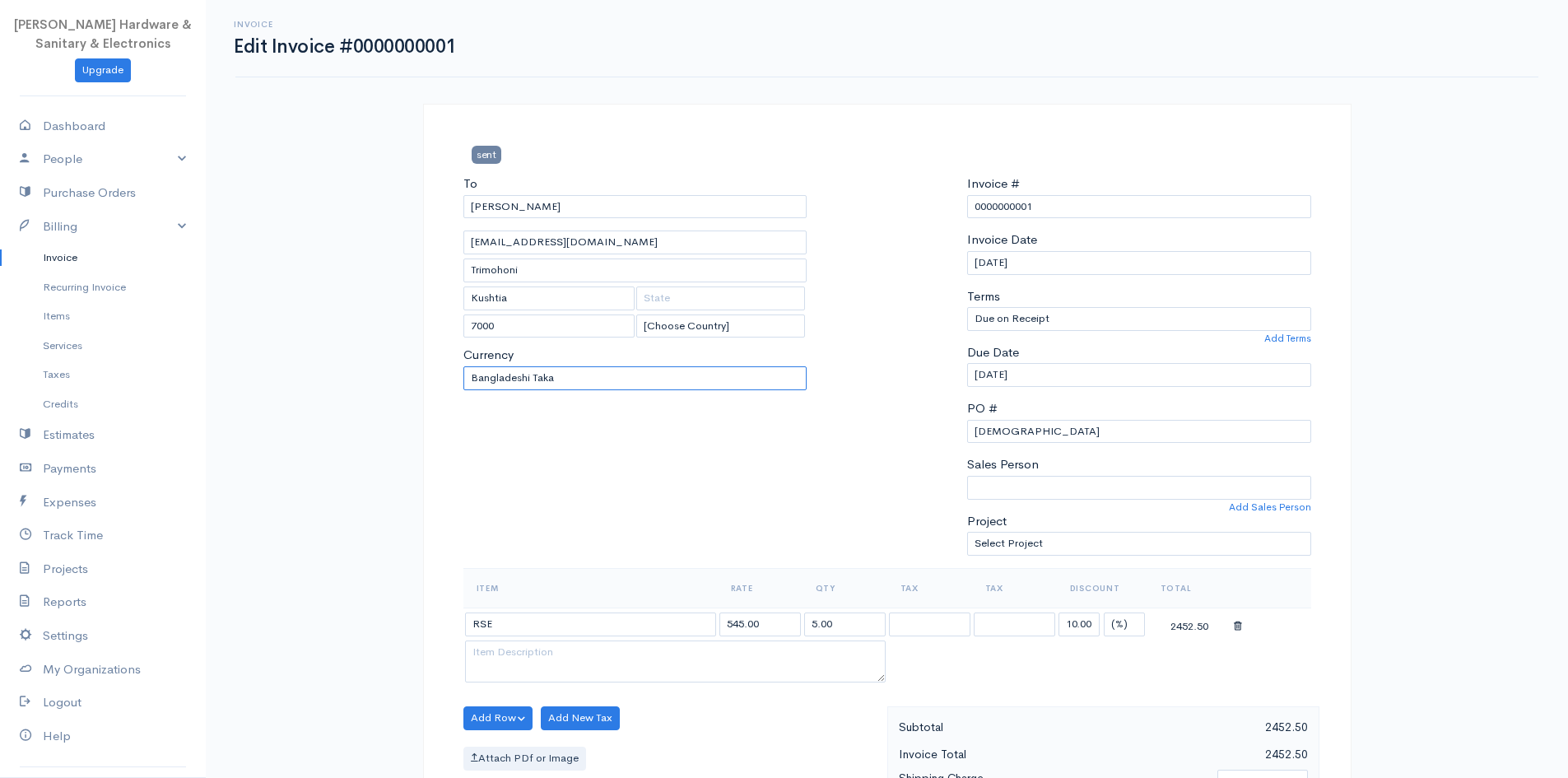
click at [766, 380] on select "U.S. Dollars Canadian Dollars British Pounds Sterling Euros Australian Dollars …" at bounding box center [635, 378] width 344 height 24
click at [770, 379] on select "U.S. Dollars Canadian Dollars British Pounds Sterling Euros Australian Dollars …" at bounding box center [635, 378] width 344 height 24
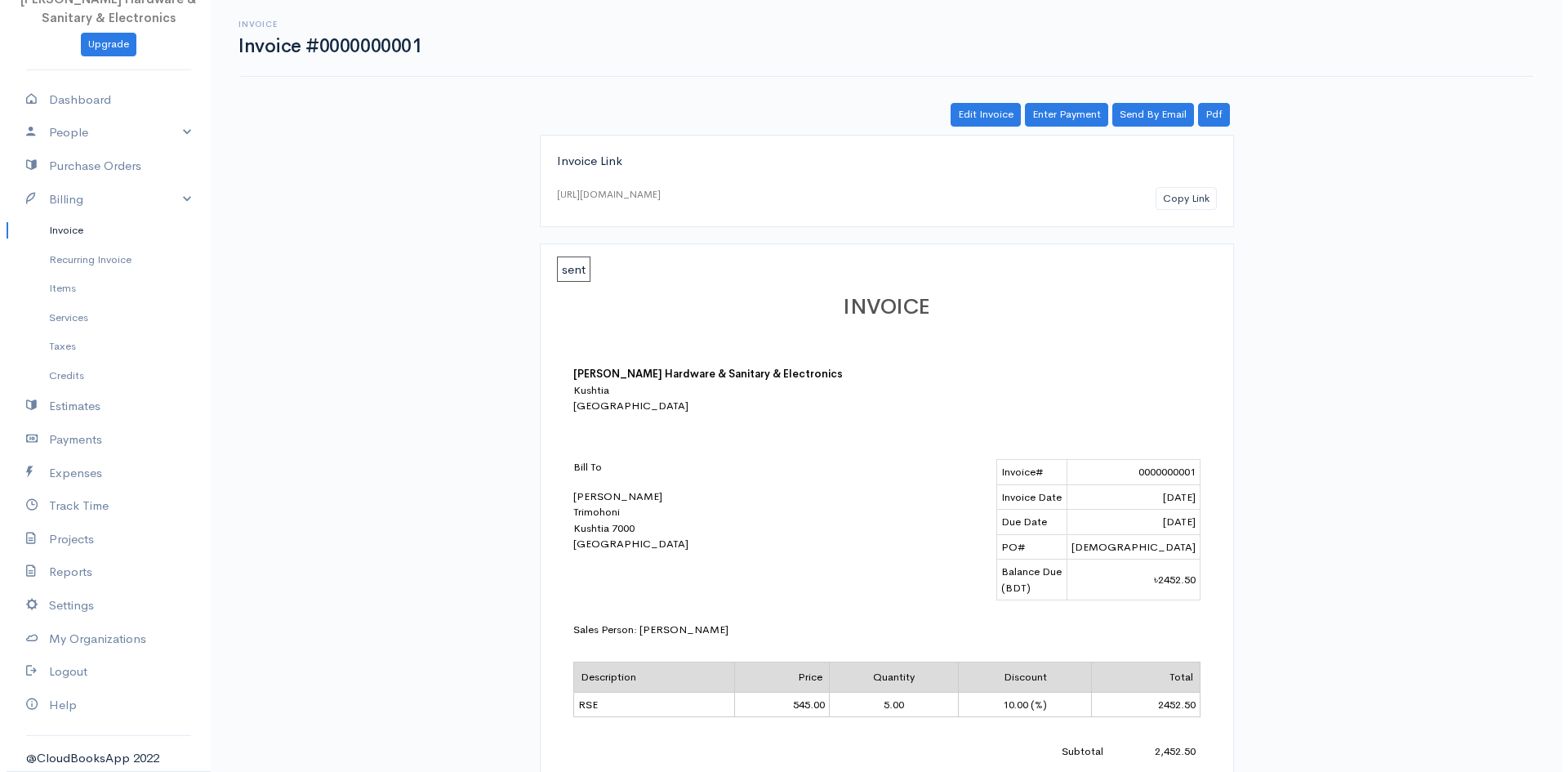
scroll to position [22, 0]
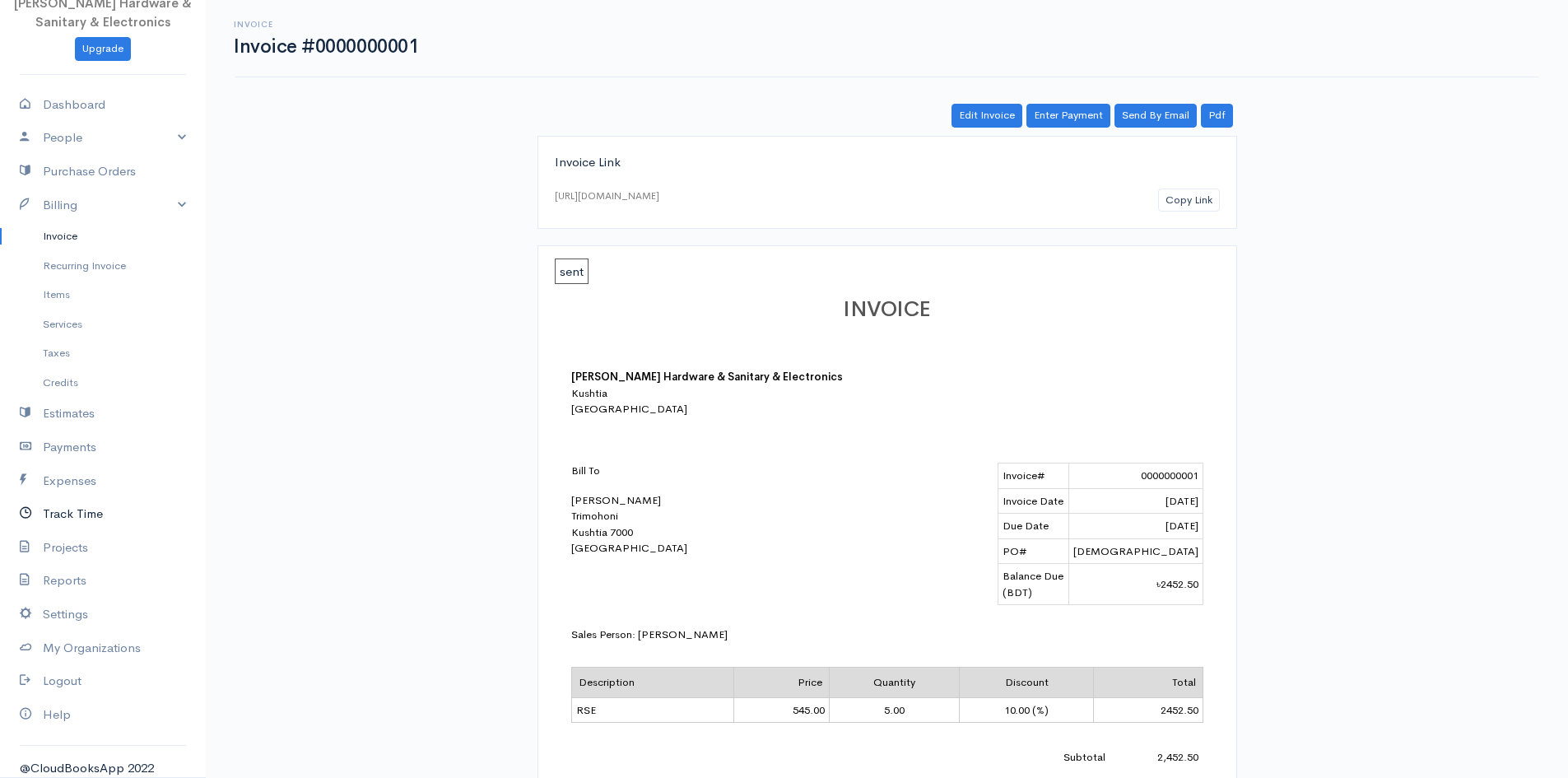
click at [81, 524] on link "Track Time" at bounding box center [102, 515] width 206 height 34
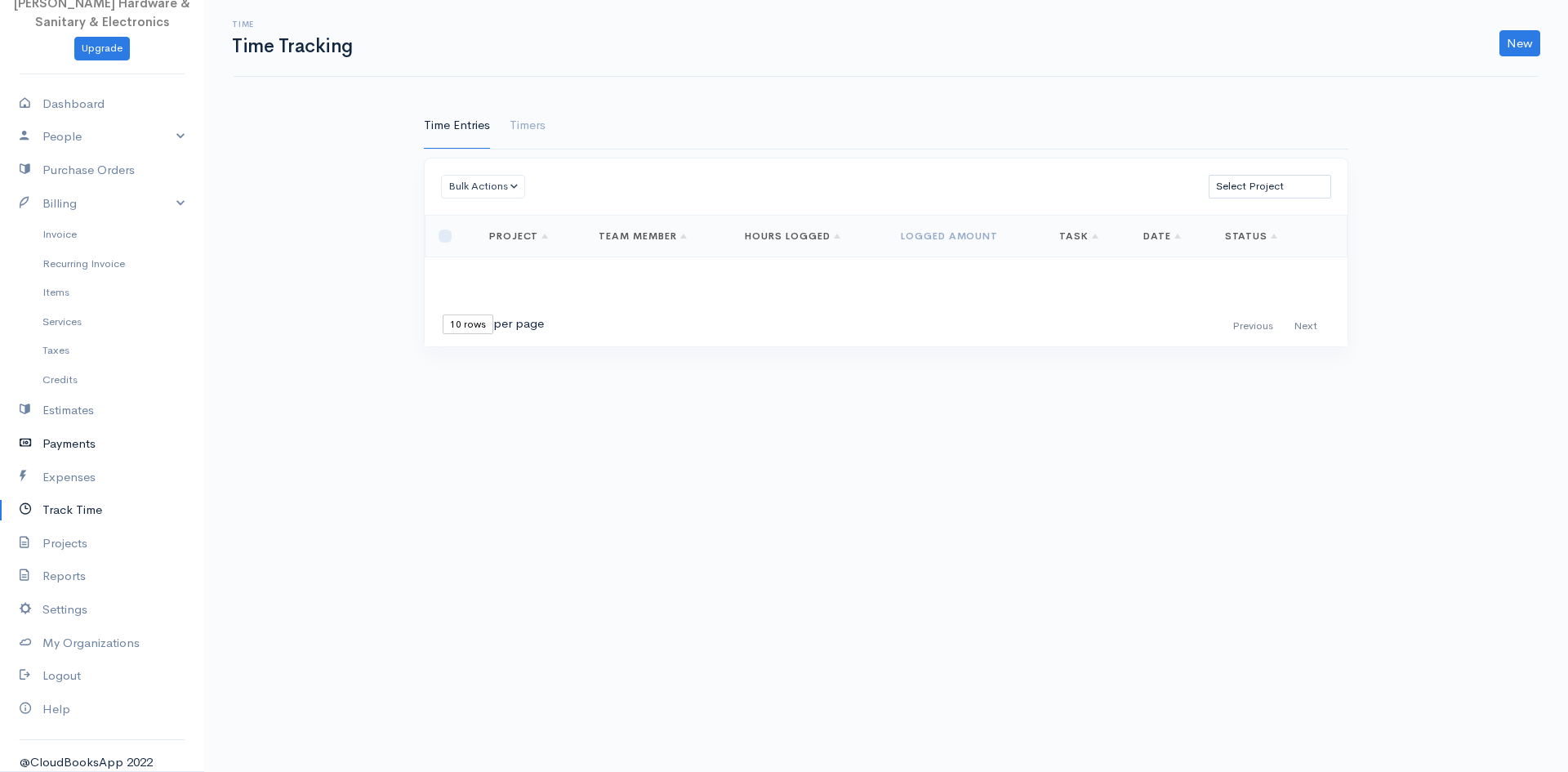
click at [71, 440] on link "Payments" at bounding box center [102, 444] width 204 height 34
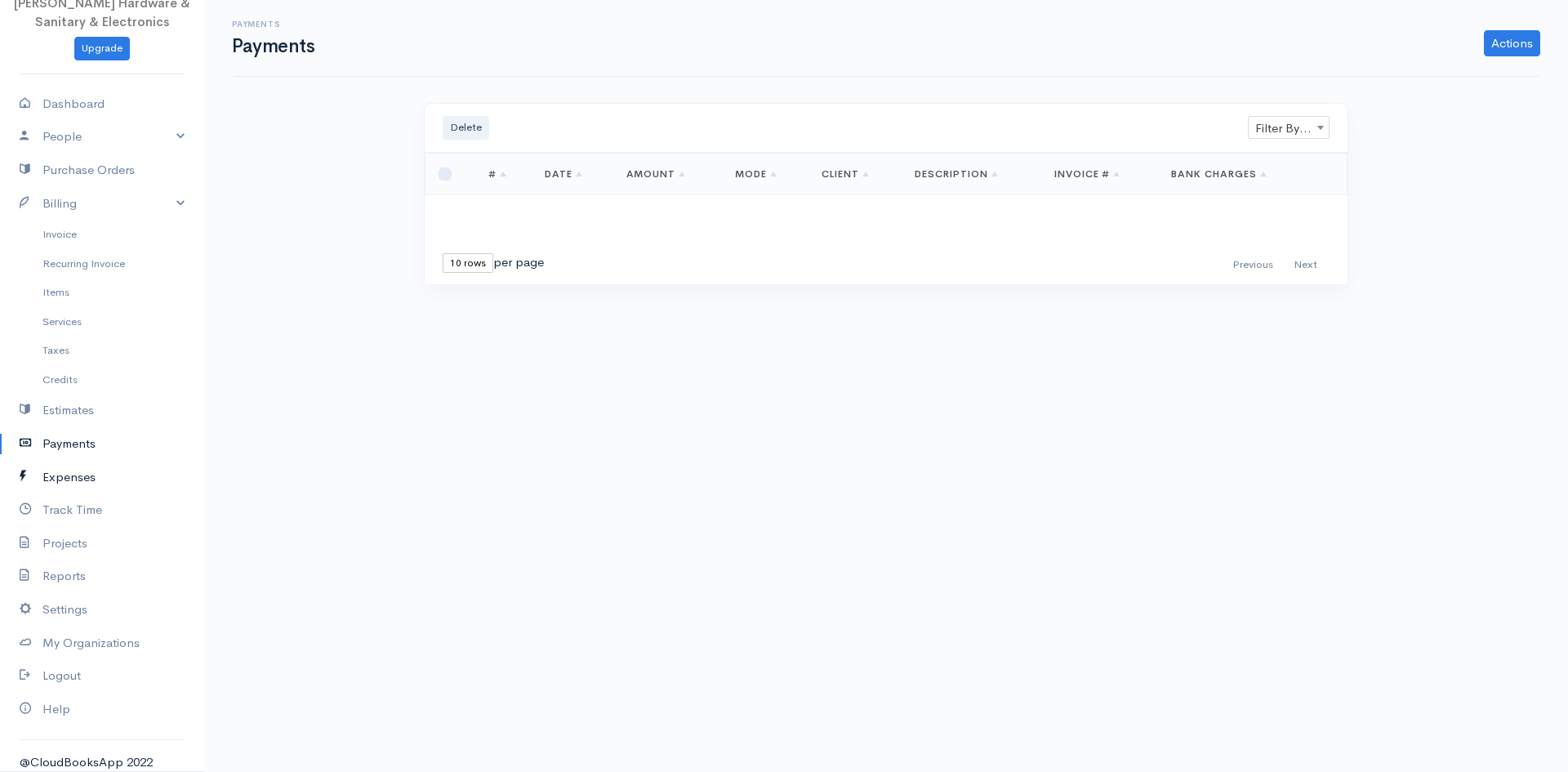
click at [85, 478] on link "Expenses" at bounding box center [102, 478] width 204 height 34
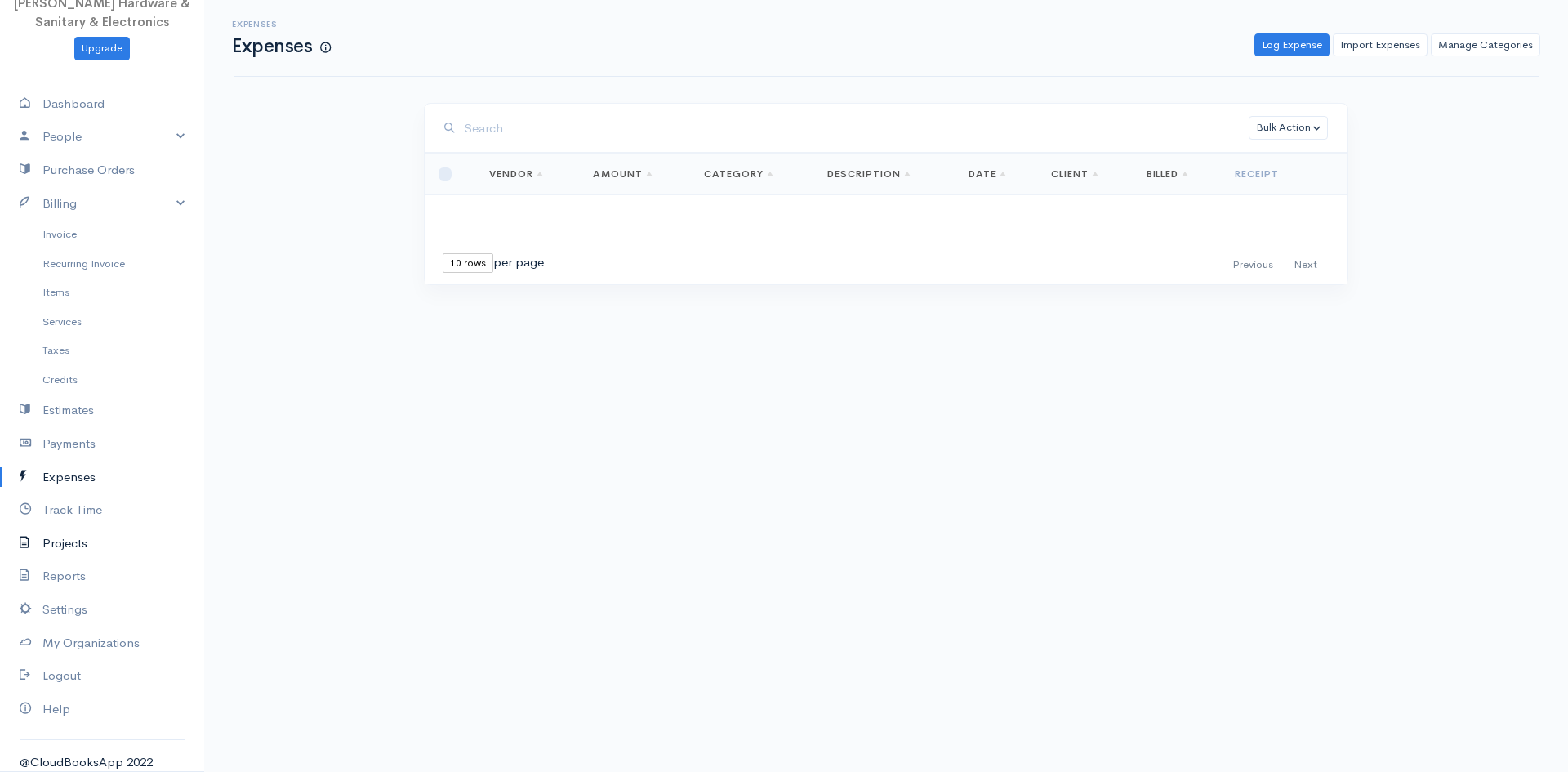
click at [86, 546] on link "Projects" at bounding box center [102, 544] width 204 height 34
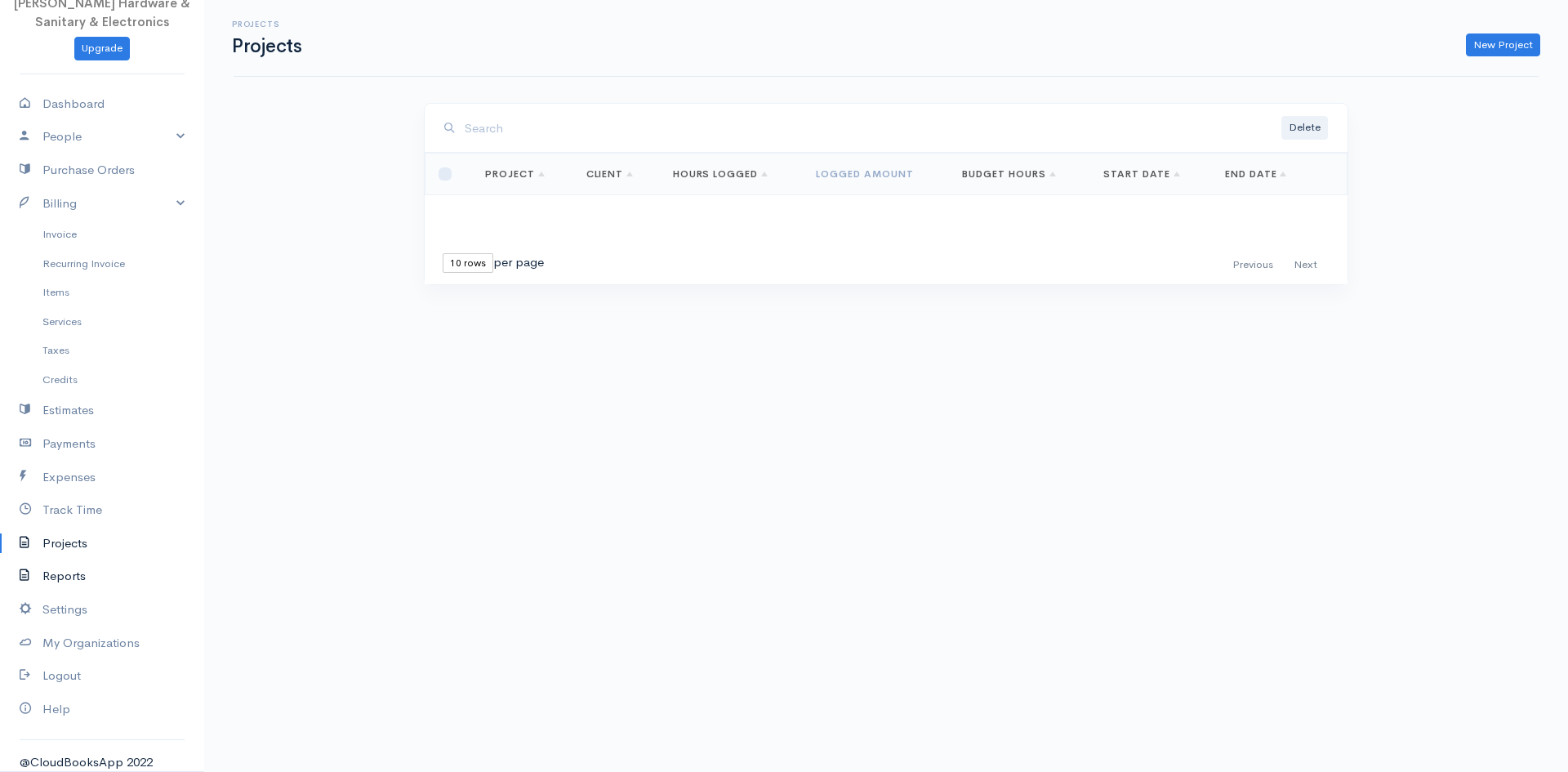
click at [71, 574] on link "Reports" at bounding box center [102, 576] width 204 height 34
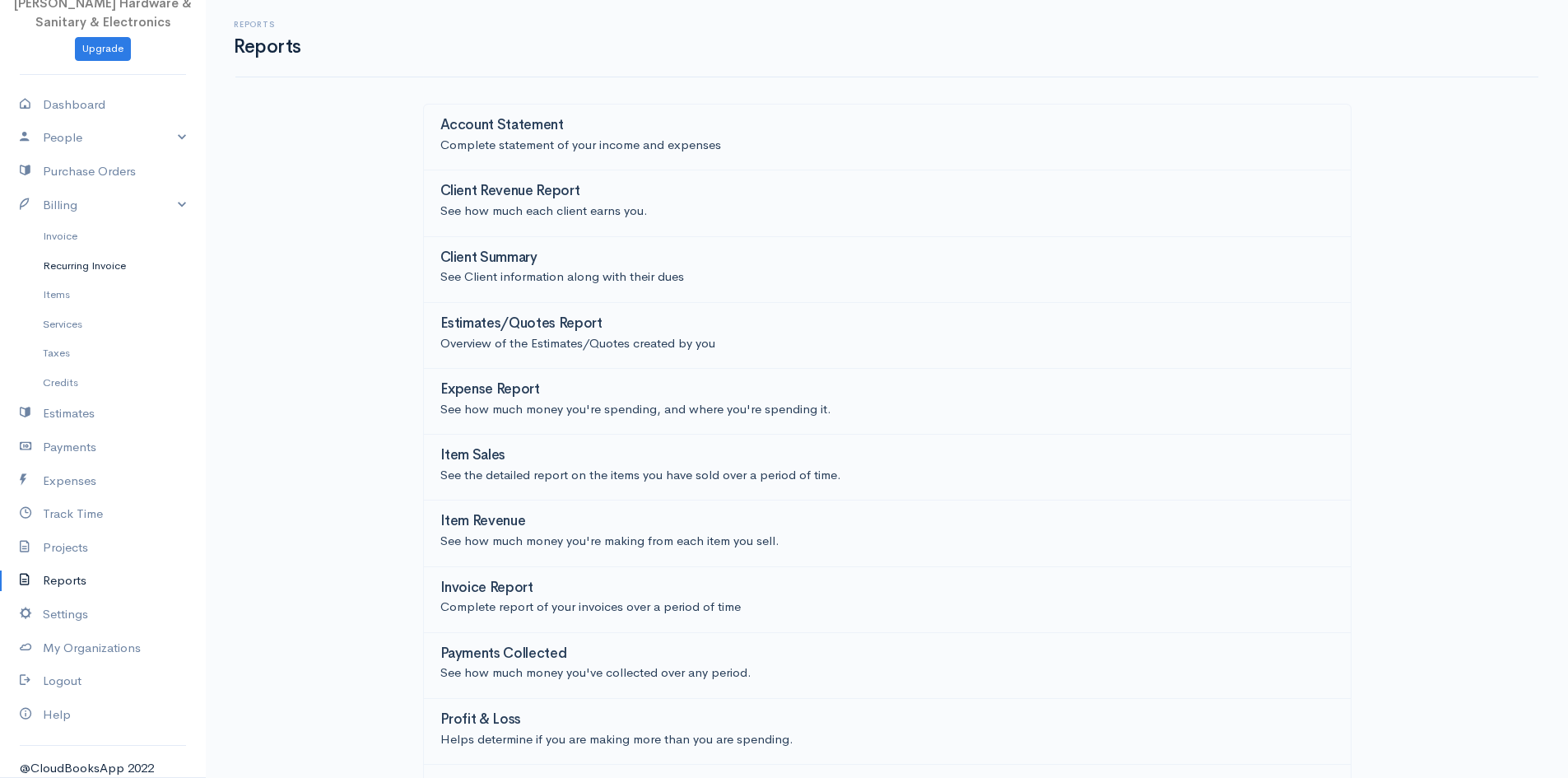
click at [106, 271] on link "Recurring Invoice" at bounding box center [102, 265] width 206 height 29
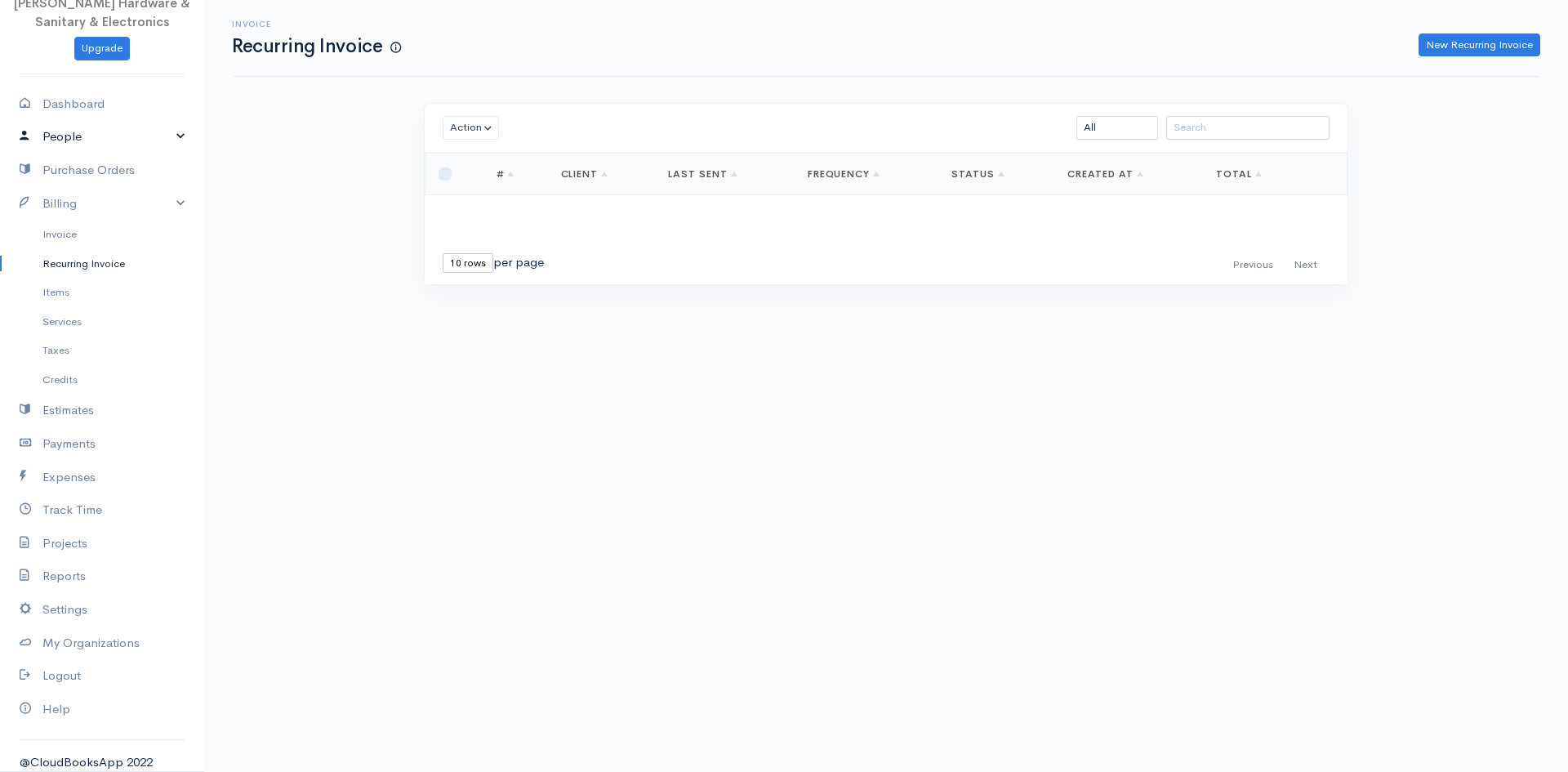
click at [56, 144] on link "People" at bounding box center [102, 137] width 204 height 34
click at [69, 173] on link "Clients" at bounding box center [102, 167] width 204 height 29
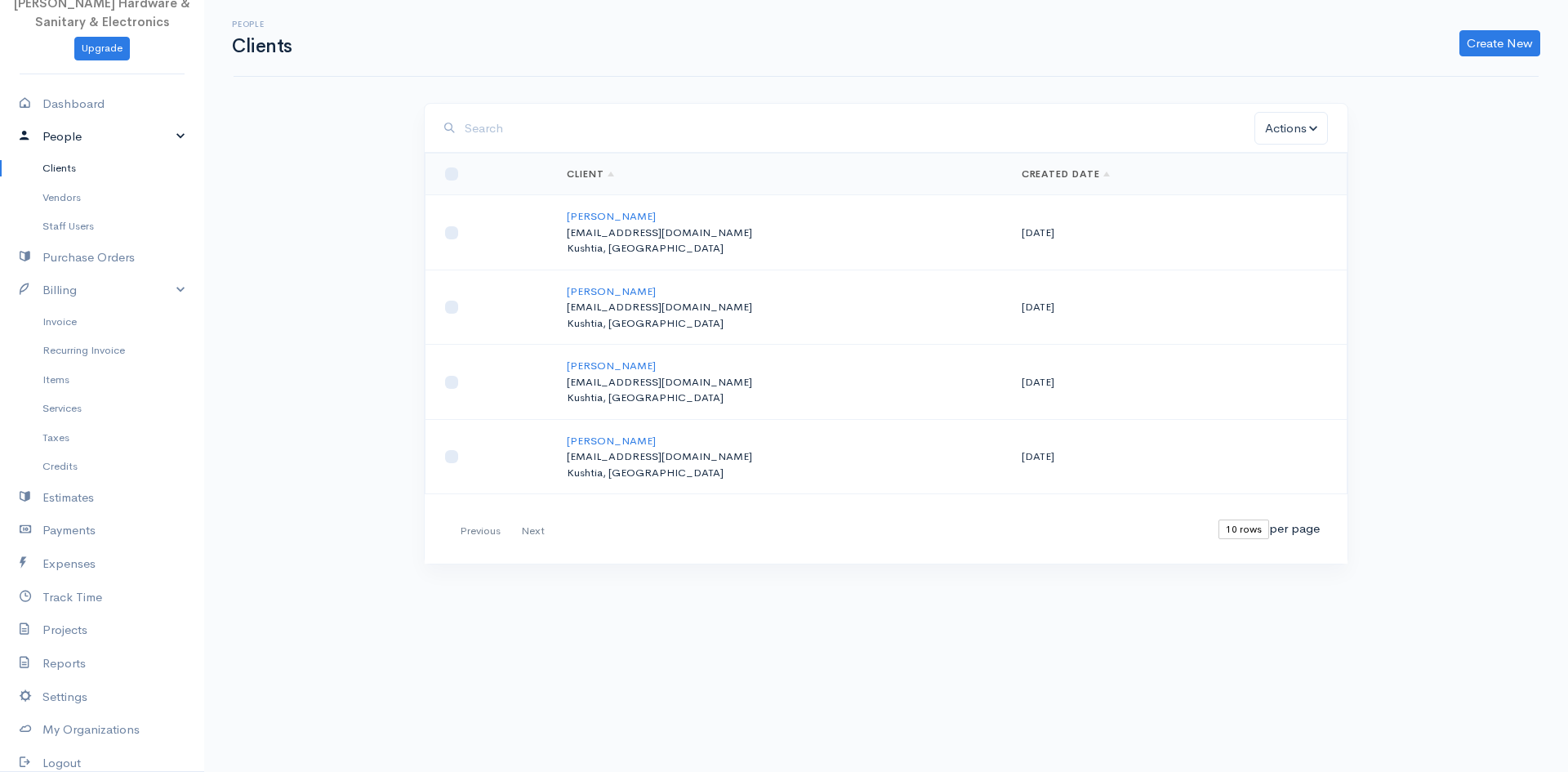
click at [73, 141] on link "People" at bounding box center [102, 137] width 204 height 34
click at [101, 222] on link "Staff Users" at bounding box center [102, 226] width 204 height 29
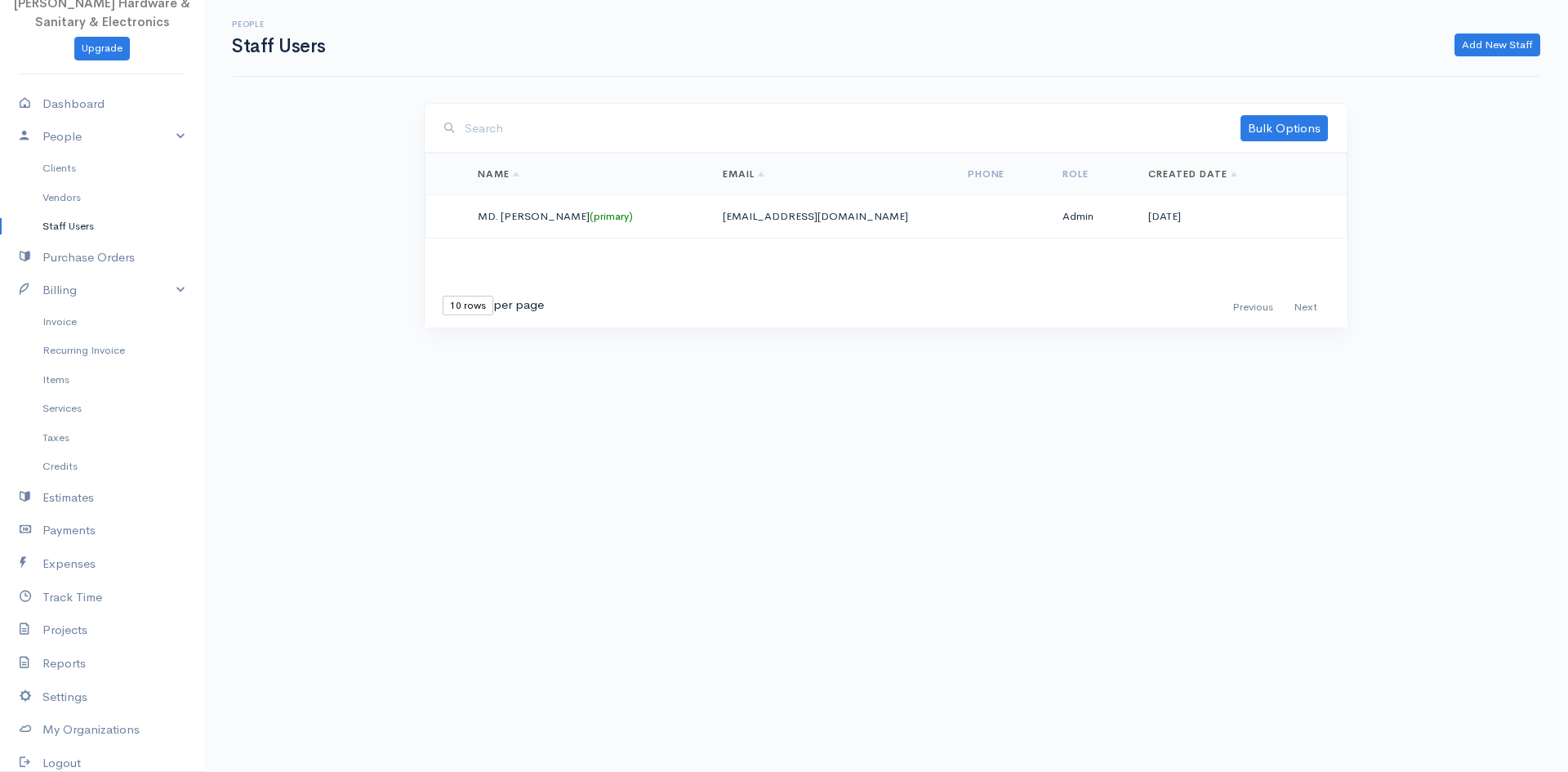
click at [101, 222] on link "Staff Users" at bounding box center [102, 226] width 204 height 29
click at [56, 144] on link "People" at bounding box center [102, 137] width 204 height 34
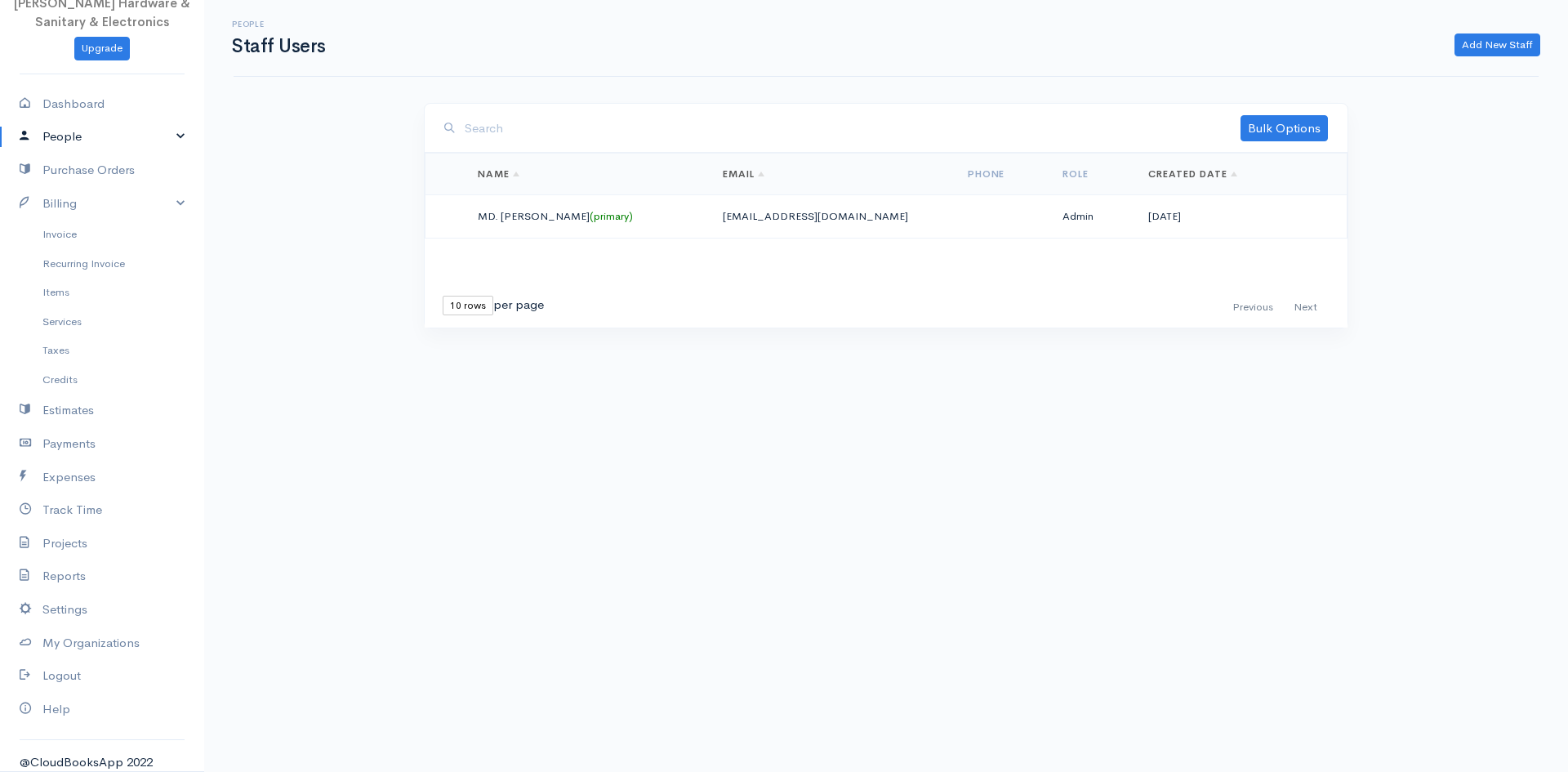
click at [60, 152] on link "People" at bounding box center [102, 137] width 204 height 34
click at [78, 197] on link "Vendors" at bounding box center [102, 197] width 204 height 29
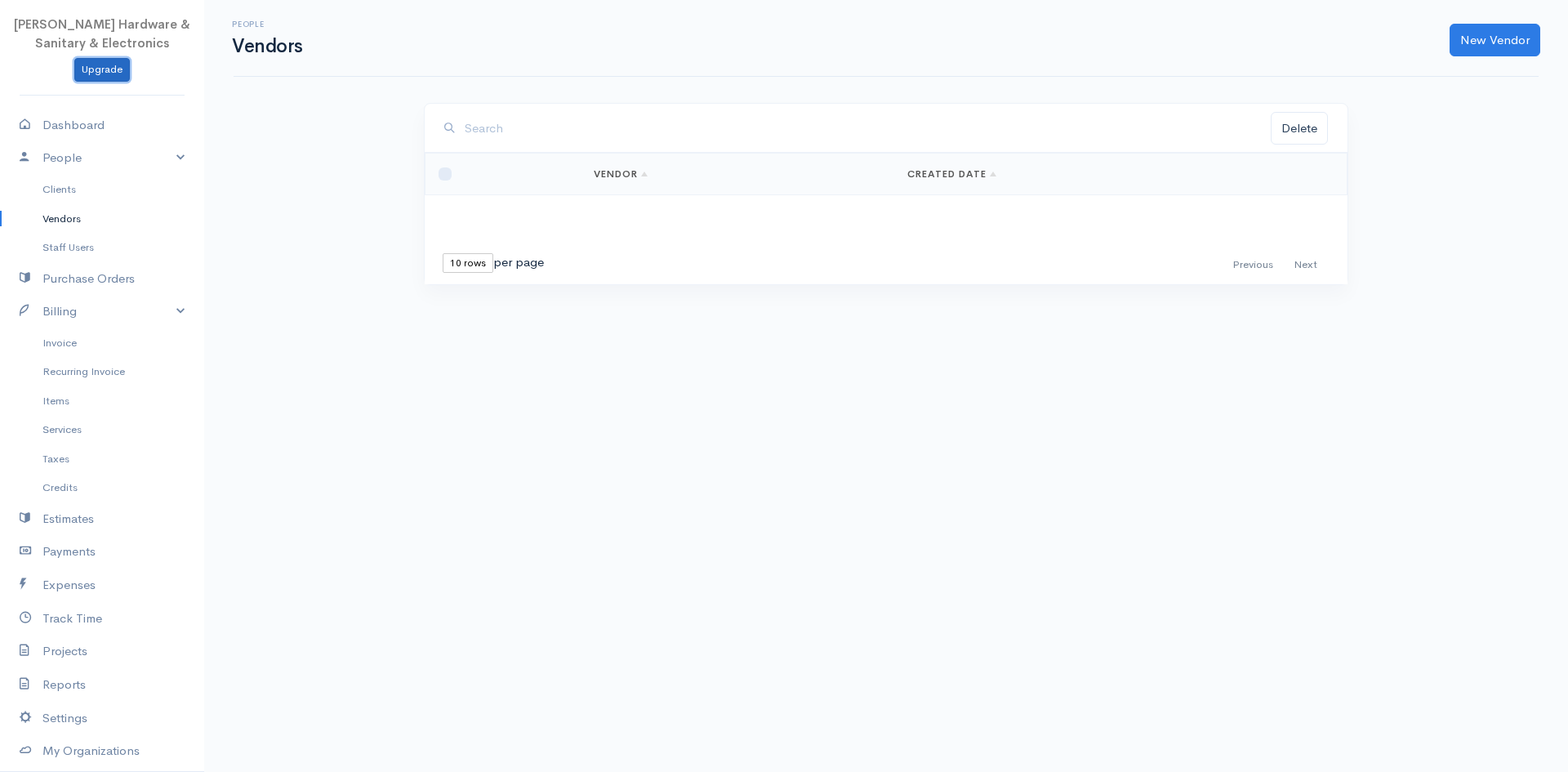
click at [102, 66] on link "Upgrade" at bounding box center [102, 70] width 55 height 24
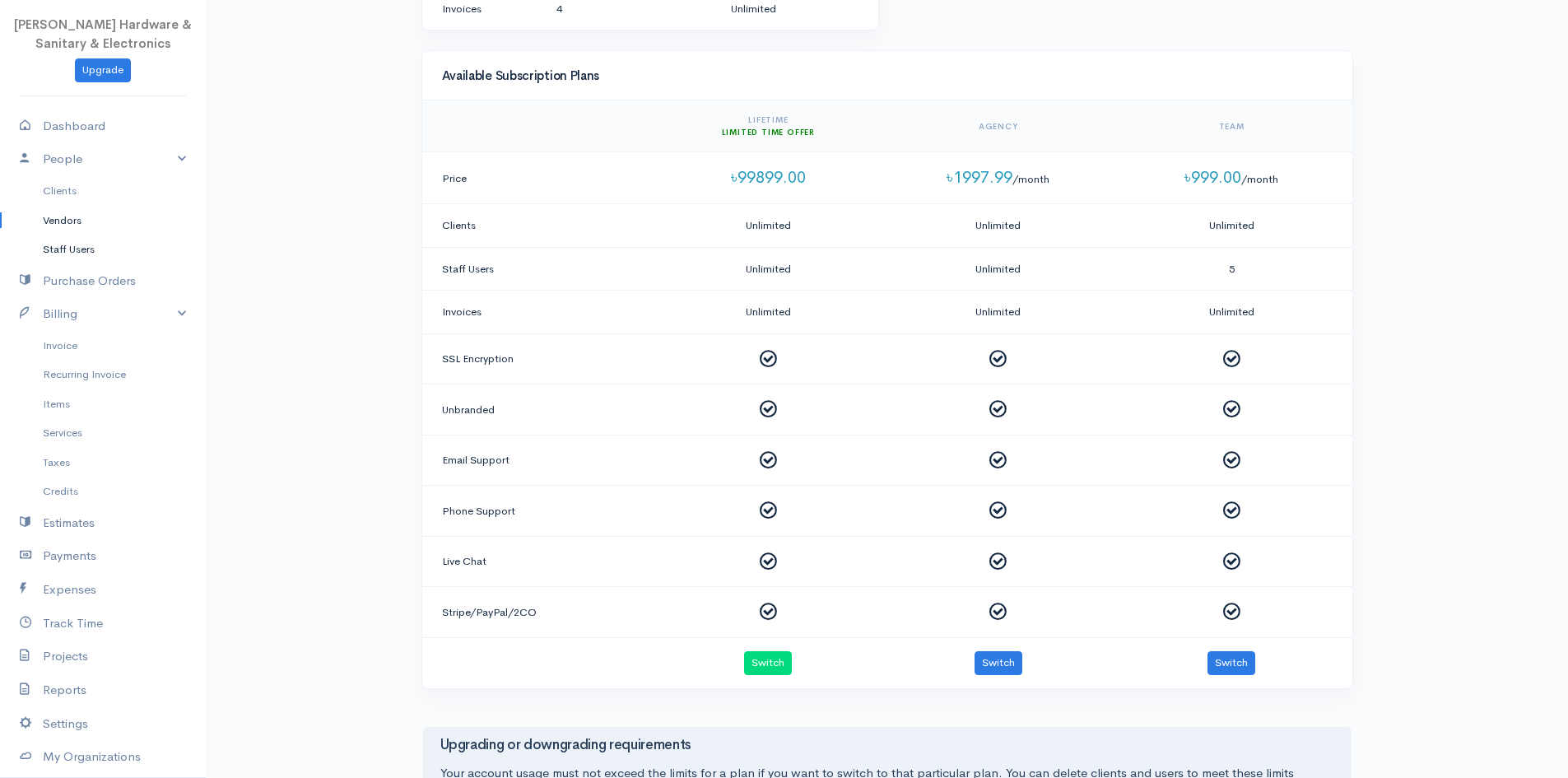
scroll to position [330, 0]
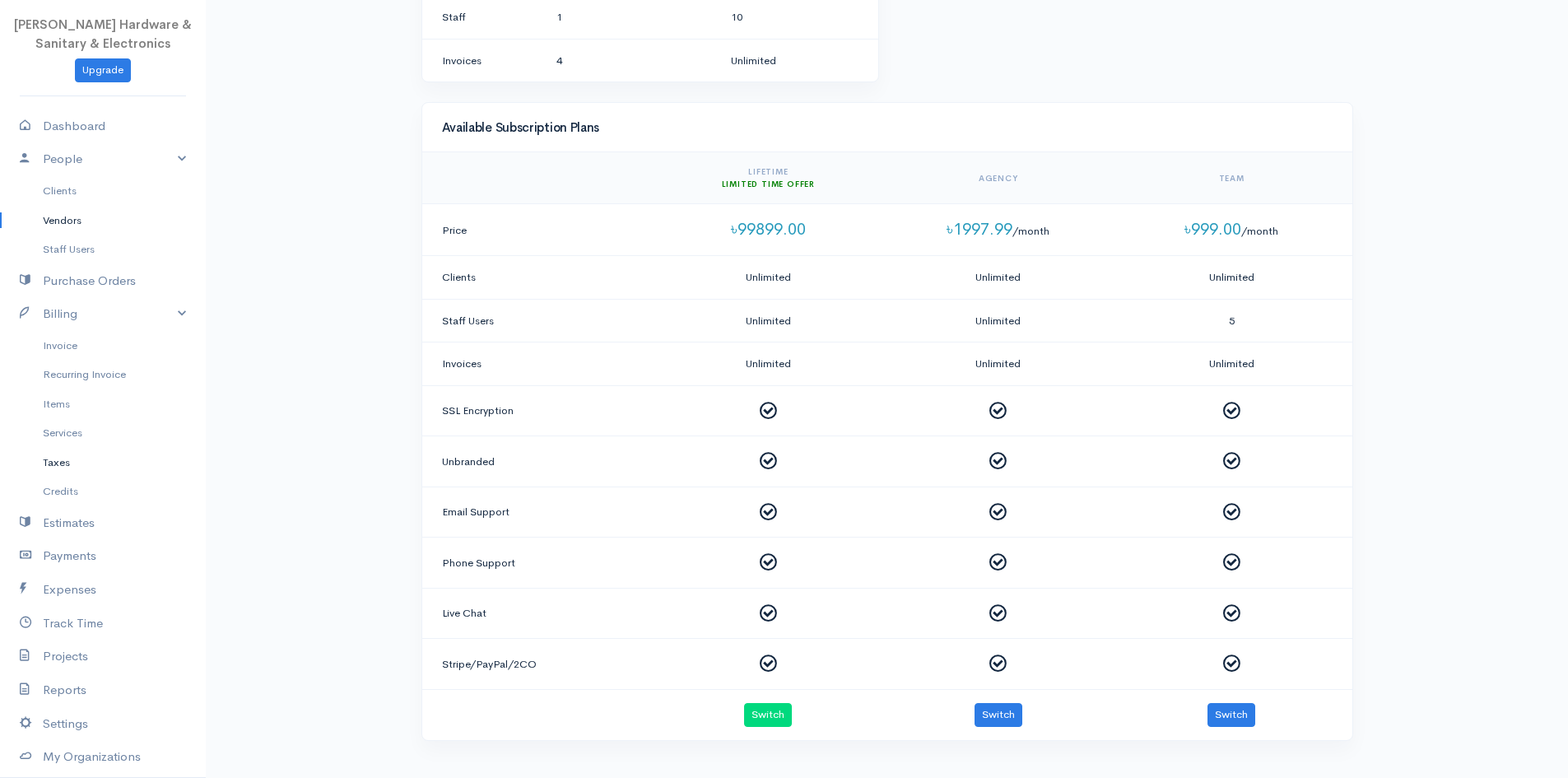
click at [85, 472] on link "Taxes" at bounding box center [102, 462] width 206 height 29
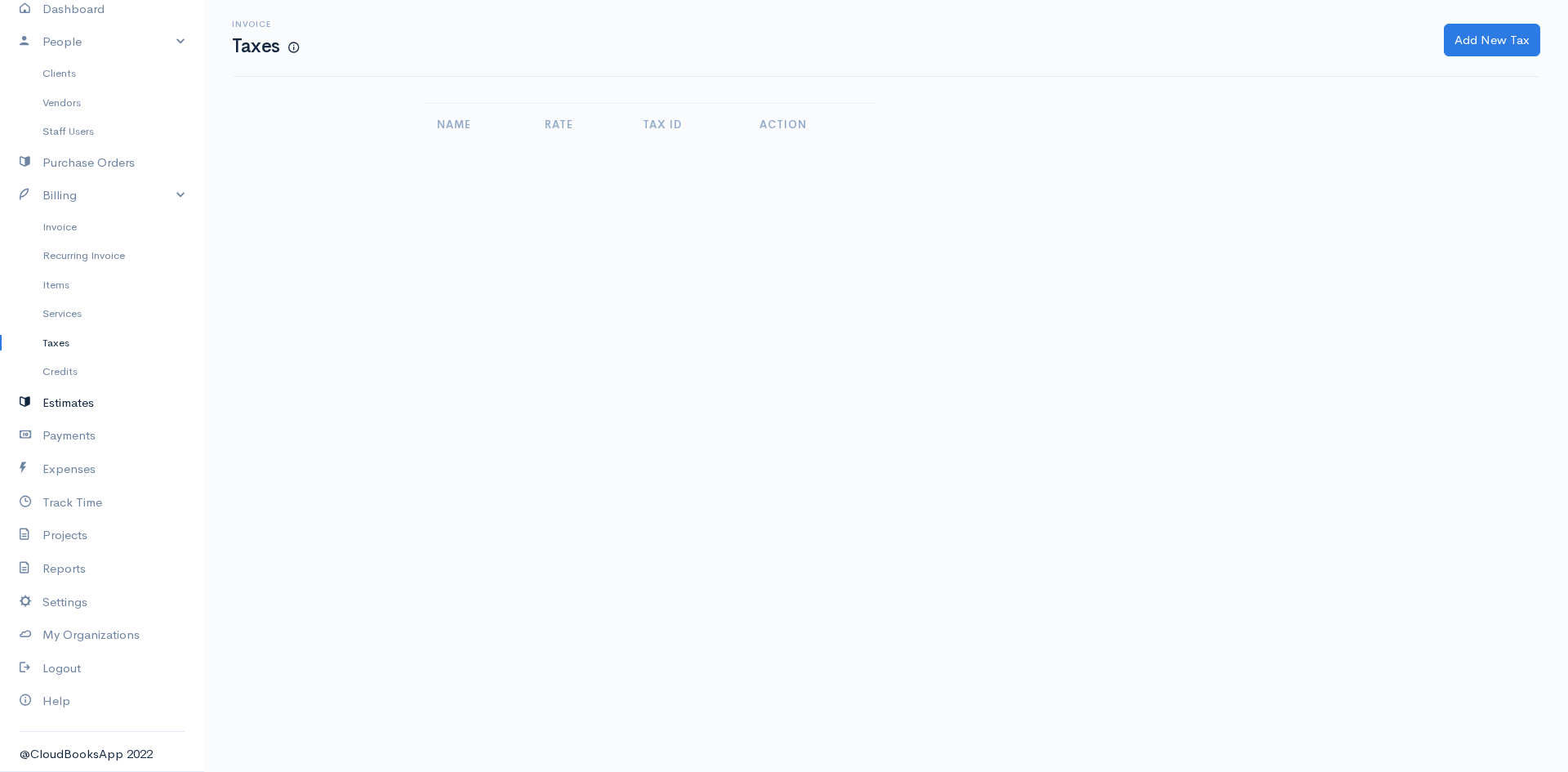
scroll to position [118, 0]
click at [55, 364] on link "Credits" at bounding box center [102, 369] width 204 height 29
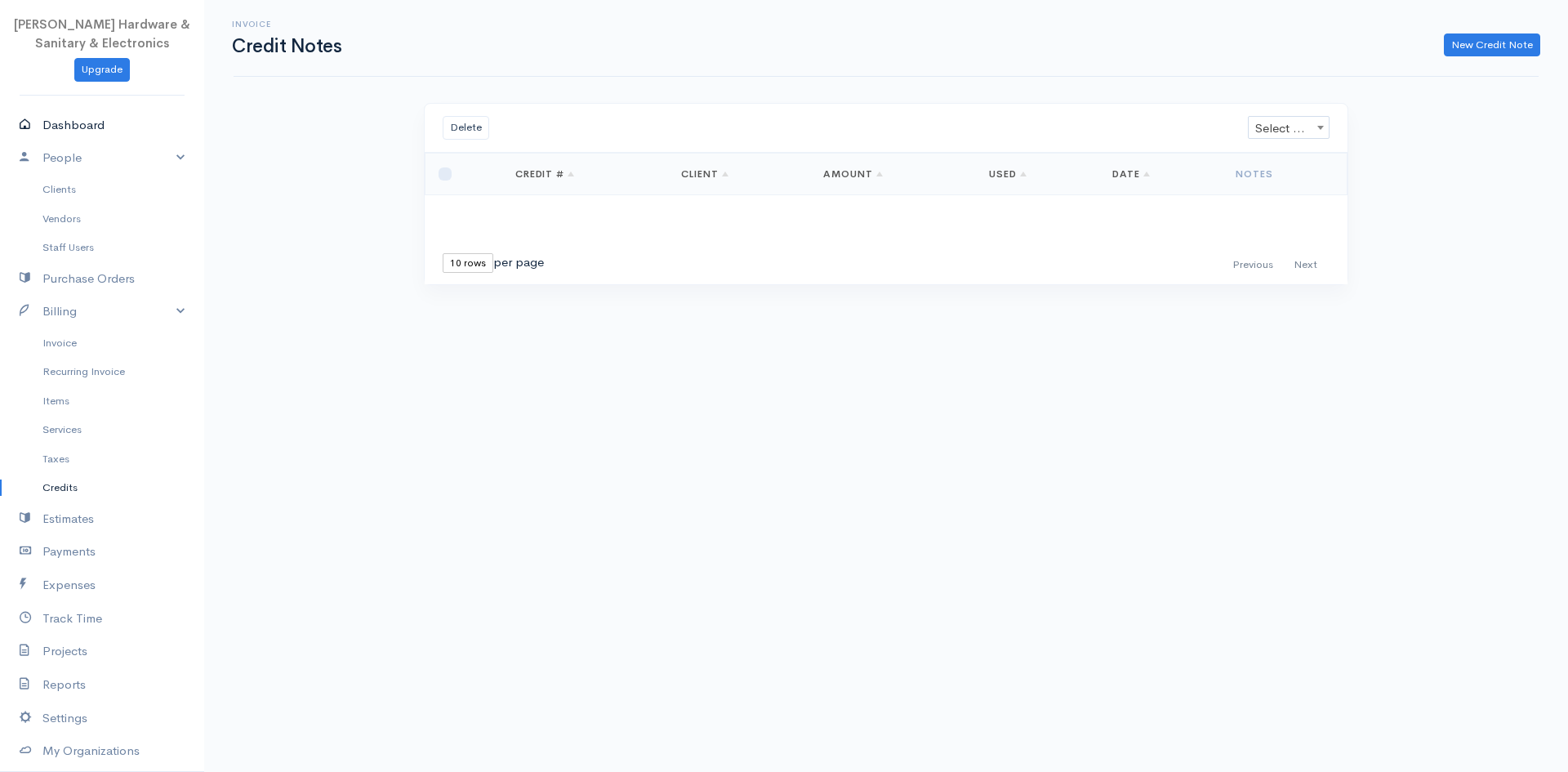
click at [97, 133] on link "Dashboard" at bounding box center [102, 126] width 204 height 34
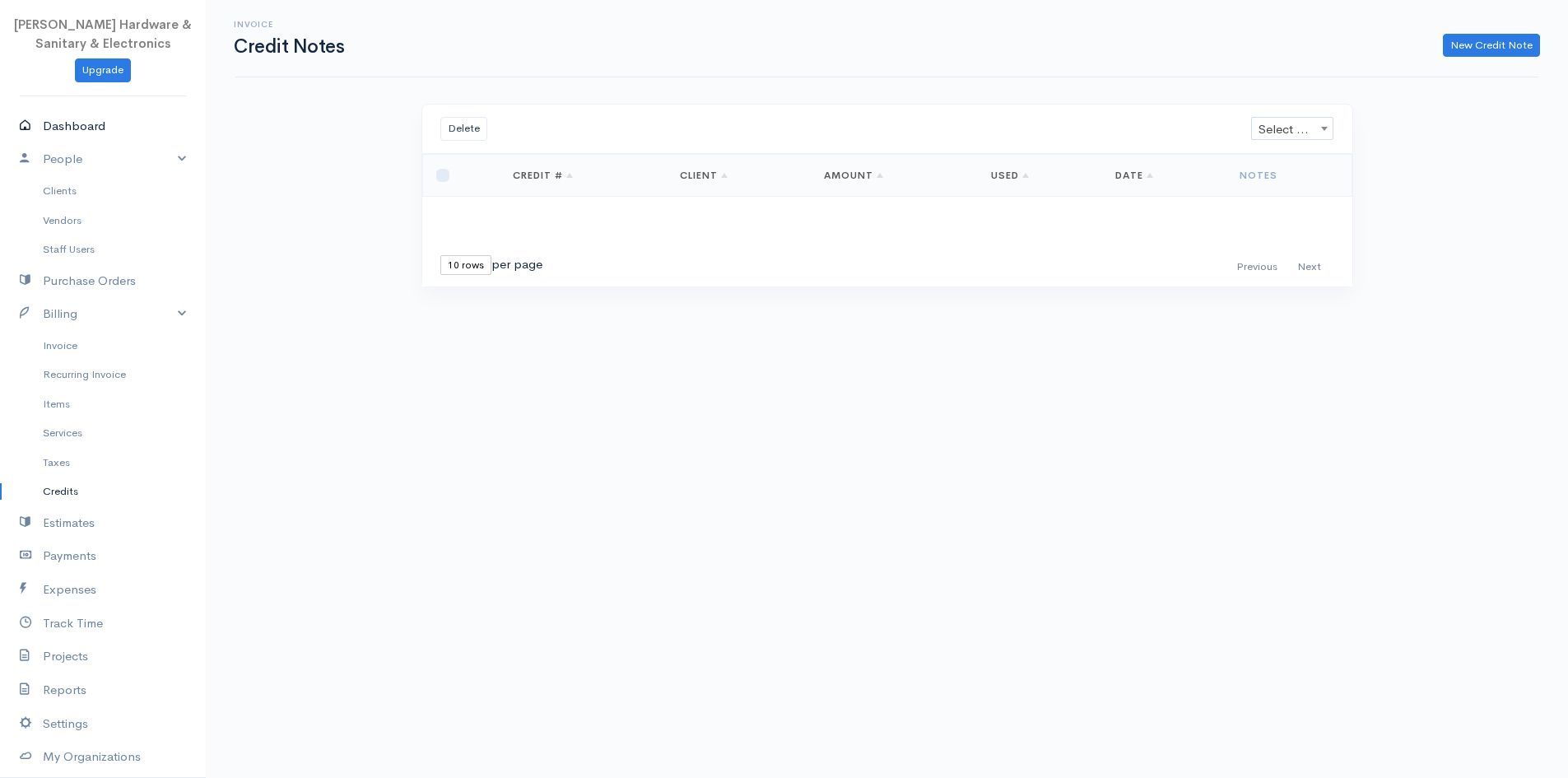
select select "365"
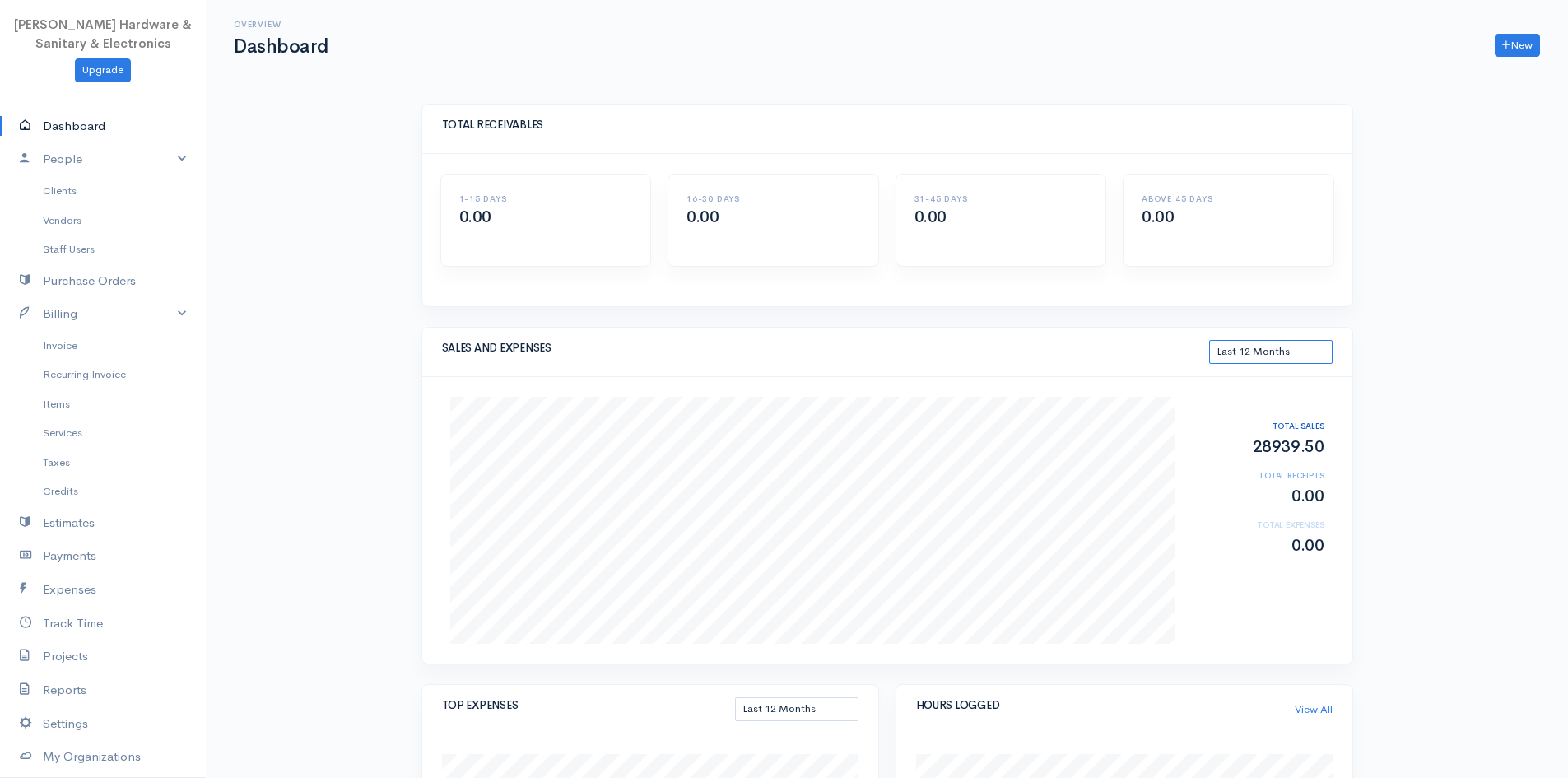
click at [1241, 350] on select "This Month Last 30 Days Last 3 Months Last 12 Months Year to Date" at bounding box center [1271, 352] width 123 height 24
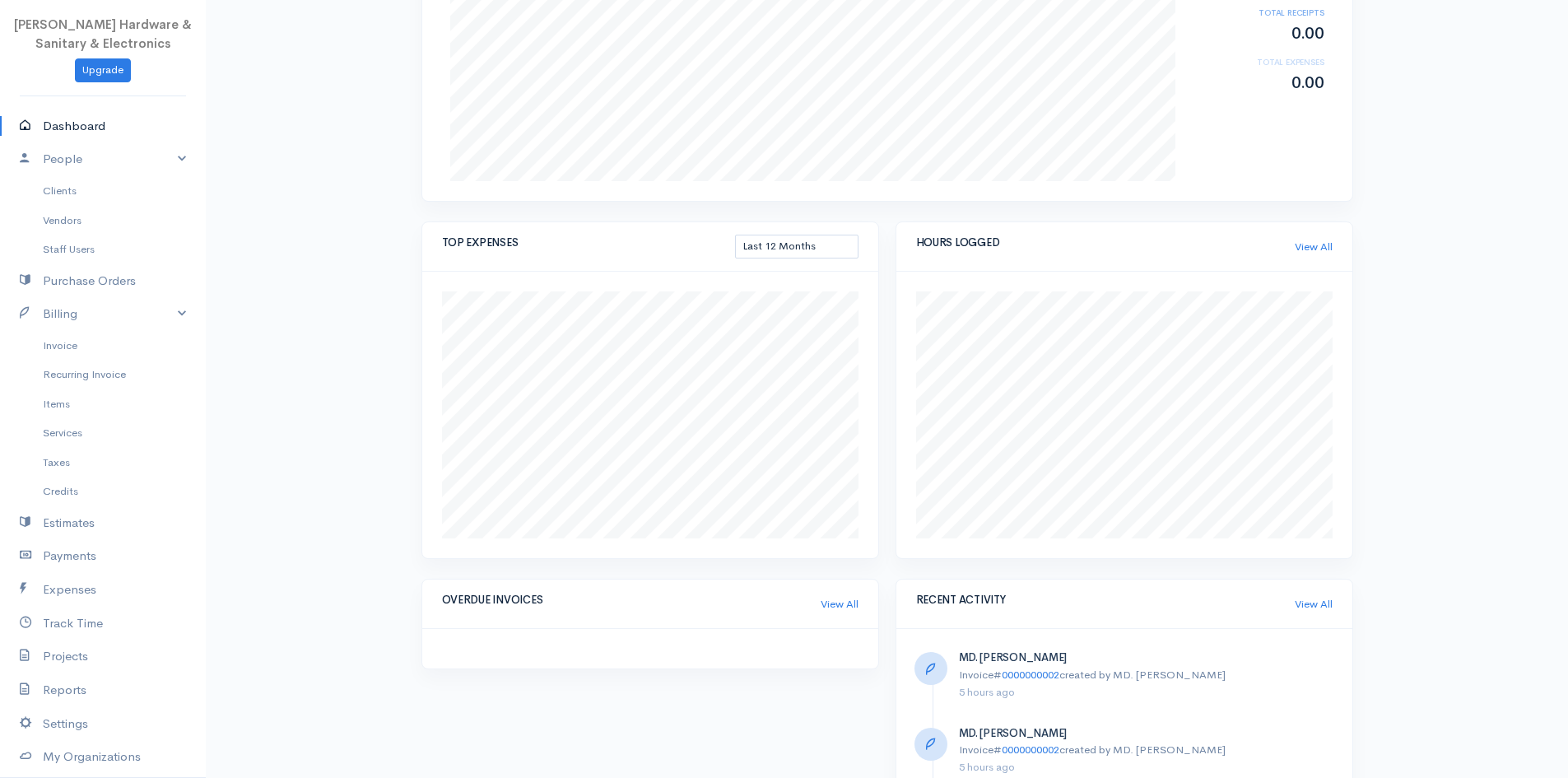
scroll to position [325, 0]
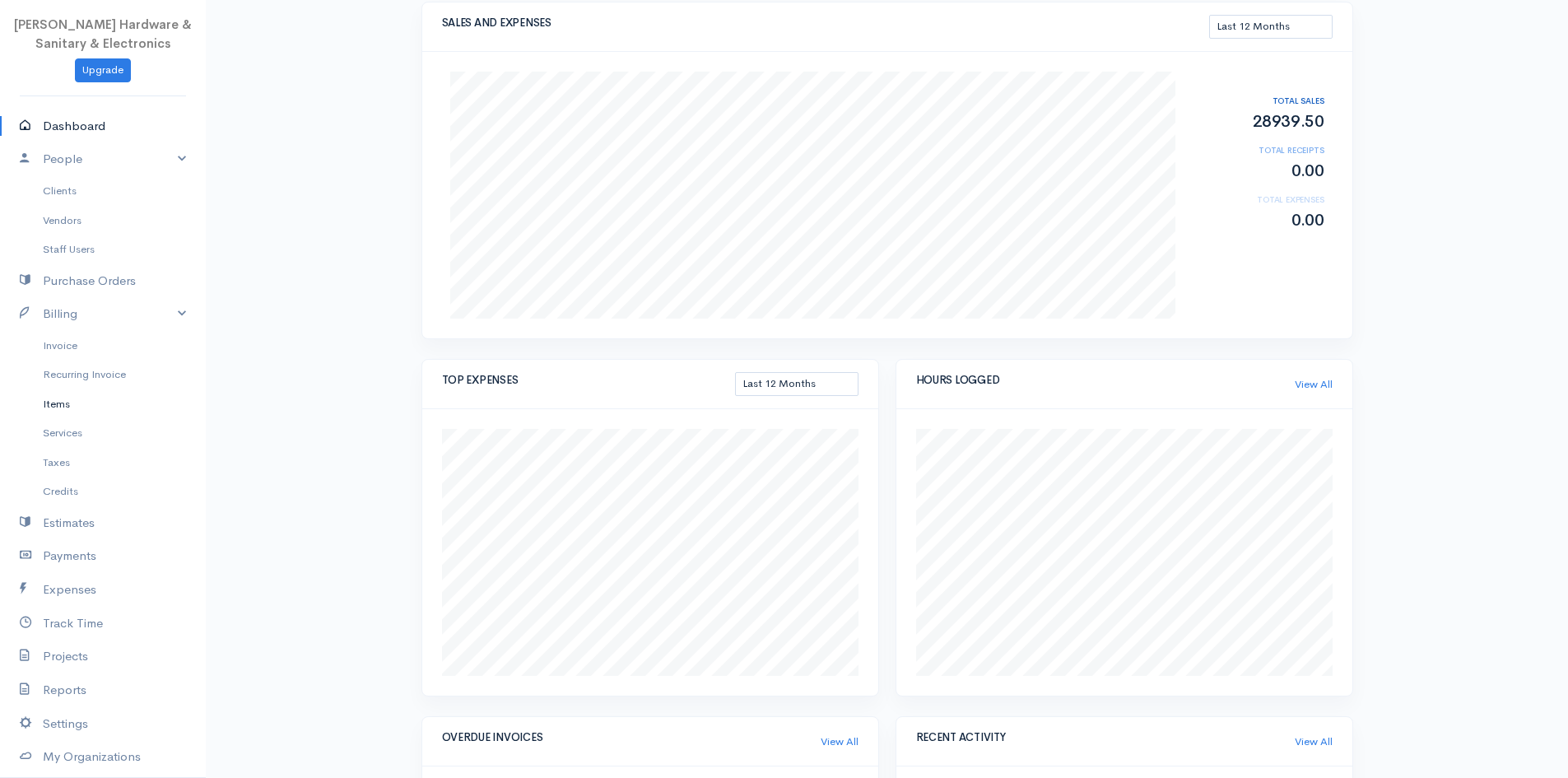
click at [103, 405] on link "Items" at bounding box center [102, 404] width 206 height 29
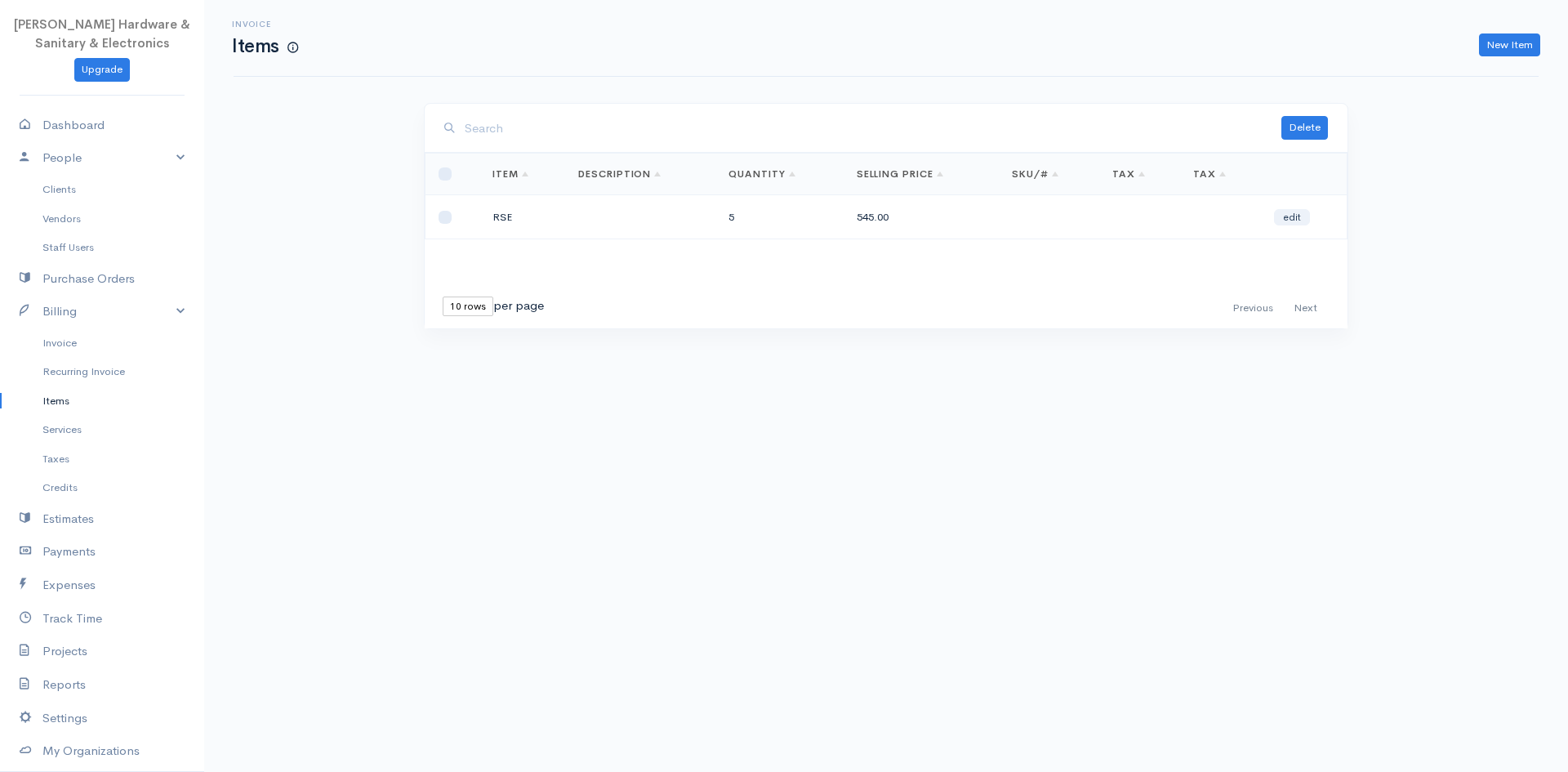
click at [745, 213] on td "5" at bounding box center [779, 217] width 128 height 44
